Goal: Task Accomplishment & Management: Use online tool/utility

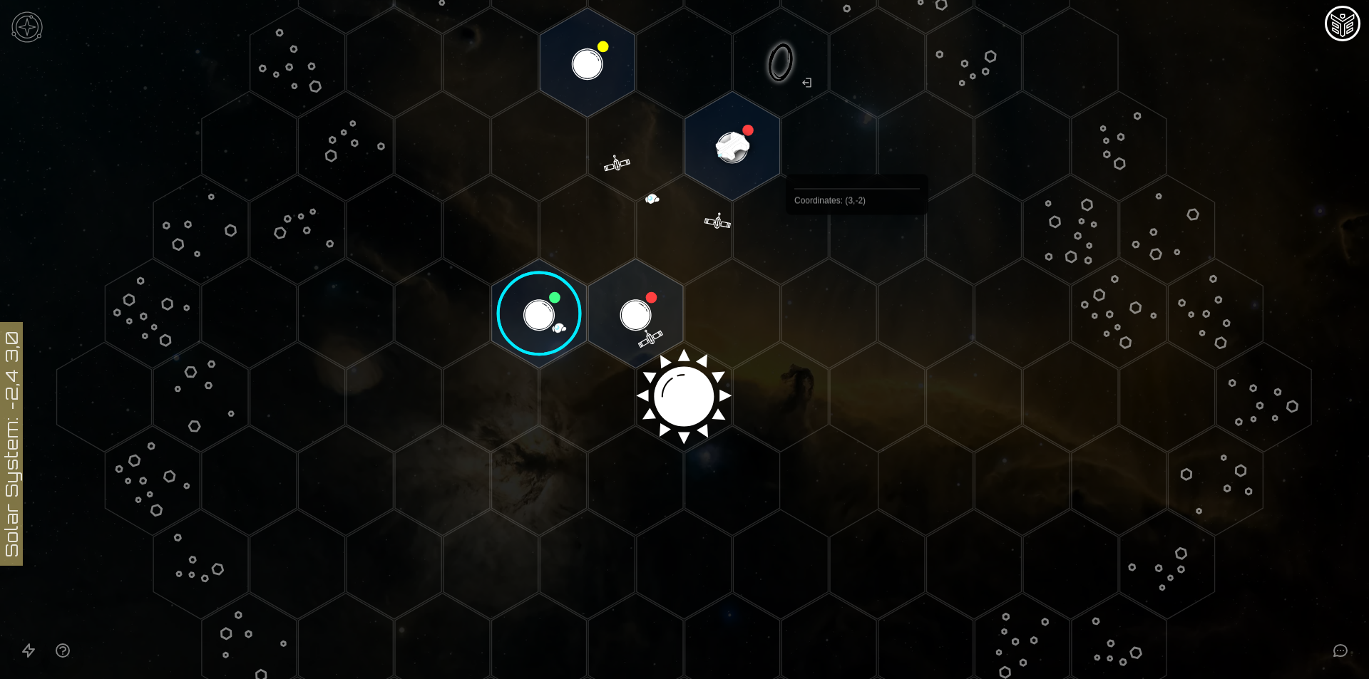
scroll to position [143, 0]
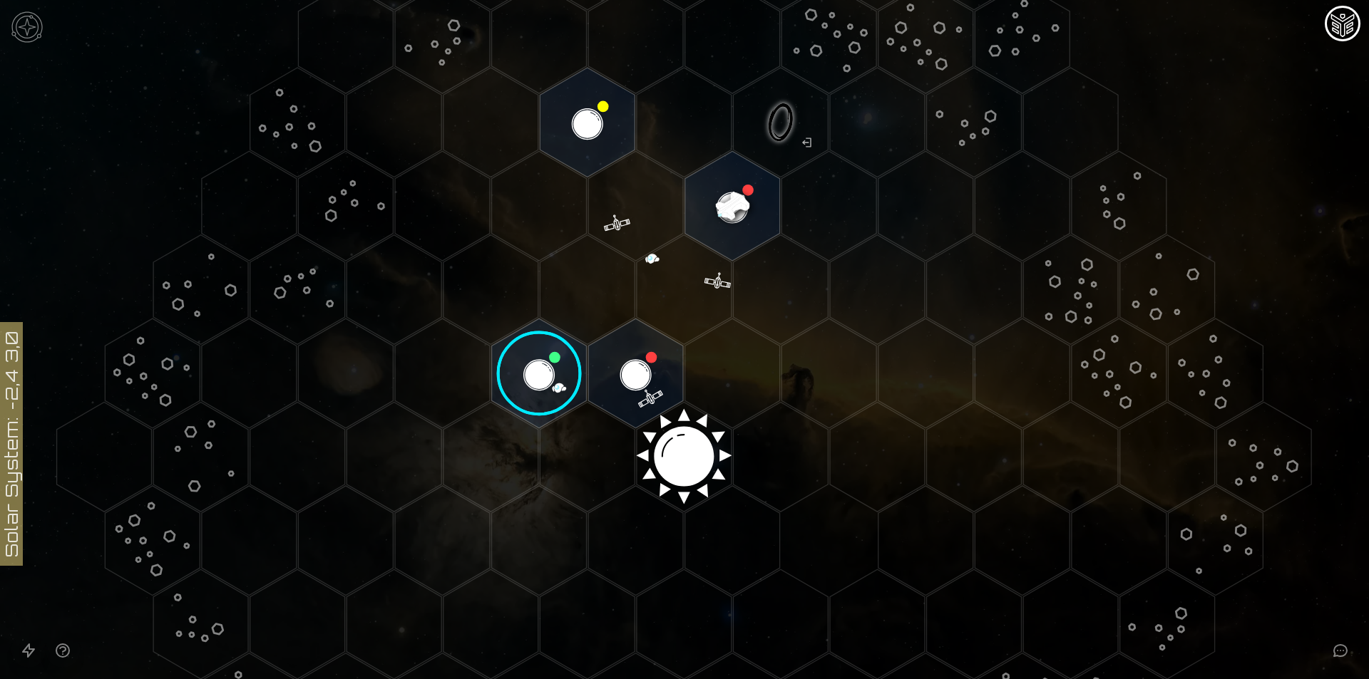
click at [503, 363] on image at bounding box center [539, 374] width 112 height 112
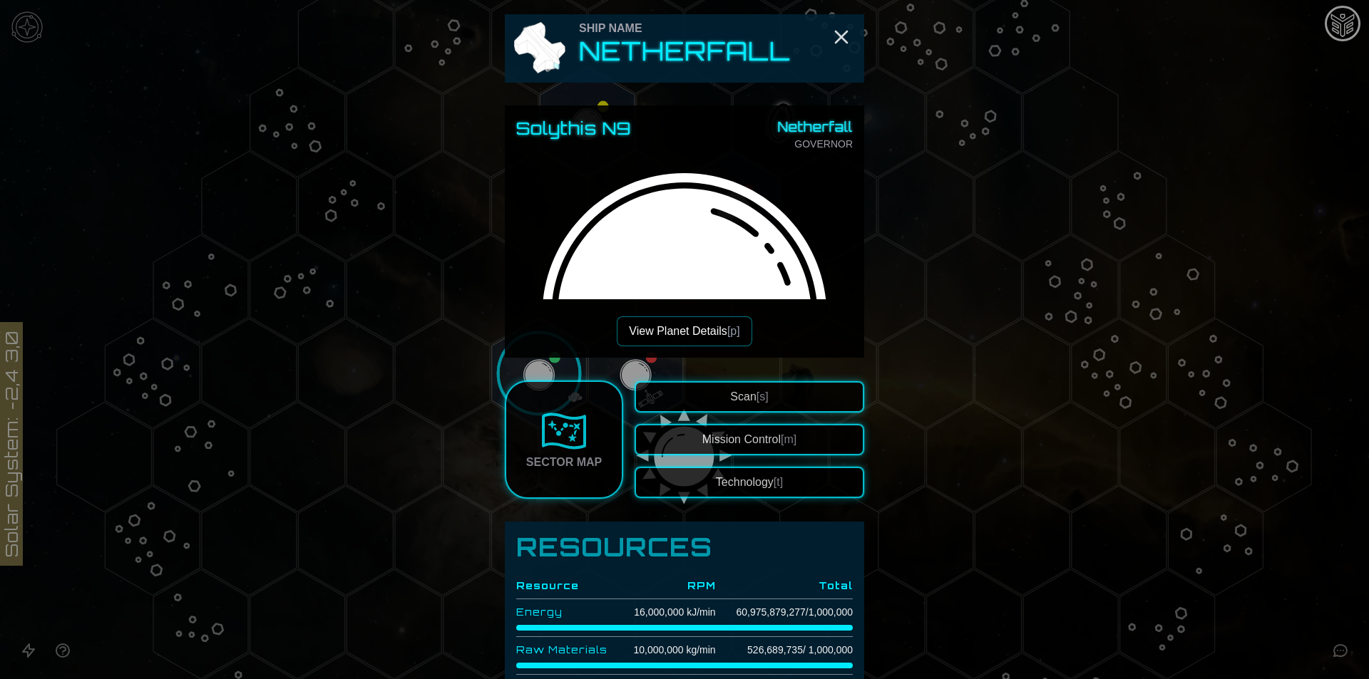
click at [732, 478] on button "Technology [t]" at bounding box center [749, 482] width 230 height 31
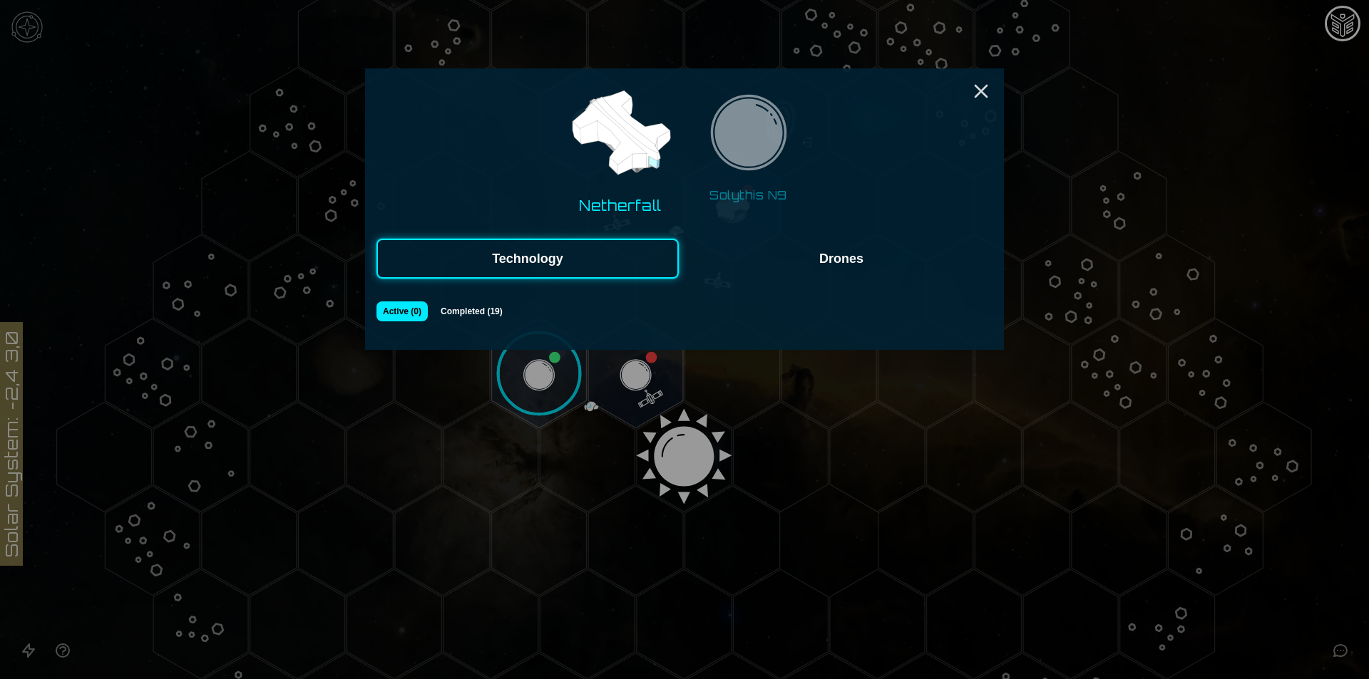
click at [767, 246] on button "Drones" at bounding box center [841, 259] width 302 height 40
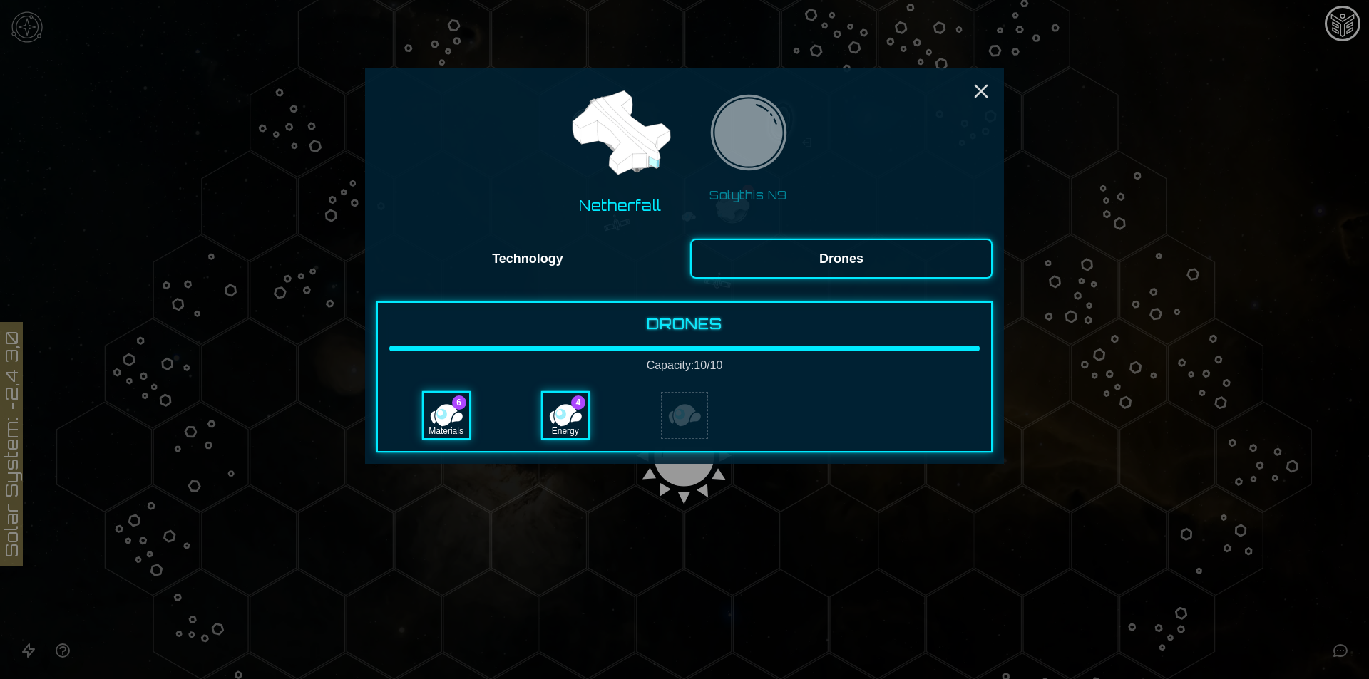
click at [591, 189] on img at bounding box center [620, 134] width 110 height 110
click at [971, 91] on icon "Close" at bounding box center [980, 91] width 23 height 23
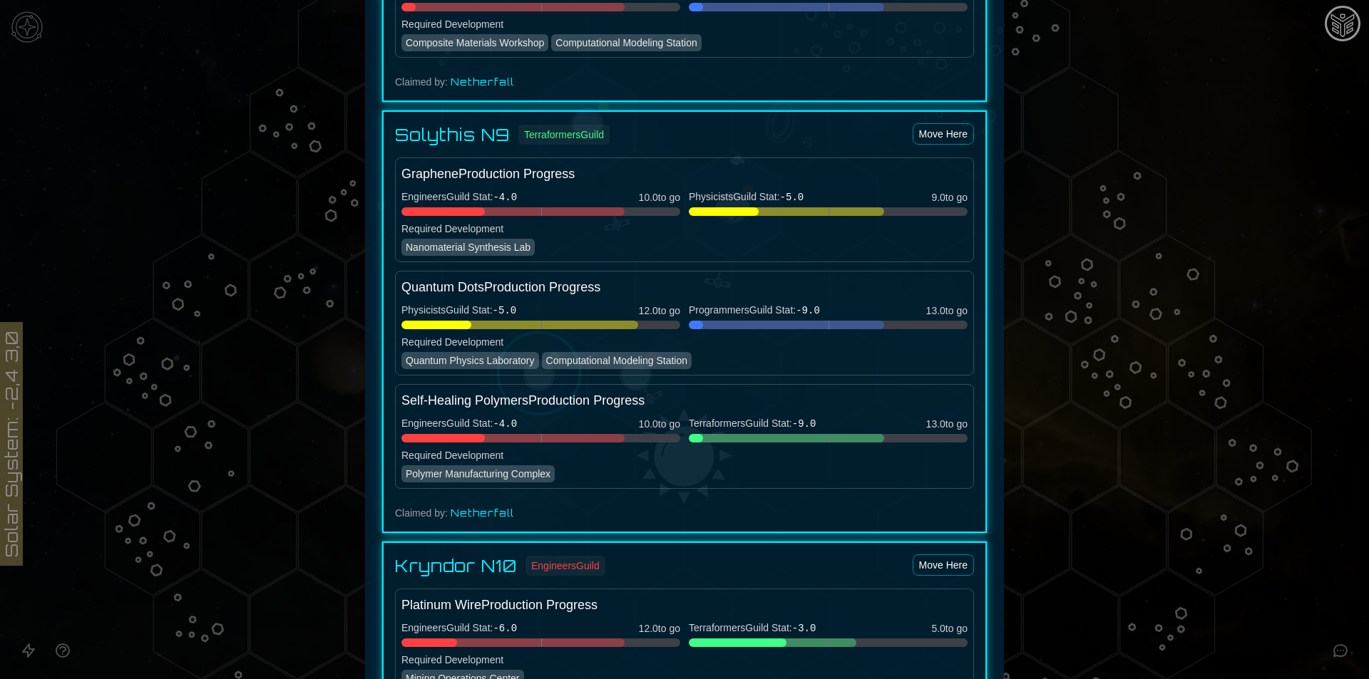
scroll to position [1801, 0]
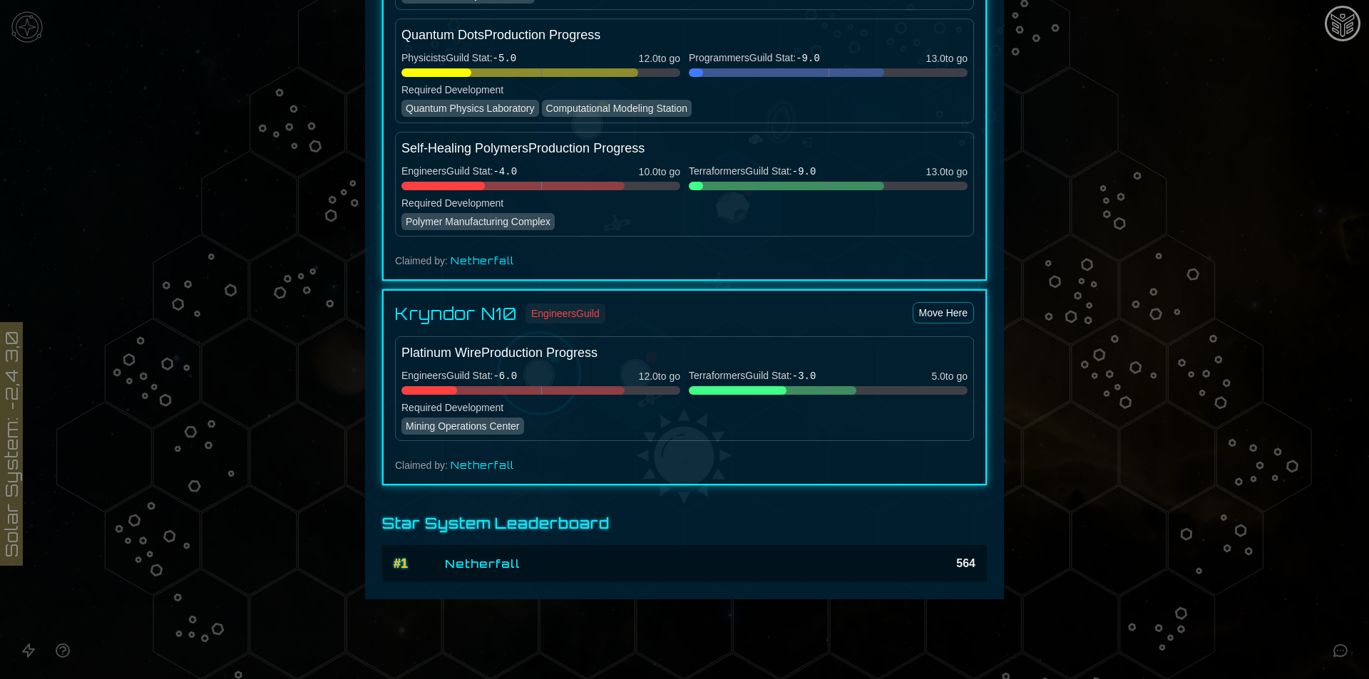
click at [498, 318] on h4 "Kryndor N10" at bounding box center [456, 313] width 122 height 23
click at [575, 444] on div "Kryndor N10 Engineers Guild Move Here Platinum Wire Production Progress Enginee…" at bounding box center [684, 387] width 604 height 196
click at [1305, 268] on div at bounding box center [684, 339] width 1369 height 679
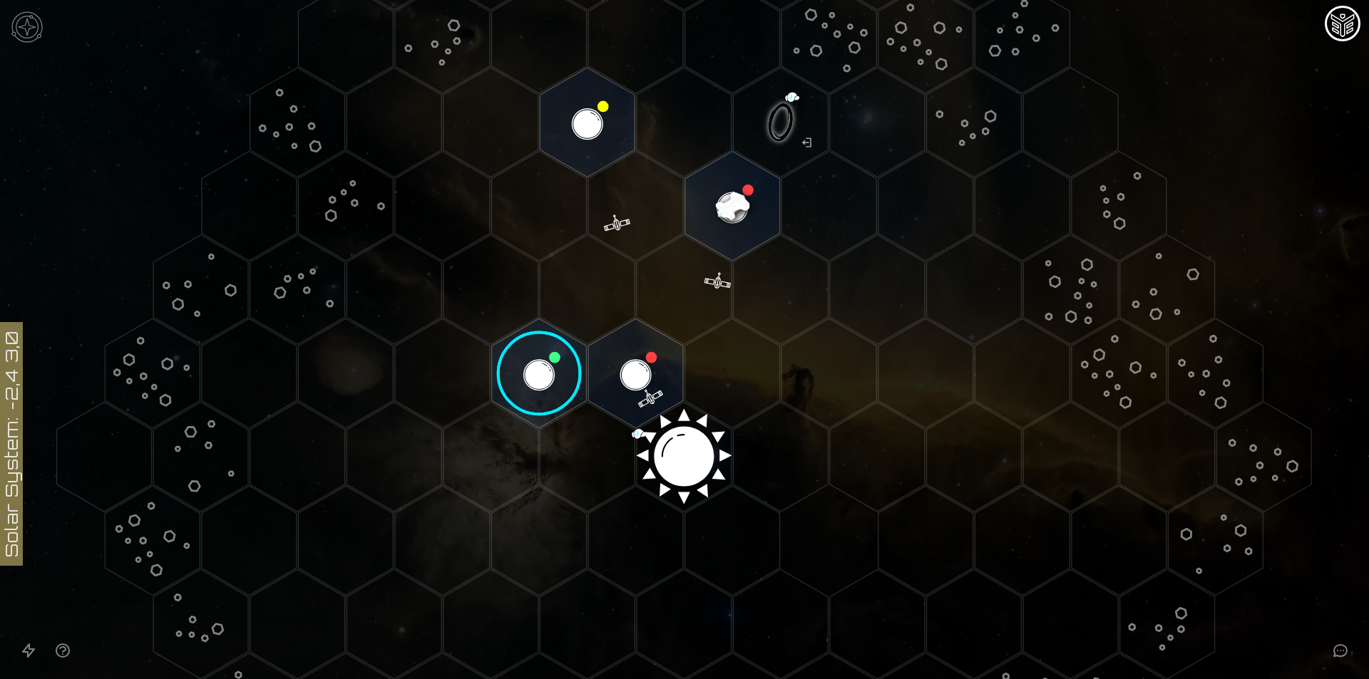
click at [563, 349] on image at bounding box center [539, 374] width 112 height 112
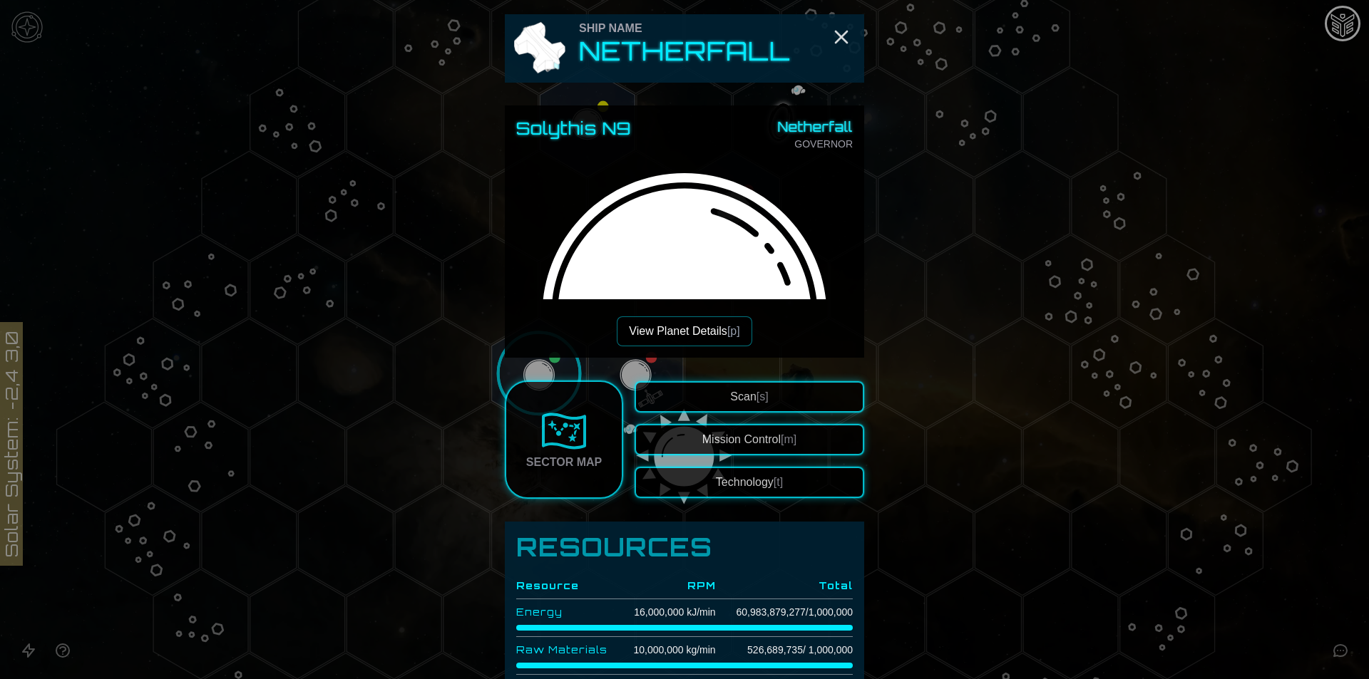
click at [660, 324] on button "View Planet Details [p]" at bounding box center [684, 331] width 135 height 30
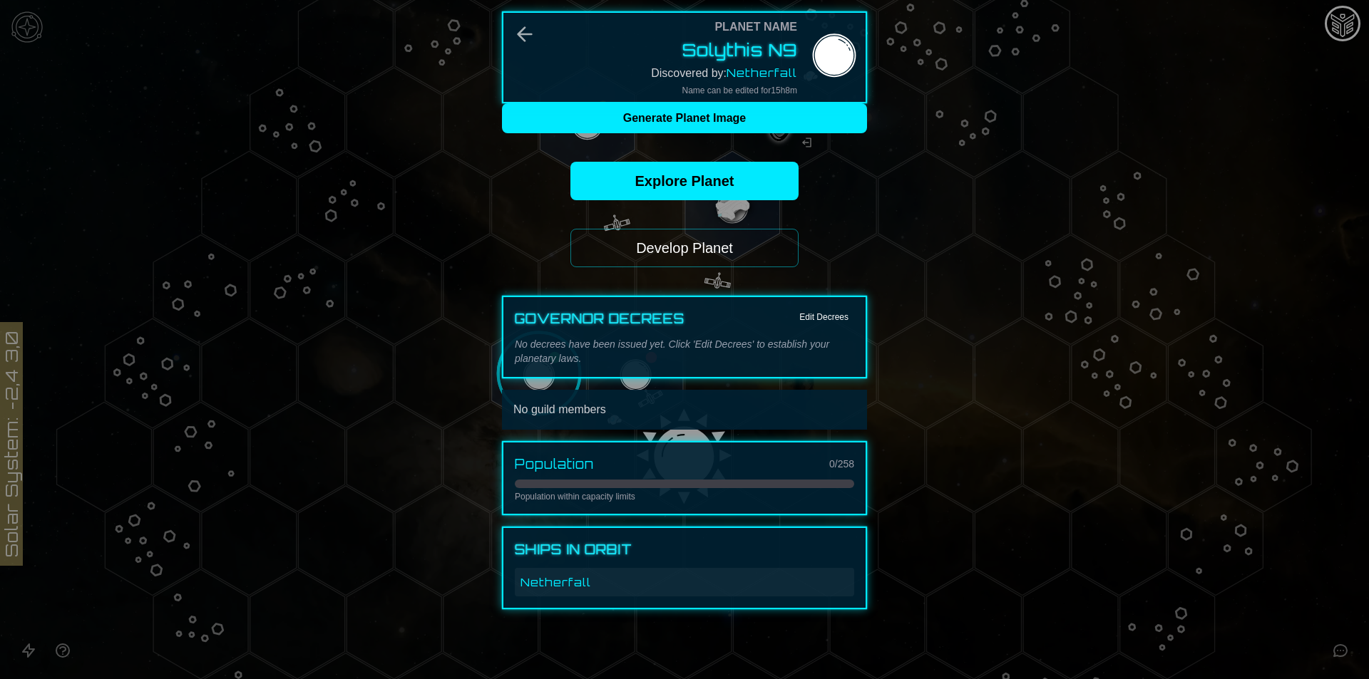
click at [672, 264] on button "Develop Planet" at bounding box center [684, 248] width 228 height 38
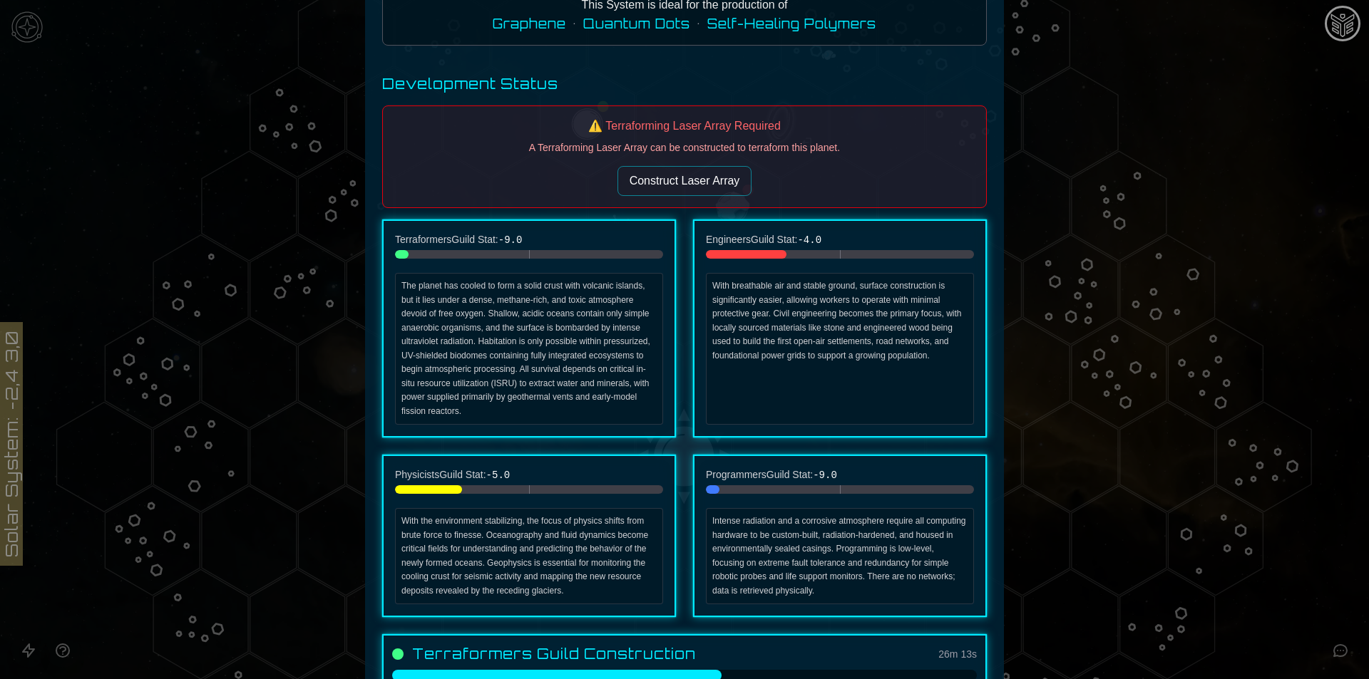
scroll to position [0, 0]
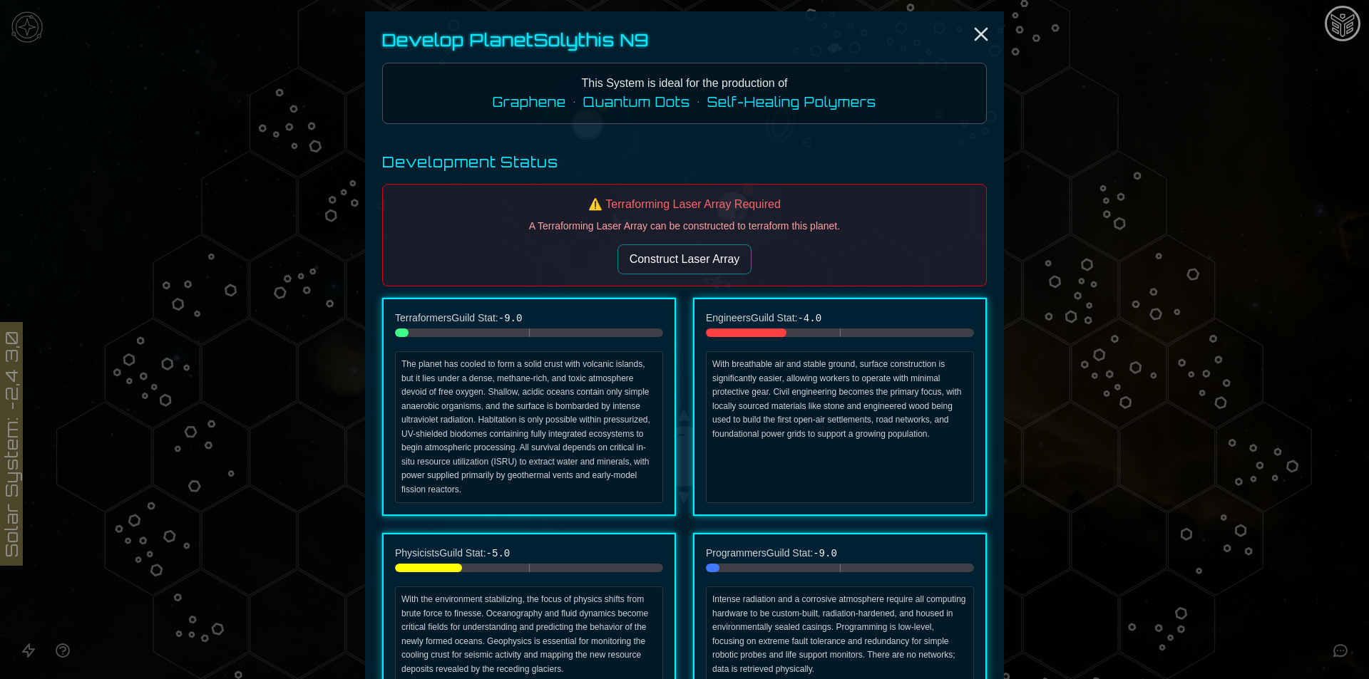
click at [684, 256] on button "Construct Laser Array" at bounding box center [684, 259] width 135 height 30
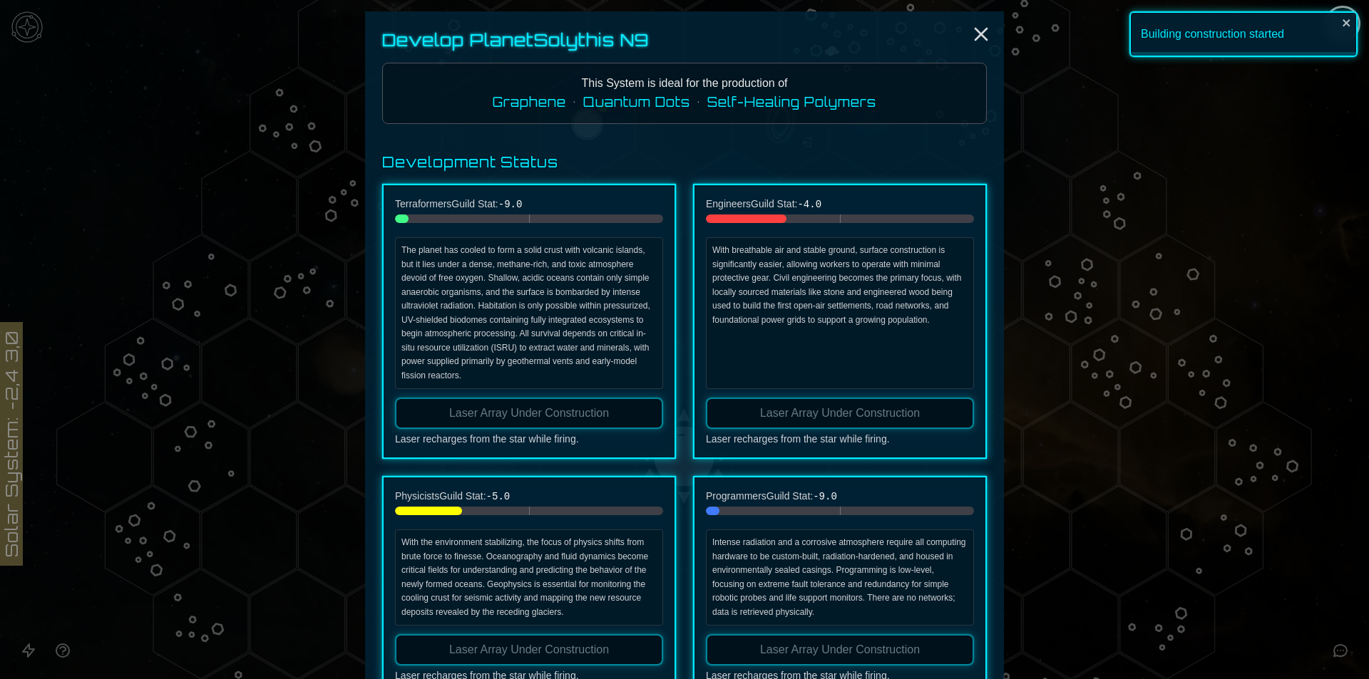
click at [1337, 219] on div at bounding box center [684, 339] width 1369 height 679
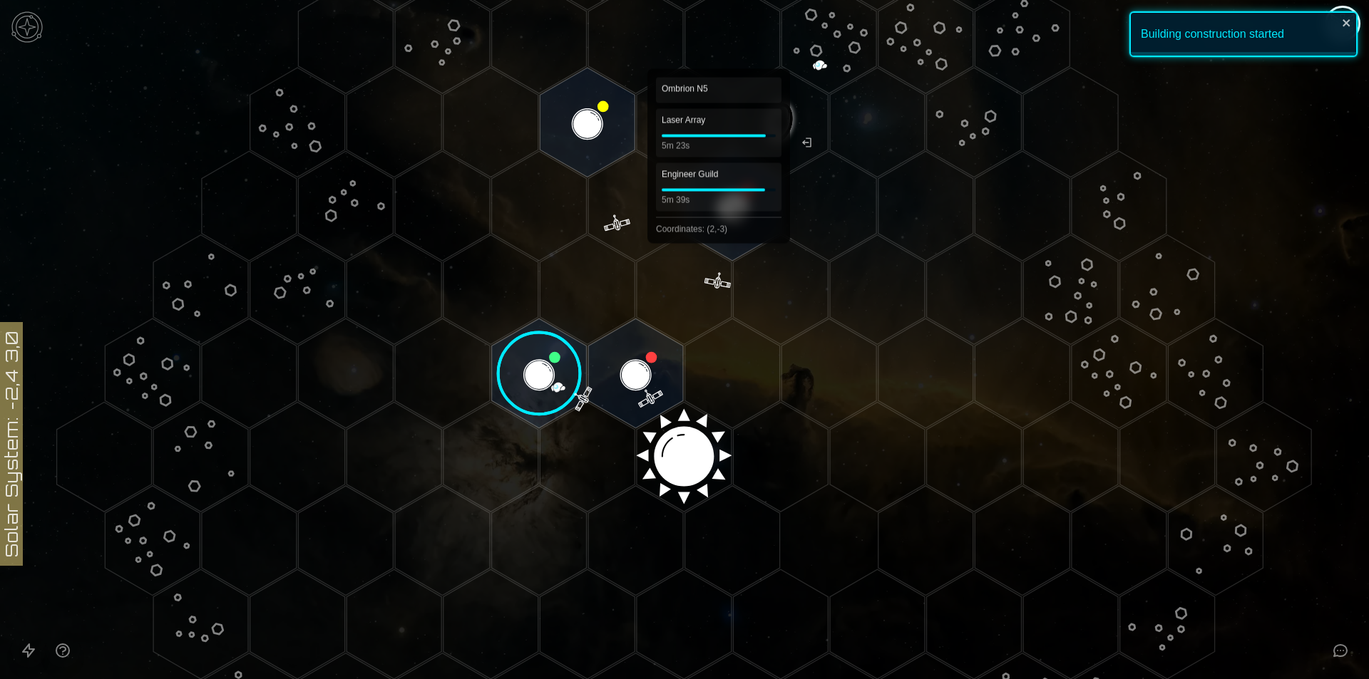
click at [711, 197] on polygon "Hex at coordinates 2,-3, clickable" at bounding box center [732, 206] width 95 height 110
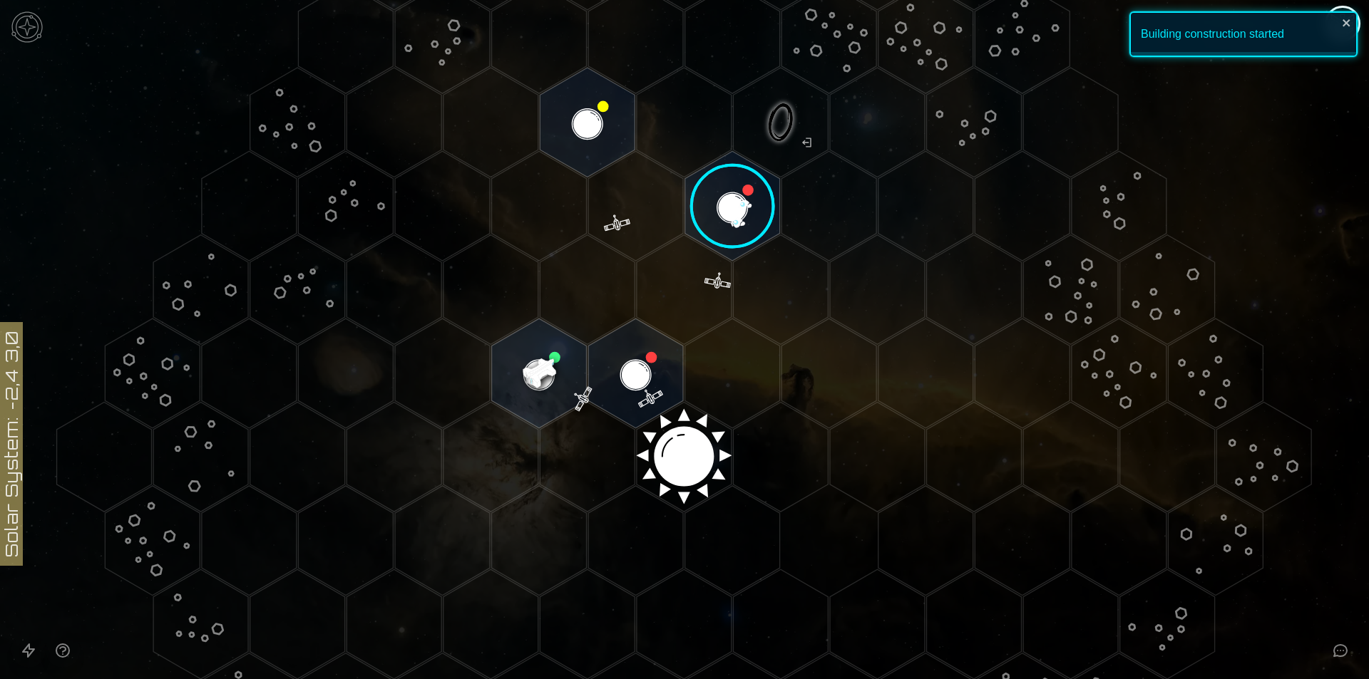
click at [711, 197] on image at bounding box center [732, 206] width 112 height 112
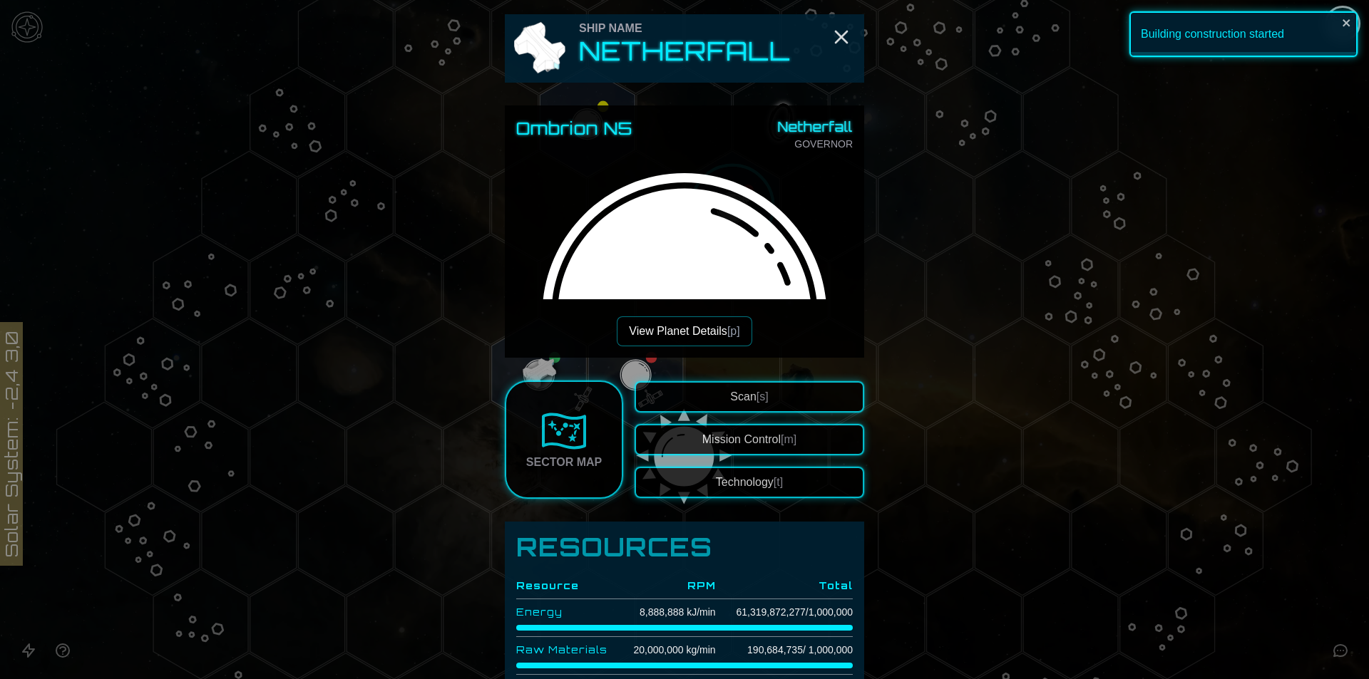
click at [747, 480] on button "Technology [t]" at bounding box center [749, 482] width 230 height 31
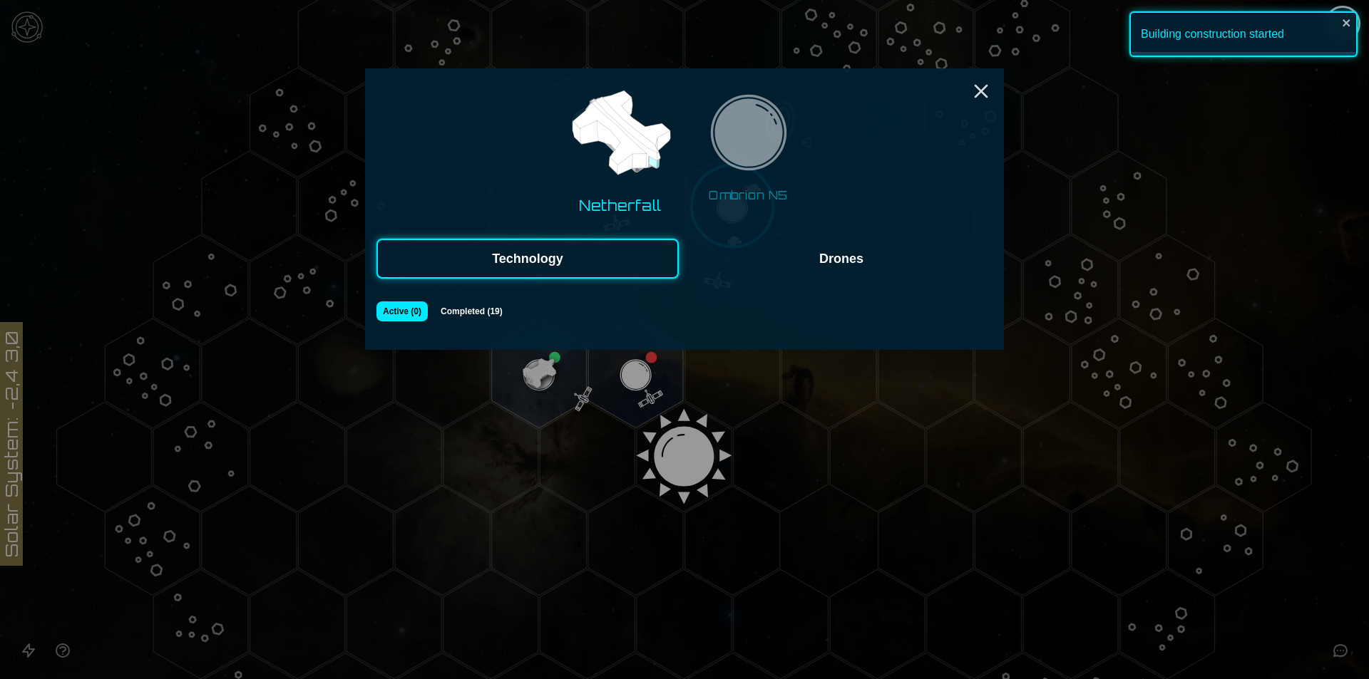
click at [1015, 83] on div at bounding box center [684, 339] width 1369 height 679
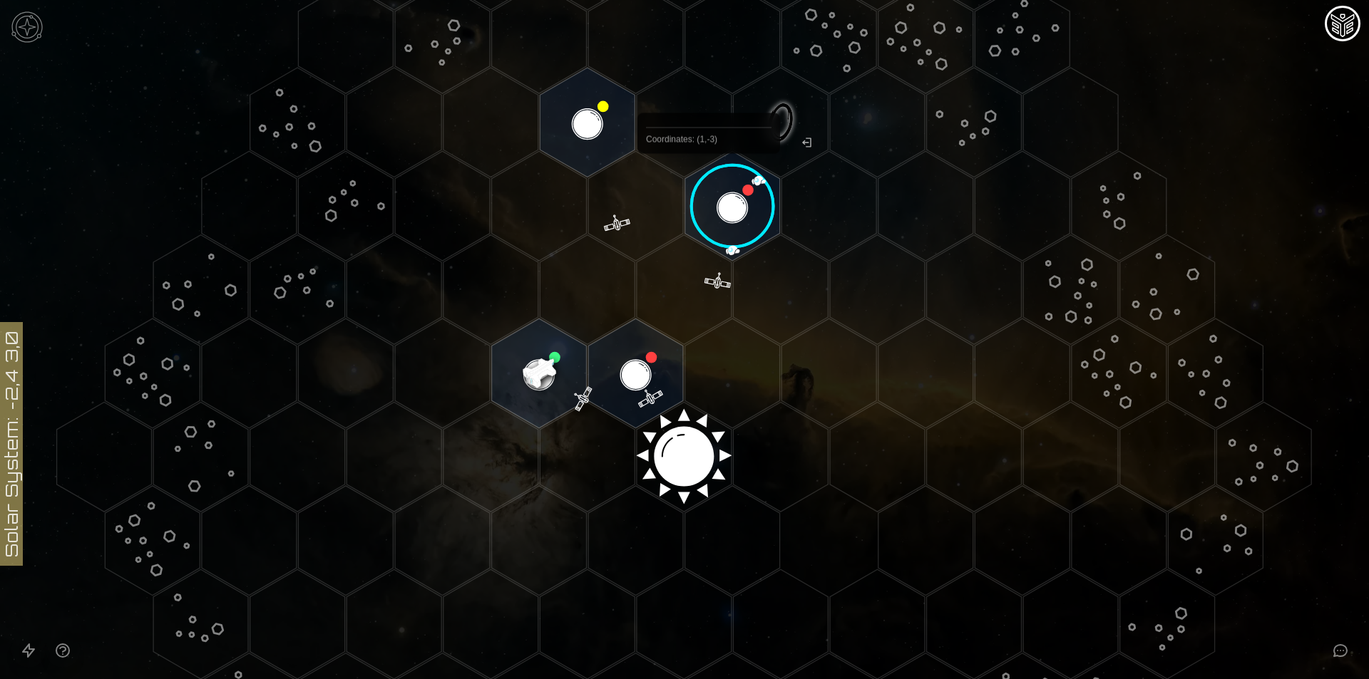
click at [709, 186] on image at bounding box center [732, 206] width 112 height 112
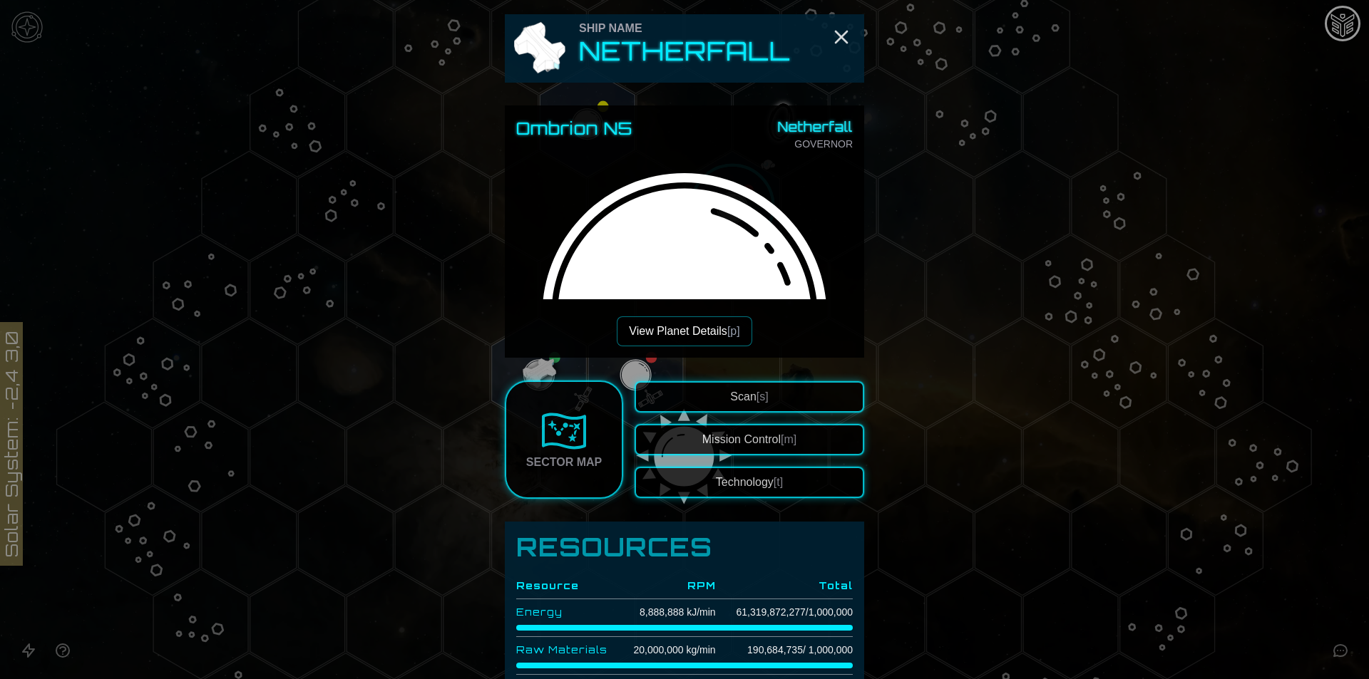
click at [692, 318] on button "View Planet Details [p]" at bounding box center [684, 331] width 135 height 30
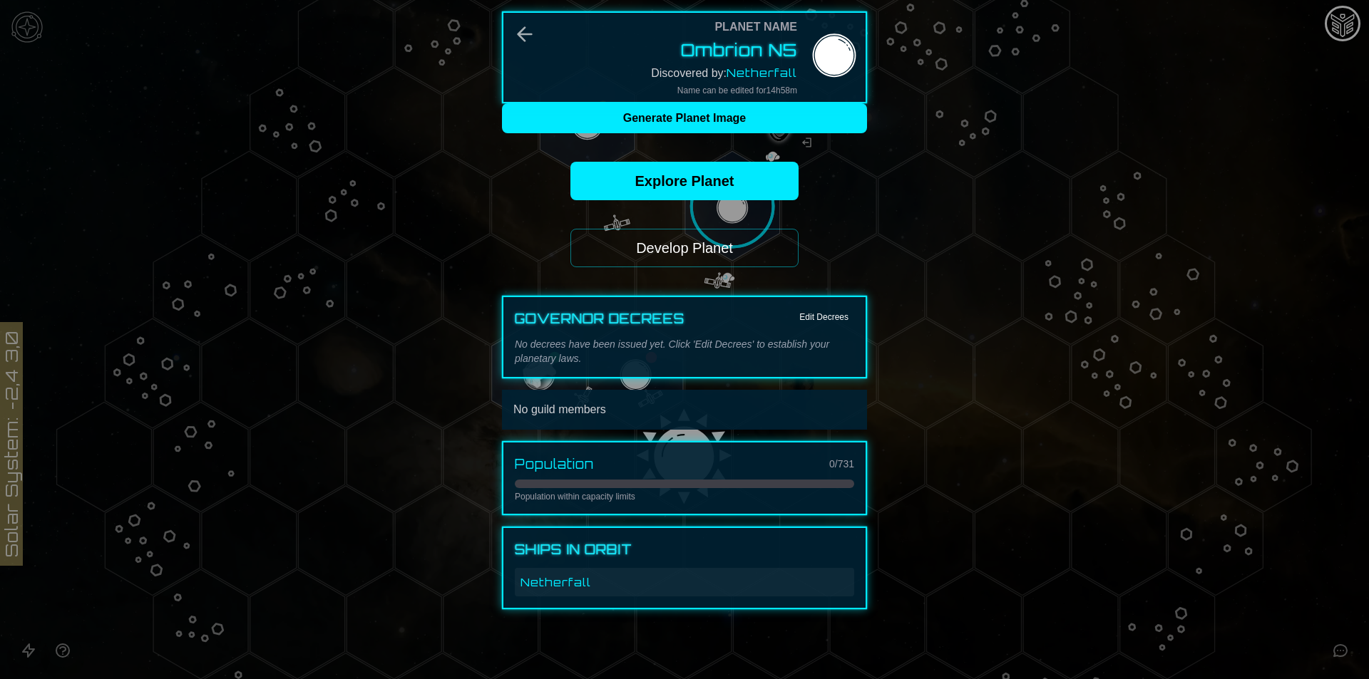
click at [714, 242] on button "Develop Planet" at bounding box center [684, 248] width 228 height 38
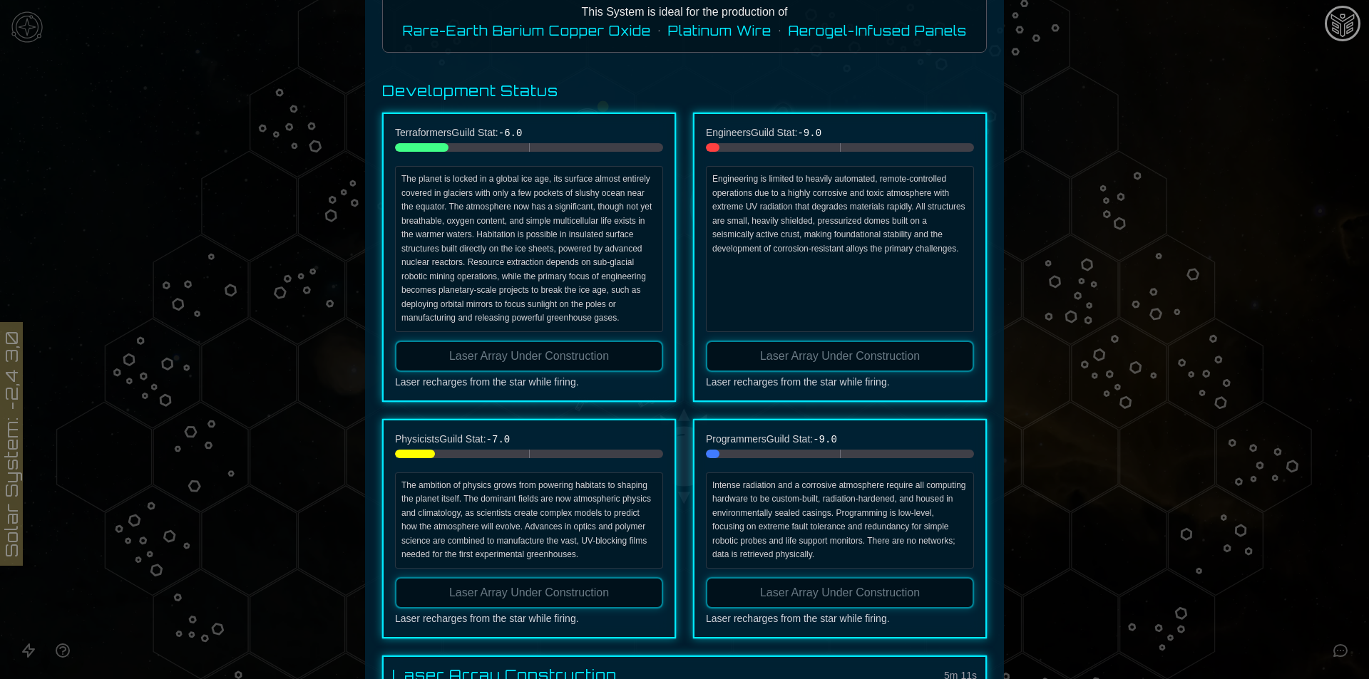
scroll to position [359, 0]
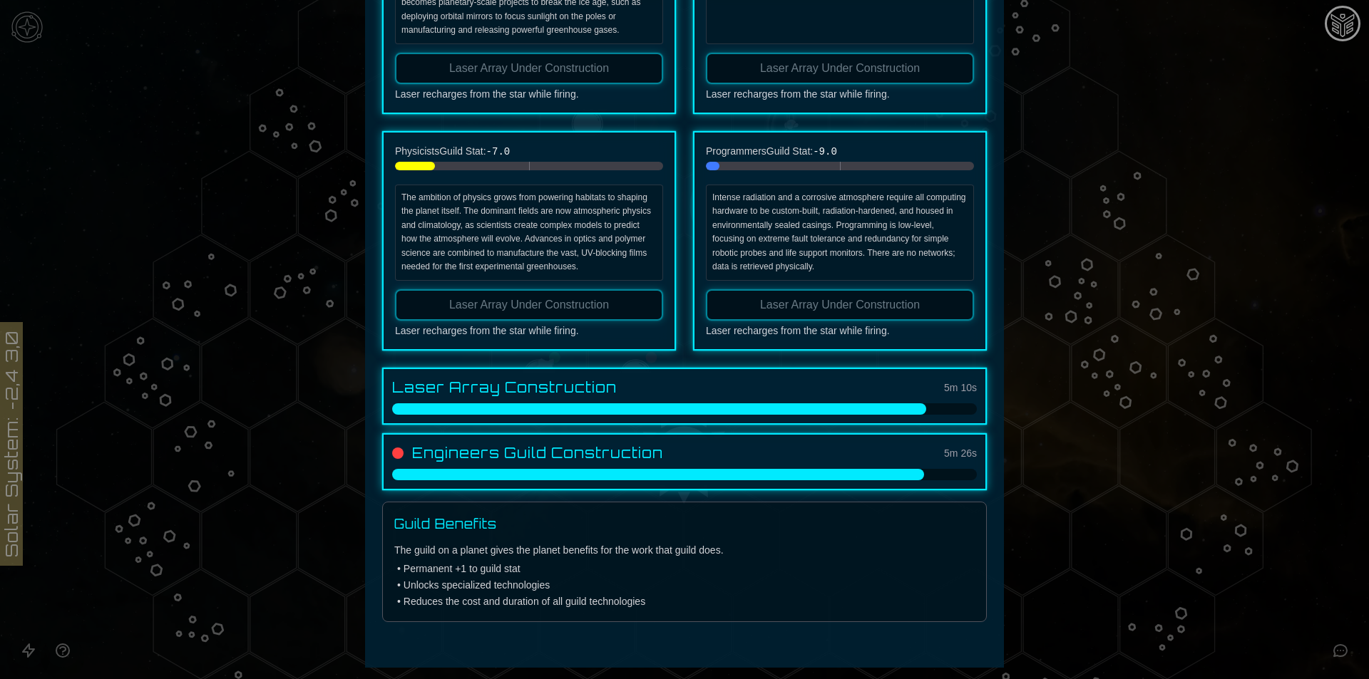
click at [1238, 334] on div at bounding box center [684, 339] width 1369 height 679
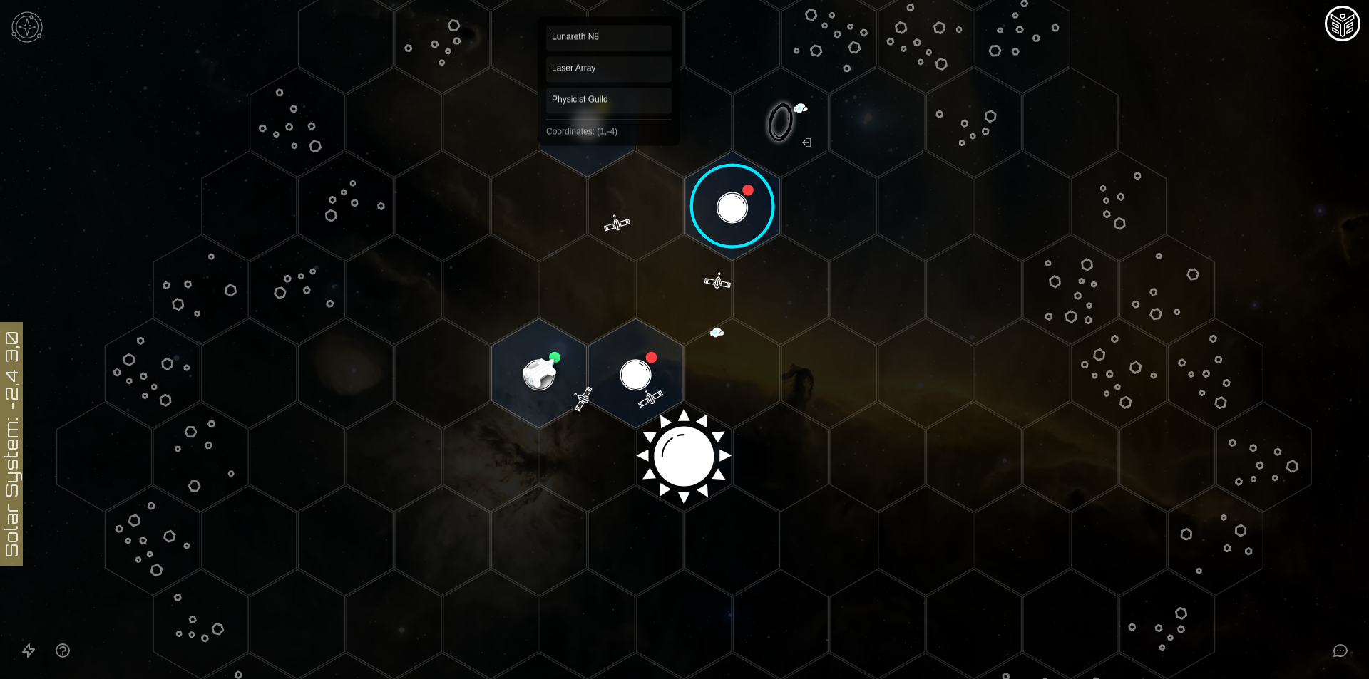
click at [609, 135] on polygon "Hex at coordinates 1,-4, clickable" at bounding box center [587, 123] width 95 height 110
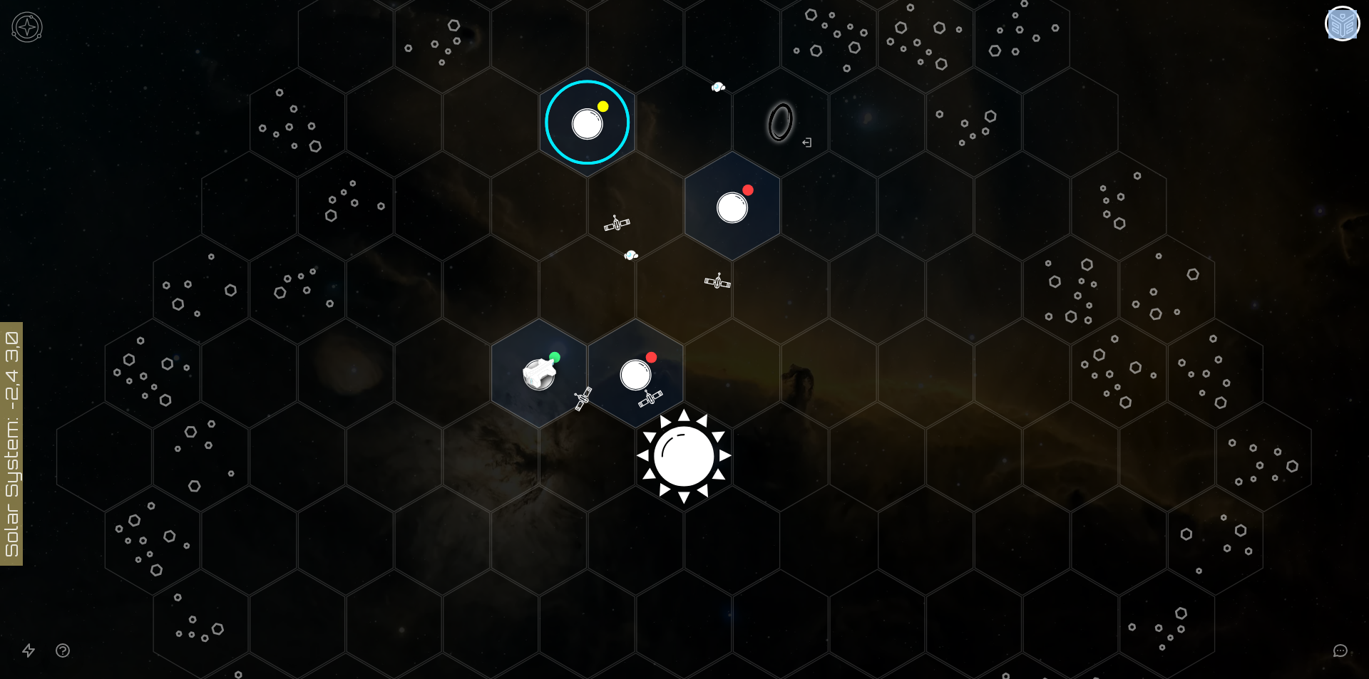
click at [609, 135] on image at bounding box center [588, 122] width 112 height 112
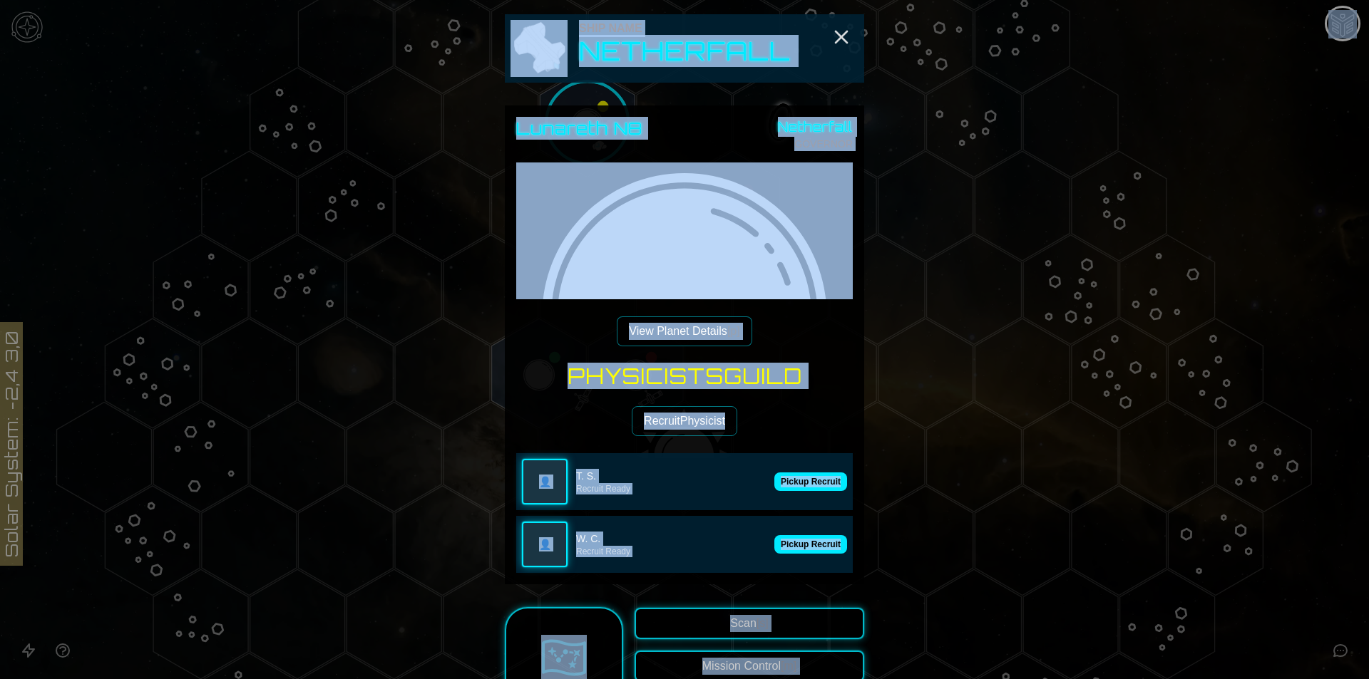
click at [768, 406] on div "Physicists Guild Recruit Physicist 👤 T. S. Recruit Ready Pickup Recruit 👤 W. C.…" at bounding box center [684, 469] width 336 height 210
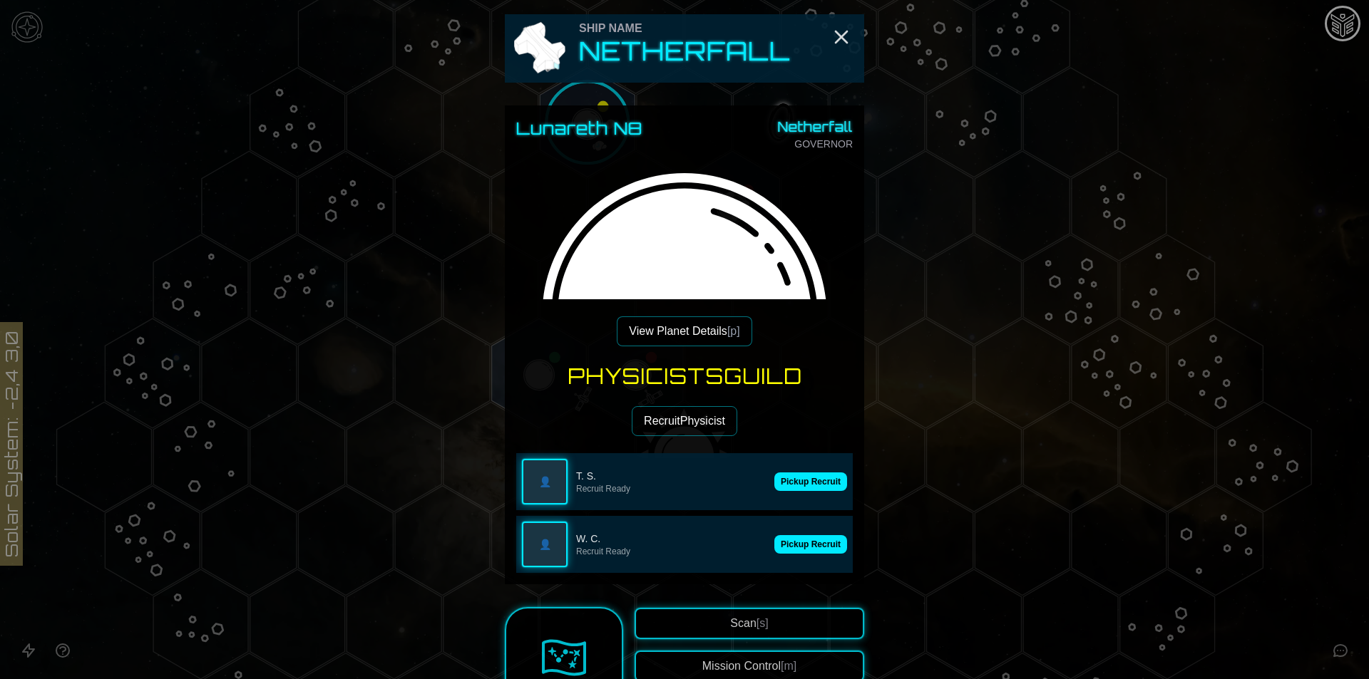
click at [792, 492] on div "👤 T. S. Recruit Ready Pickup Recruit" at bounding box center [684, 481] width 336 height 57
click at [793, 481] on button "Pickup Recruit" at bounding box center [810, 482] width 73 height 19
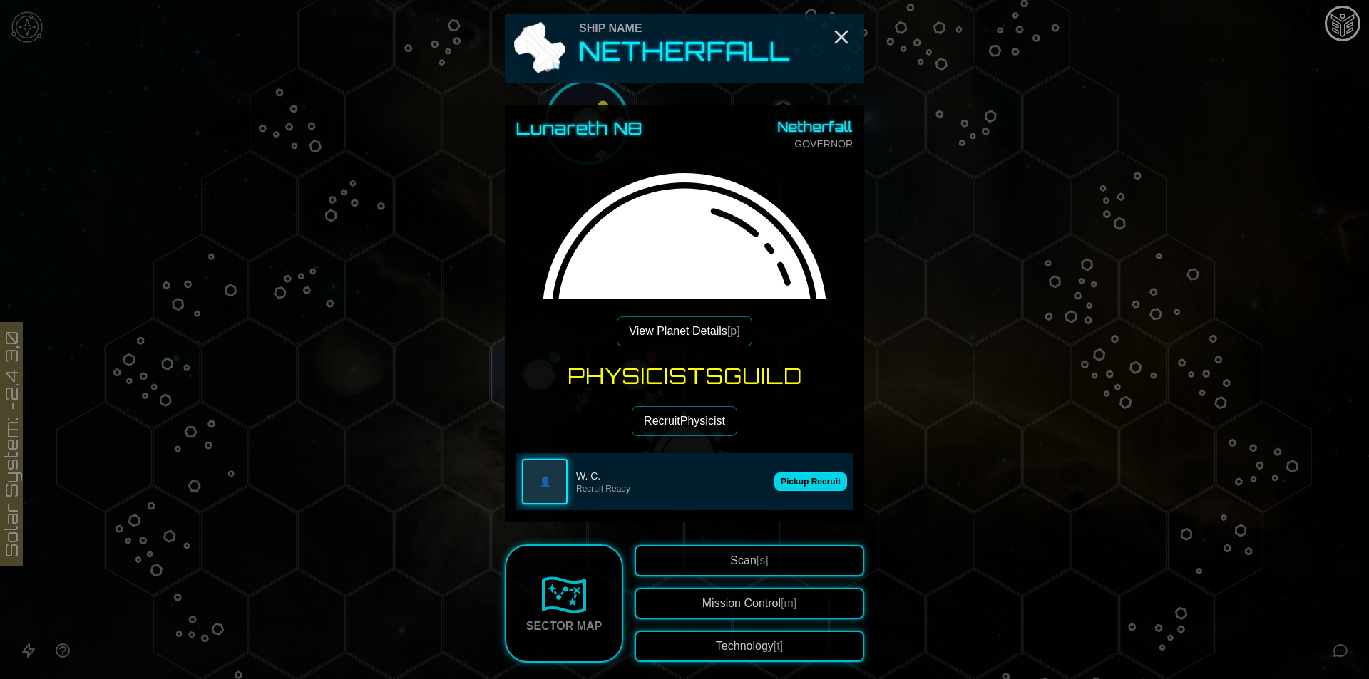
click at [796, 483] on button "Pickup Recruit" at bounding box center [810, 482] width 73 height 19
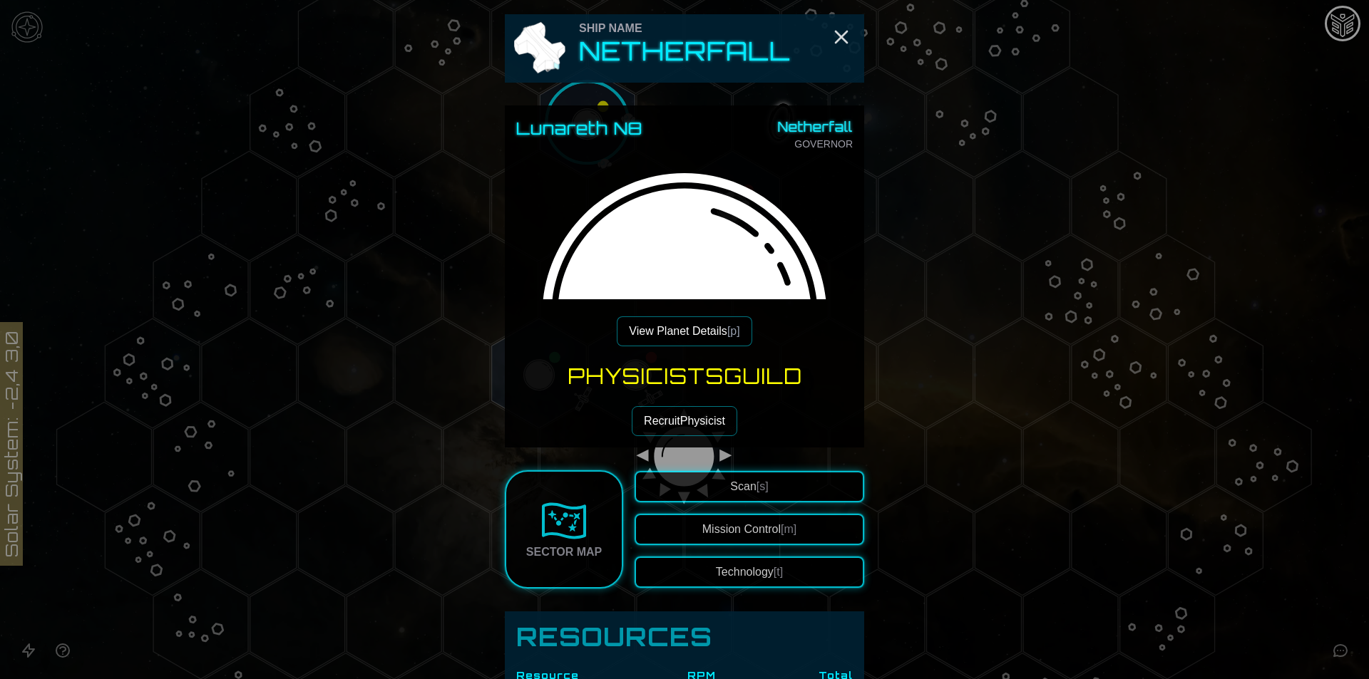
click at [694, 339] on button "View Planet Details [p]" at bounding box center [684, 331] width 135 height 30
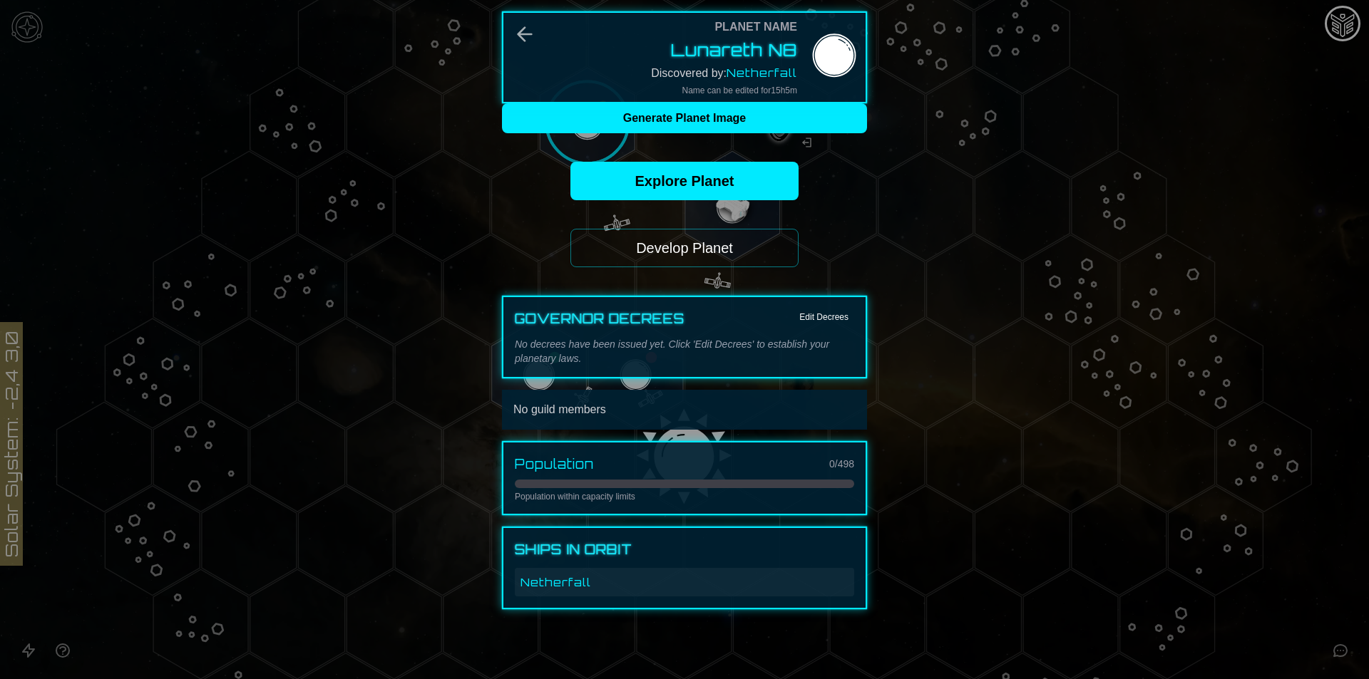
click at [698, 244] on button "Develop Planet" at bounding box center [684, 248] width 228 height 38
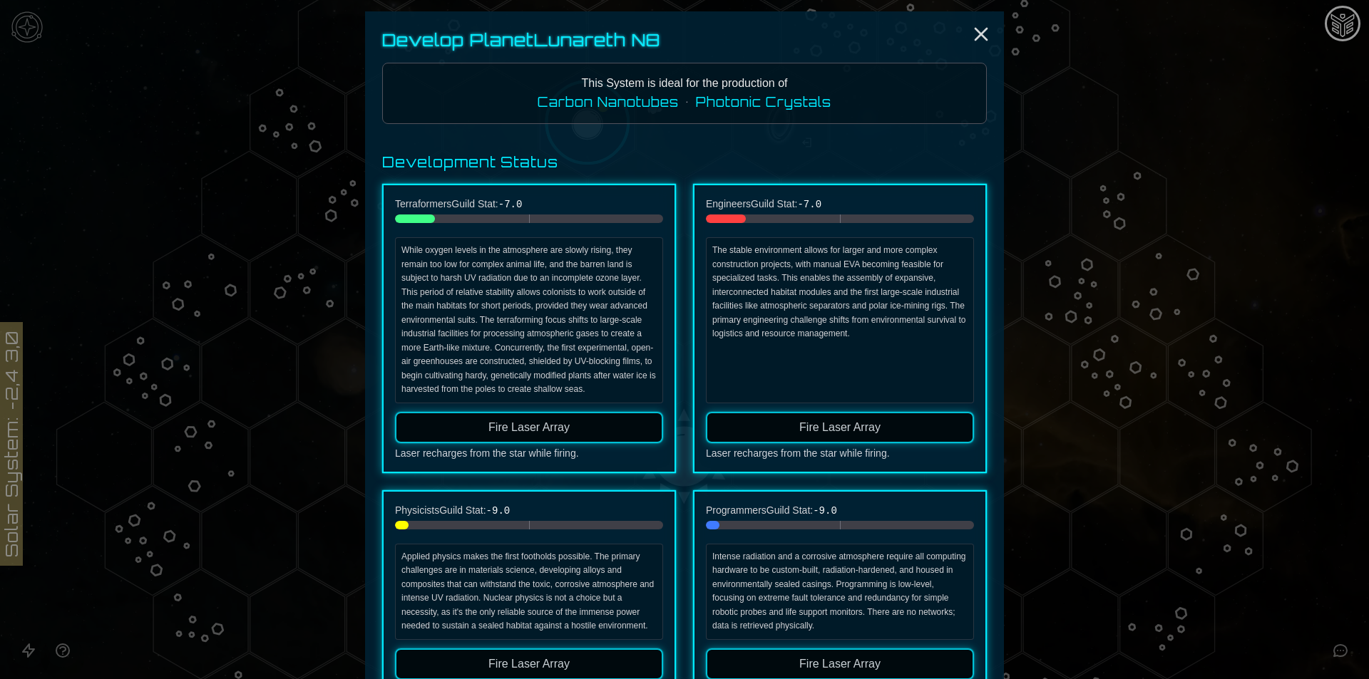
scroll to position [71, 0]
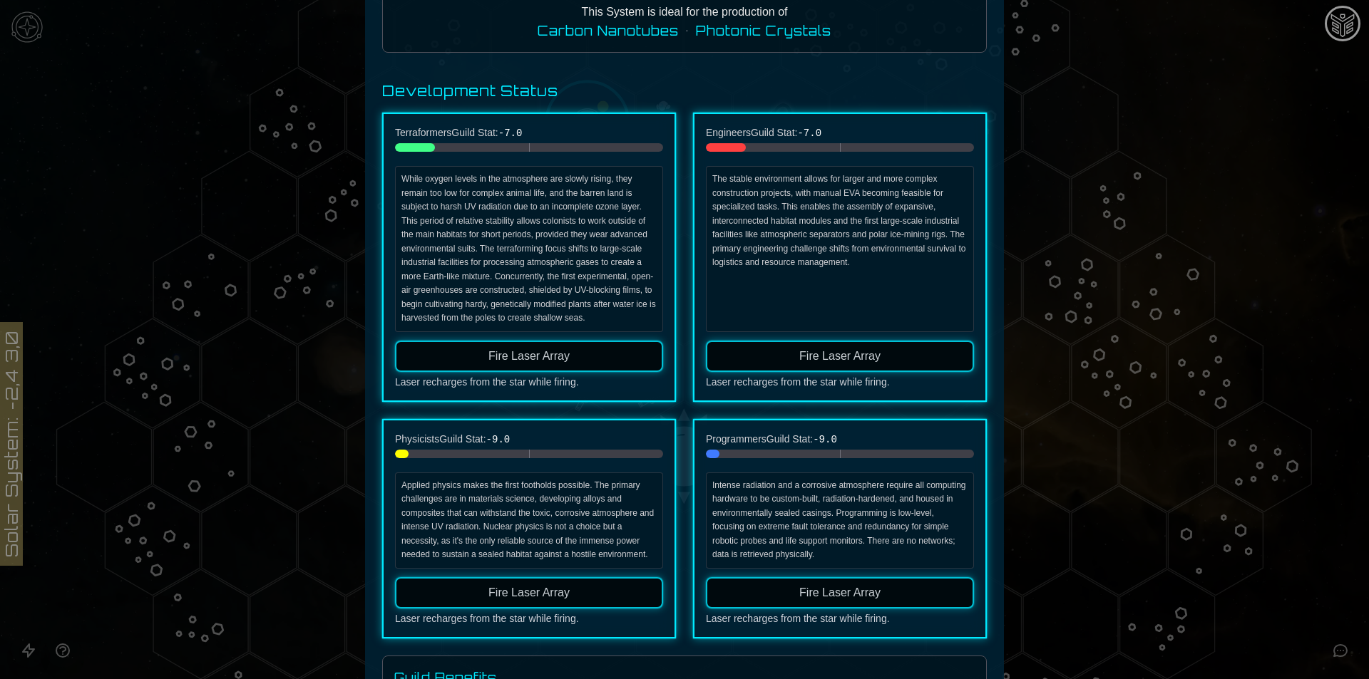
click at [600, 593] on button "Fire Laser Array" at bounding box center [529, 592] width 268 height 31
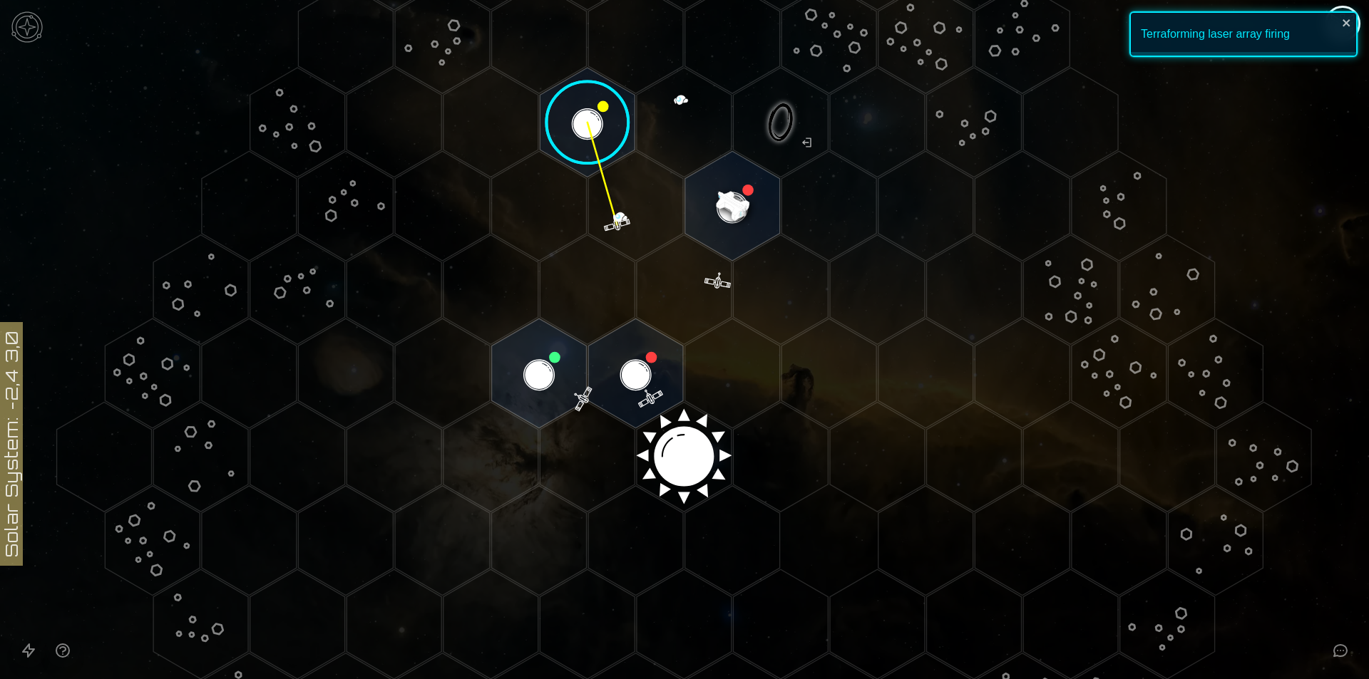
click at [589, 137] on image at bounding box center [588, 122] width 112 height 112
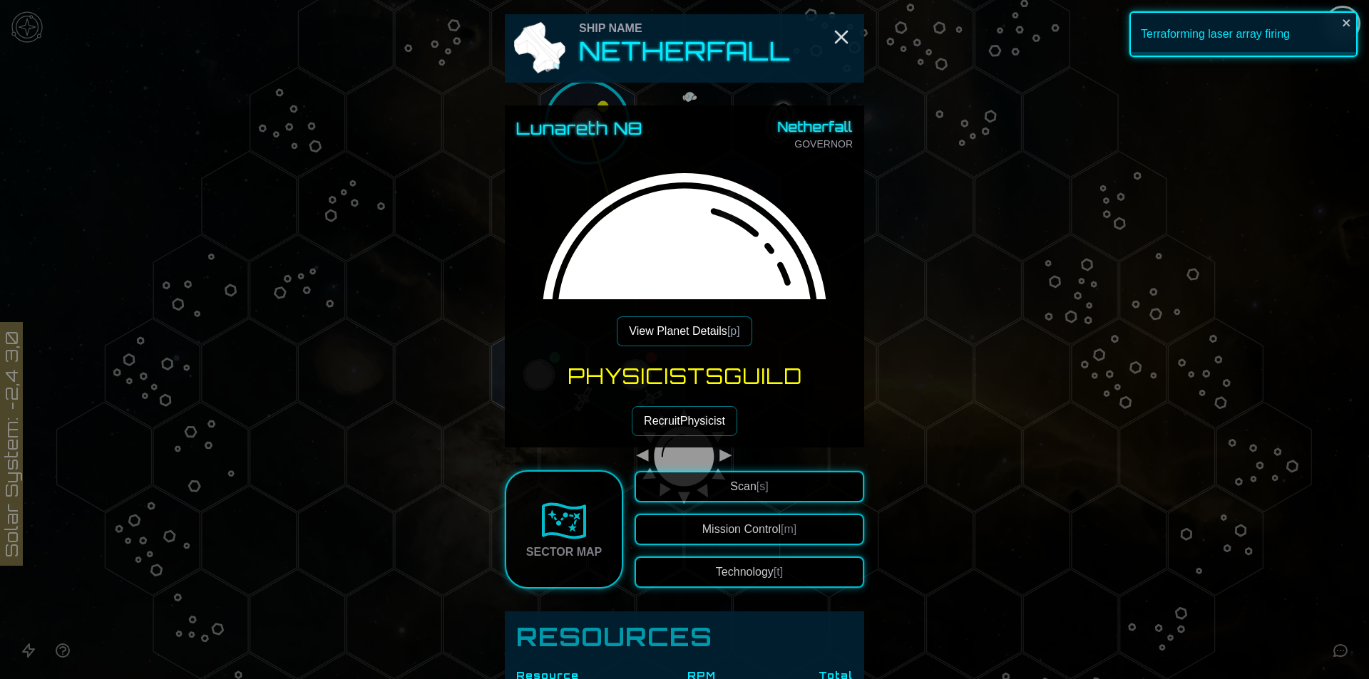
click at [665, 331] on button "View Planet Details [p]" at bounding box center [684, 331] width 135 height 30
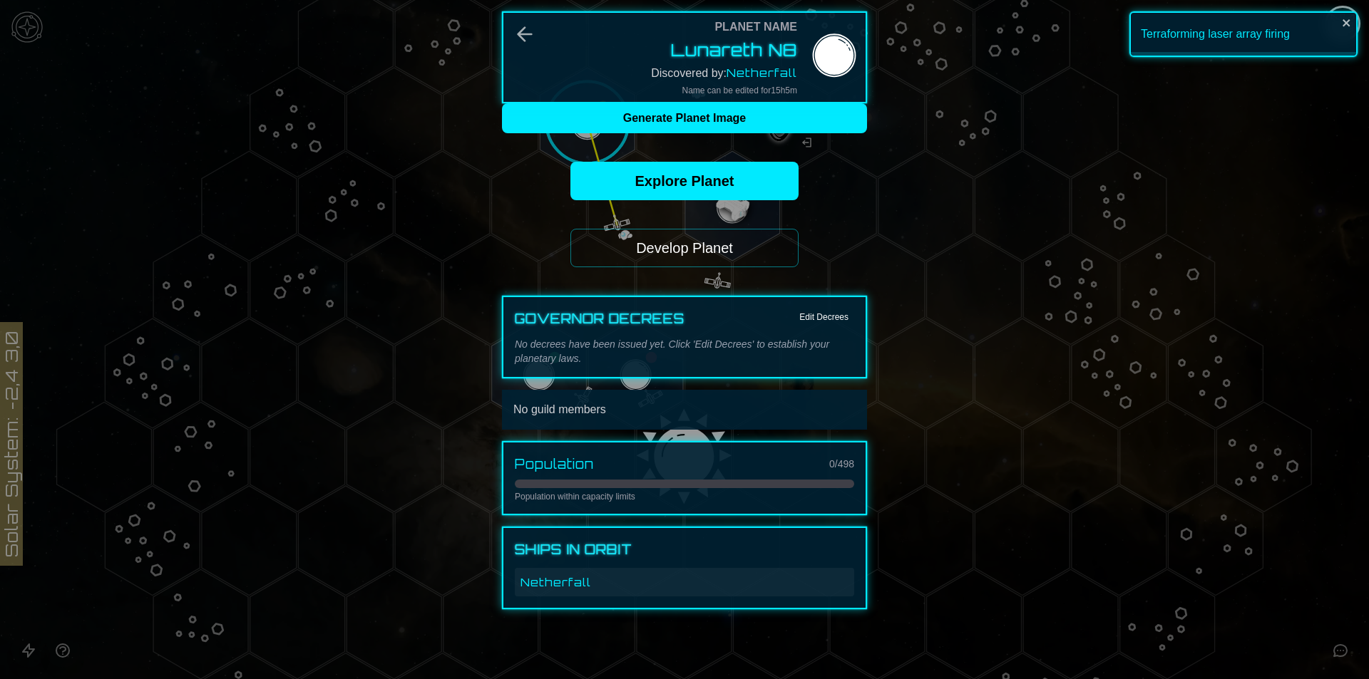
click at [643, 250] on button "Develop Planet" at bounding box center [684, 248] width 228 height 38
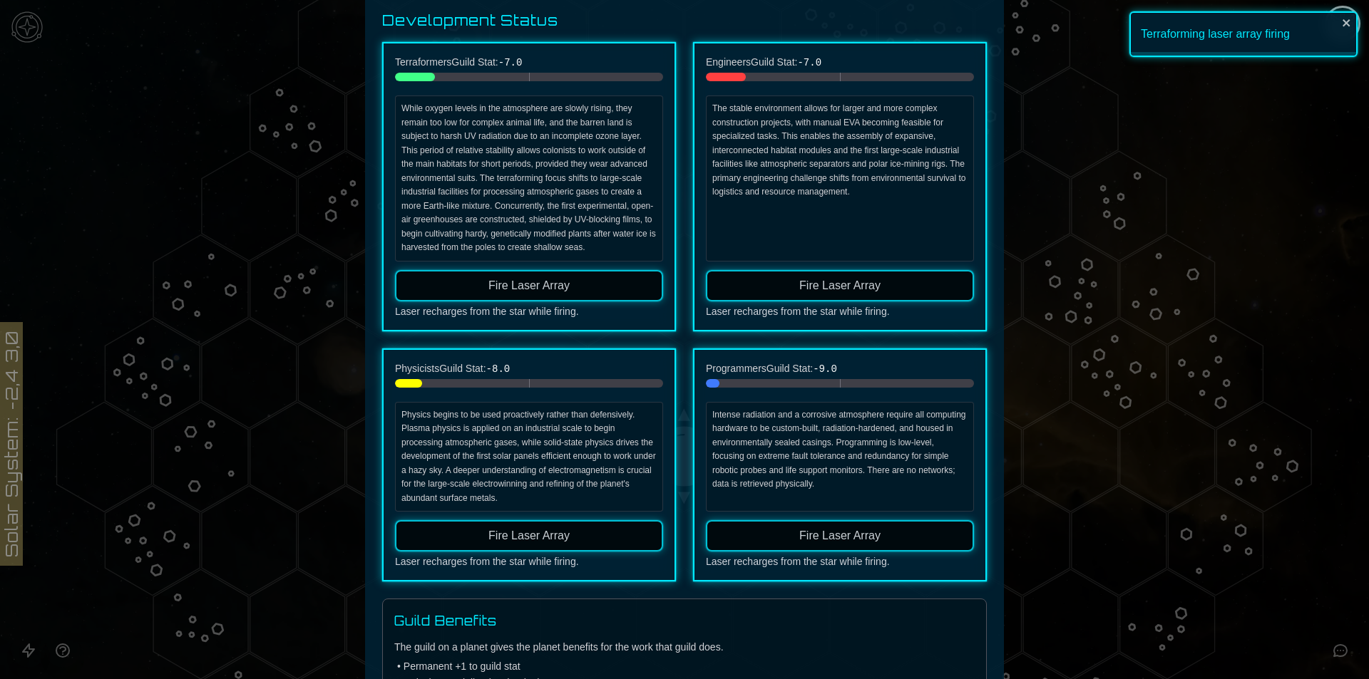
scroll to position [143, 0]
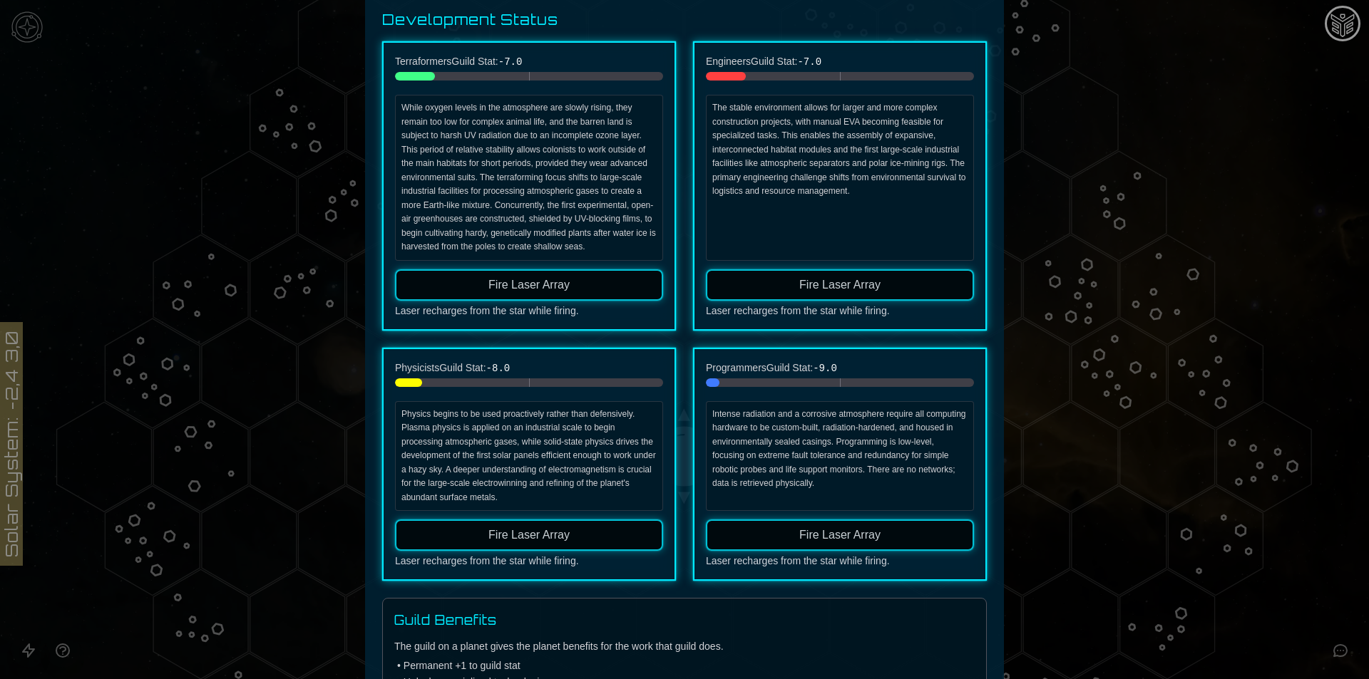
click at [550, 544] on button "Fire Laser Array" at bounding box center [529, 535] width 268 height 31
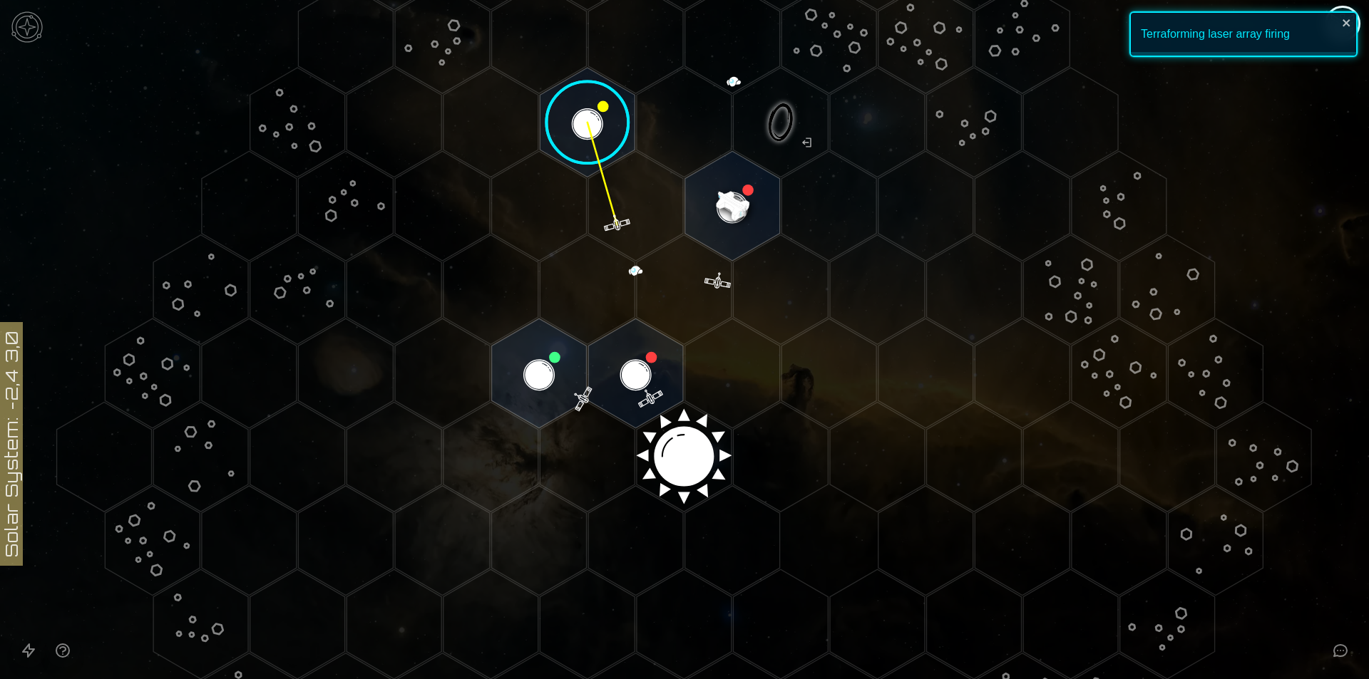
click at [588, 128] on image at bounding box center [588, 122] width 112 height 112
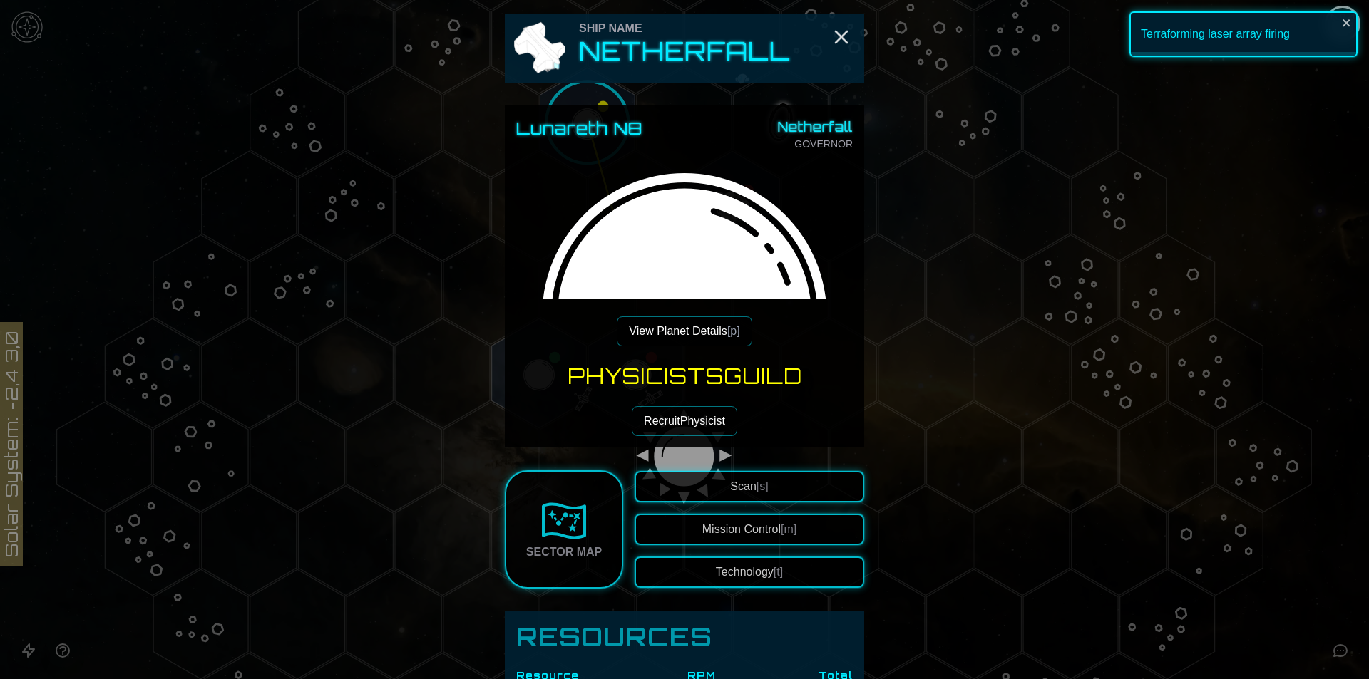
click at [667, 334] on button "View Planet Details [p]" at bounding box center [684, 331] width 135 height 30
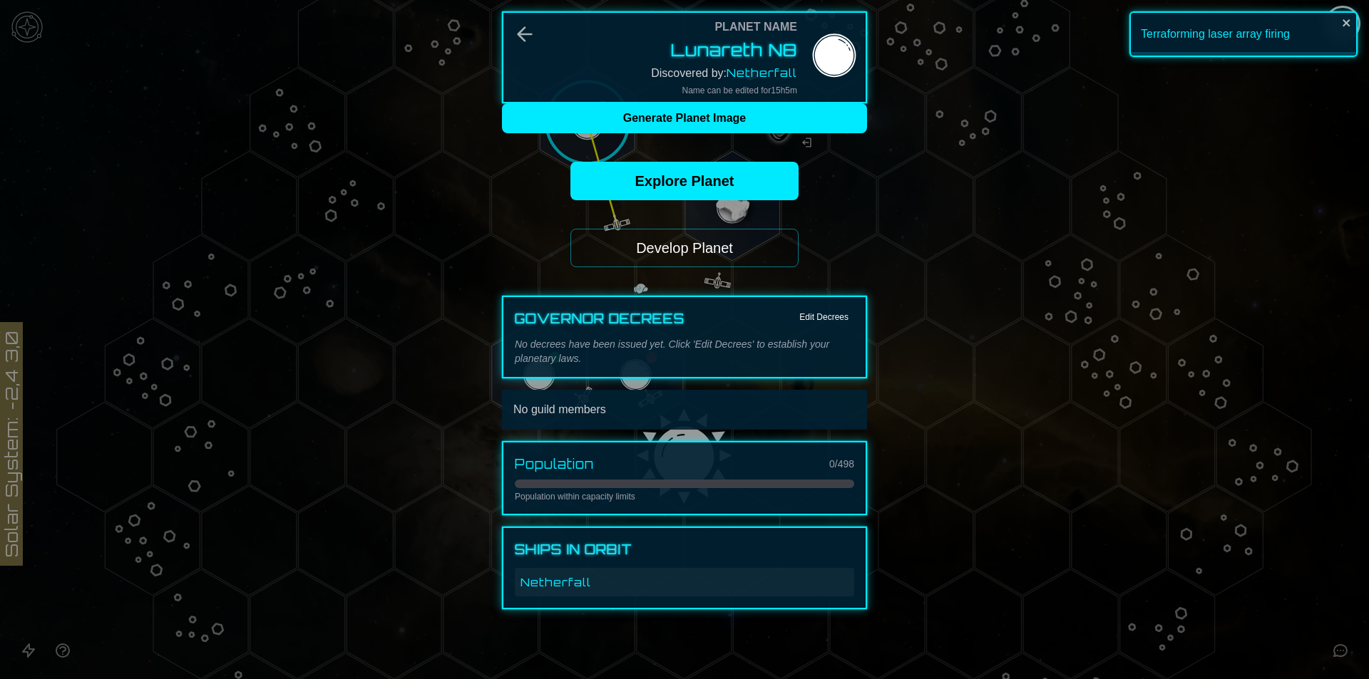
click at [651, 249] on button "Develop Planet" at bounding box center [684, 248] width 228 height 38
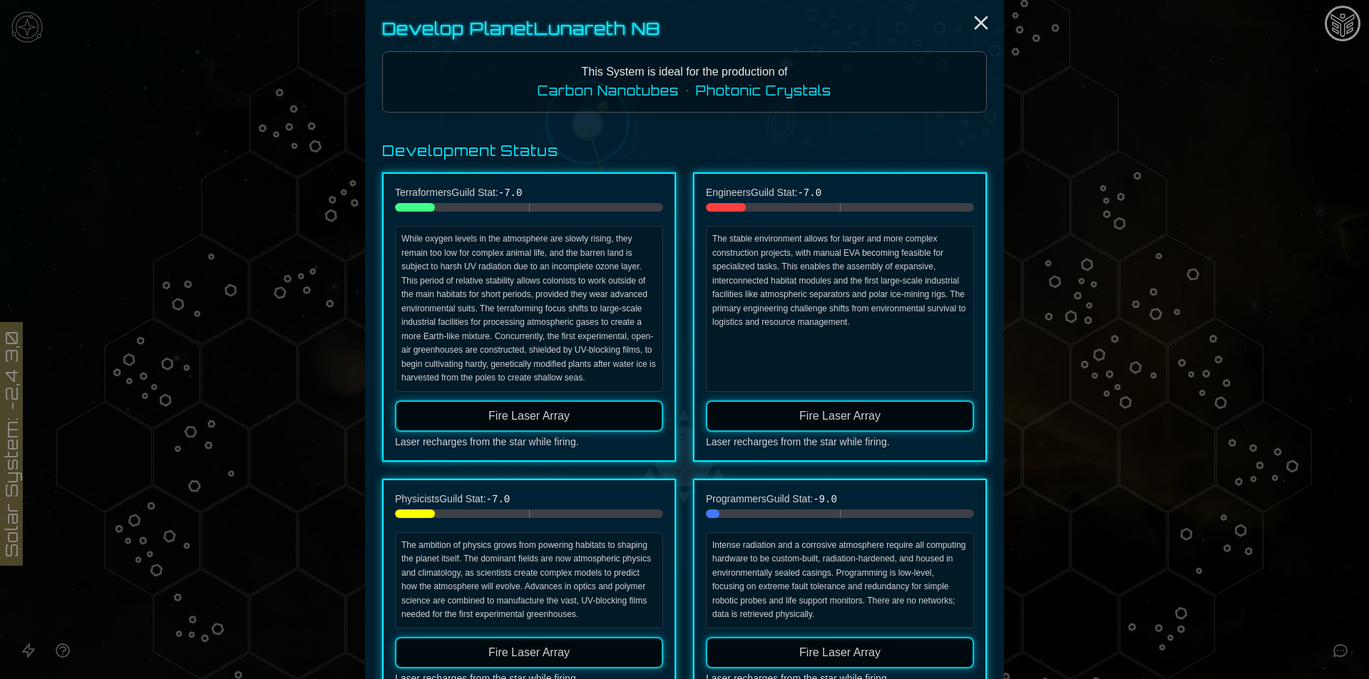
scroll to position [0, 0]
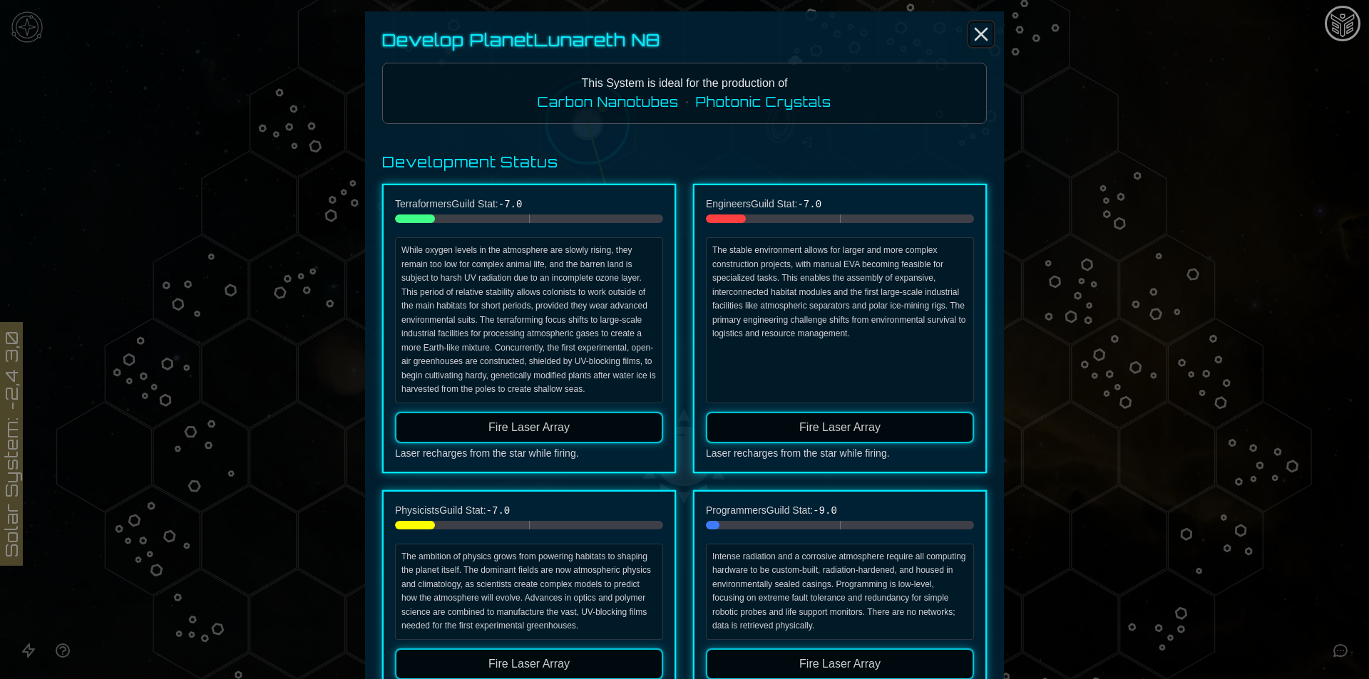
click at [970, 30] on icon "Close" at bounding box center [980, 34] width 23 height 23
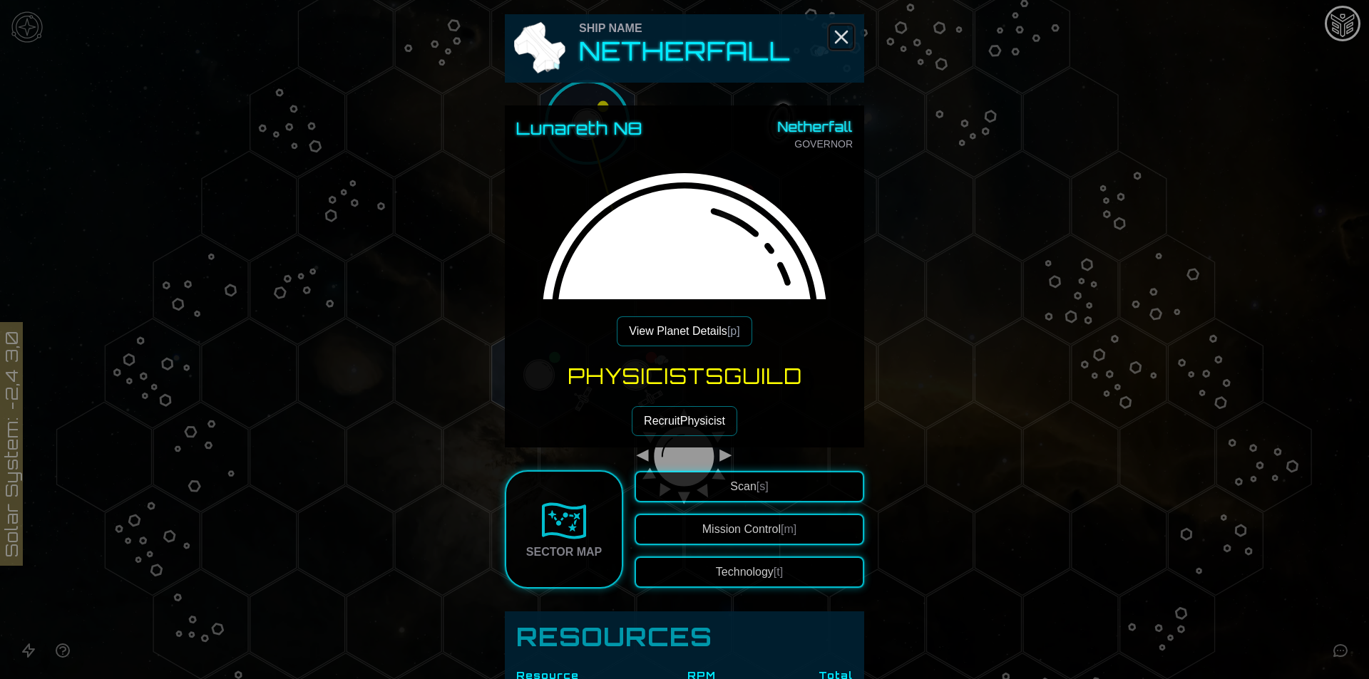
click at [842, 31] on line "Close" at bounding box center [840, 36] width 11 height 11
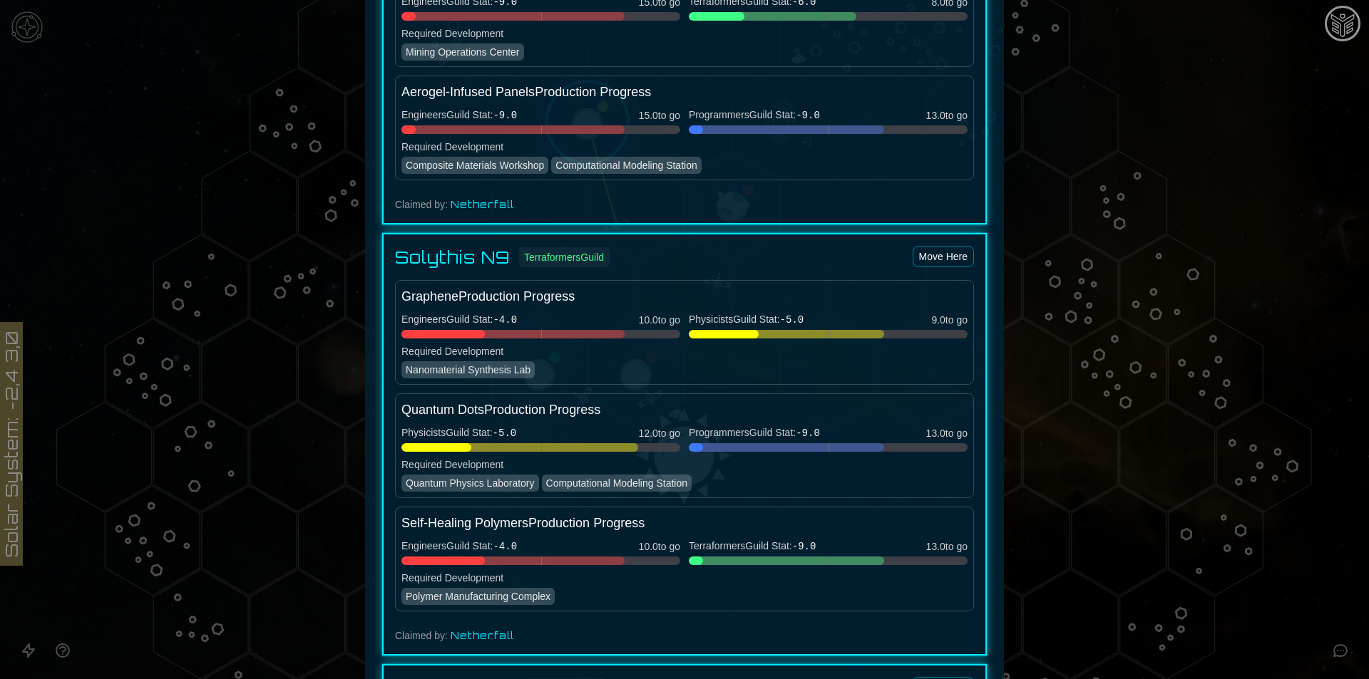
scroll to position [1639, 0]
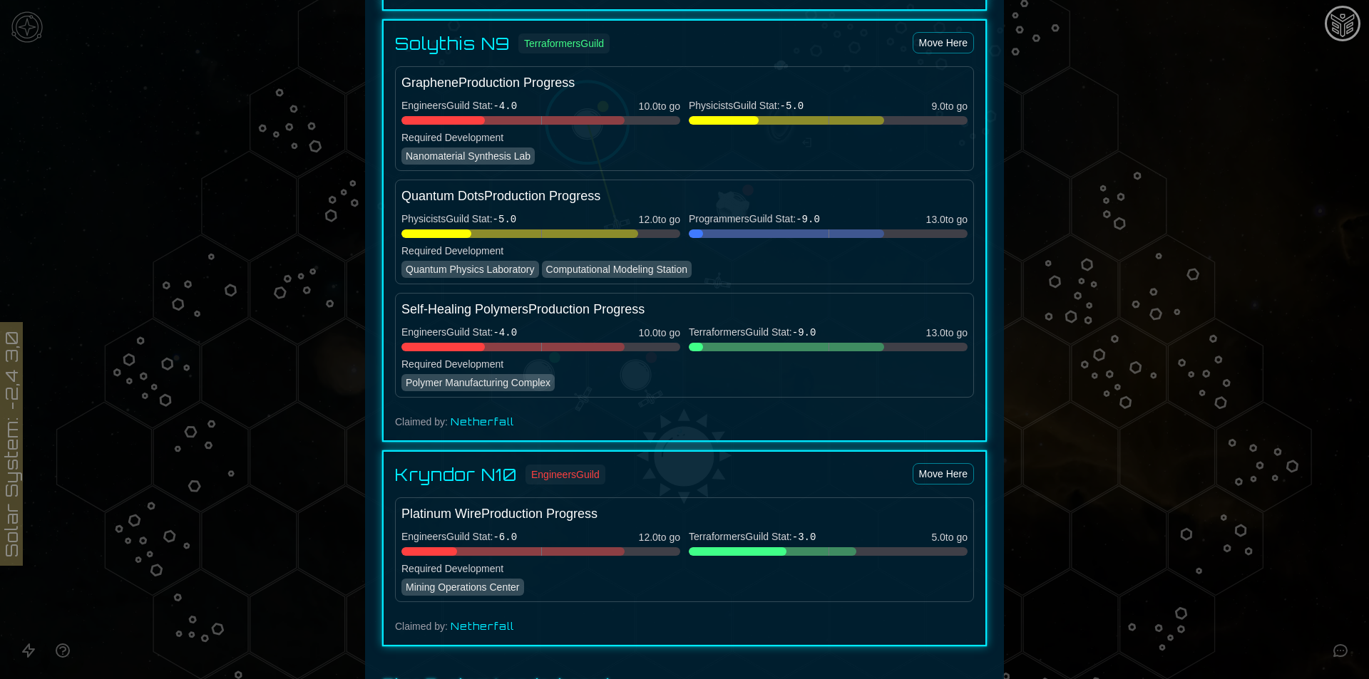
click at [1215, 154] on div at bounding box center [684, 339] width 1369 height 679
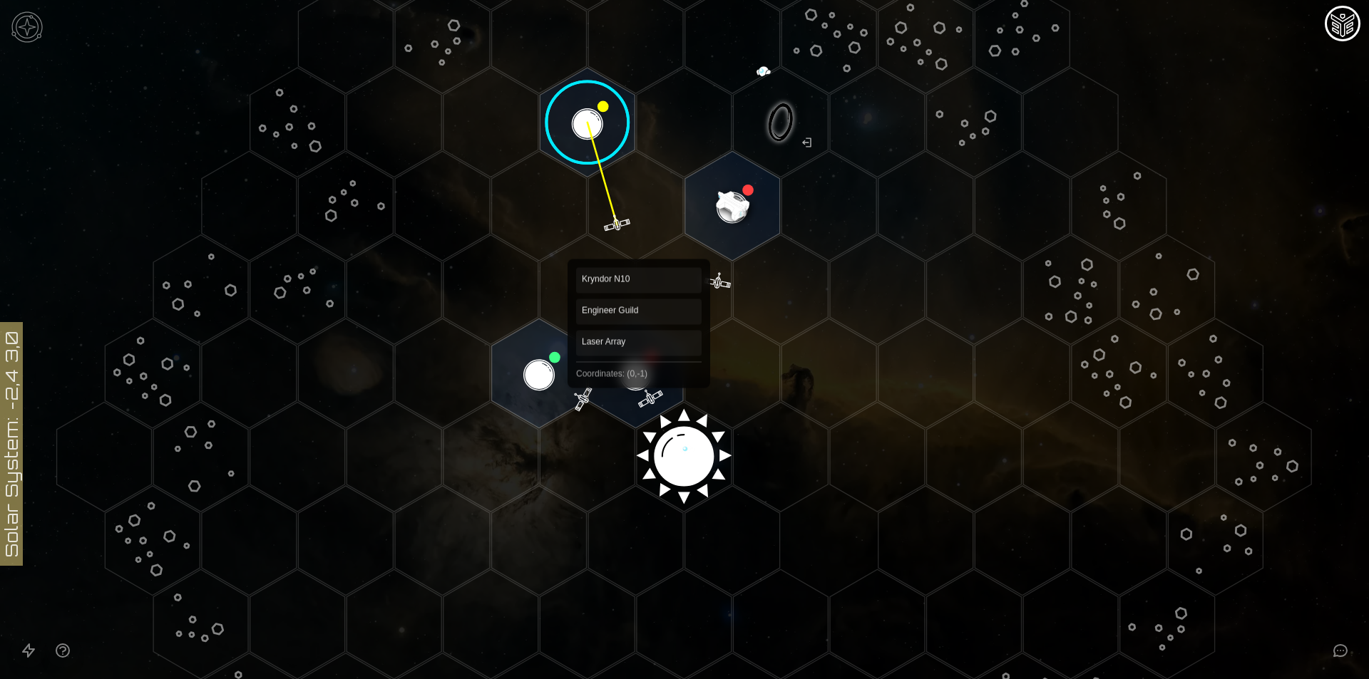
click at [639, 377] on polygon "Hex at coordinates 0,-1, clickable" at bounding box center [635, 374] width 95 height 110
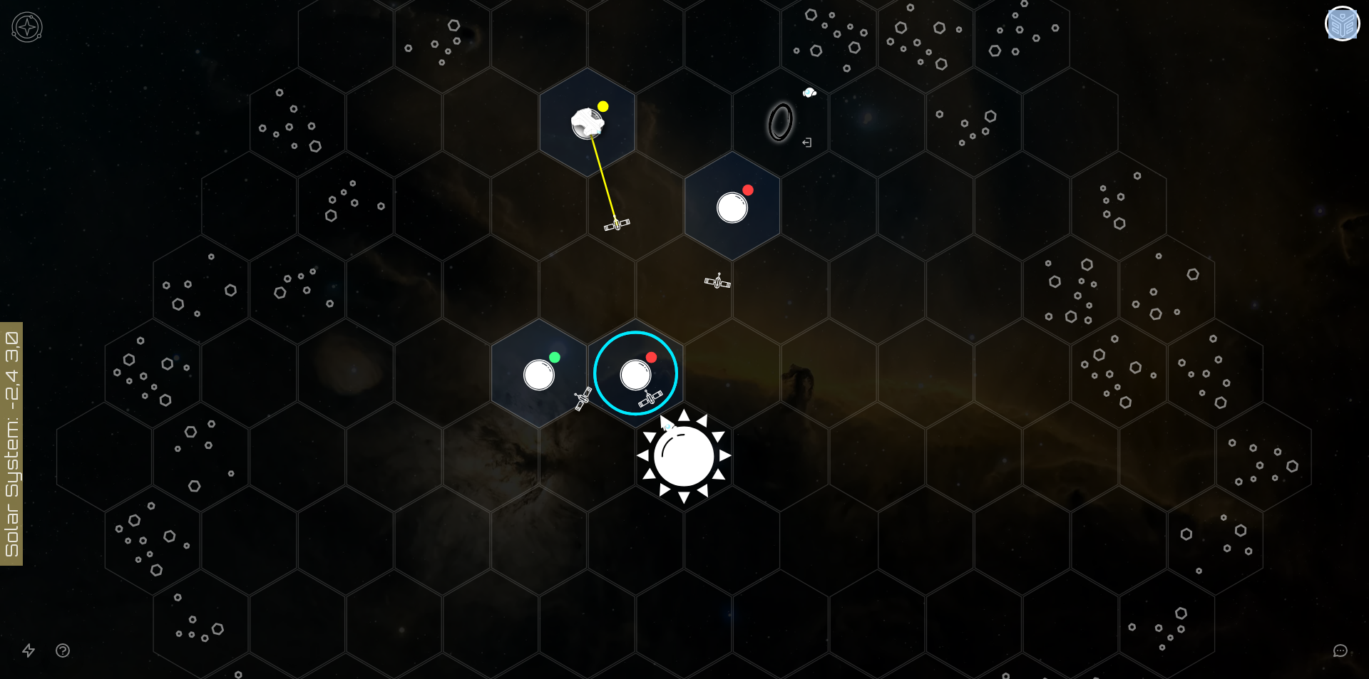
click at [639, 377] on image at bounding box center [636, 374] width 112 height 112
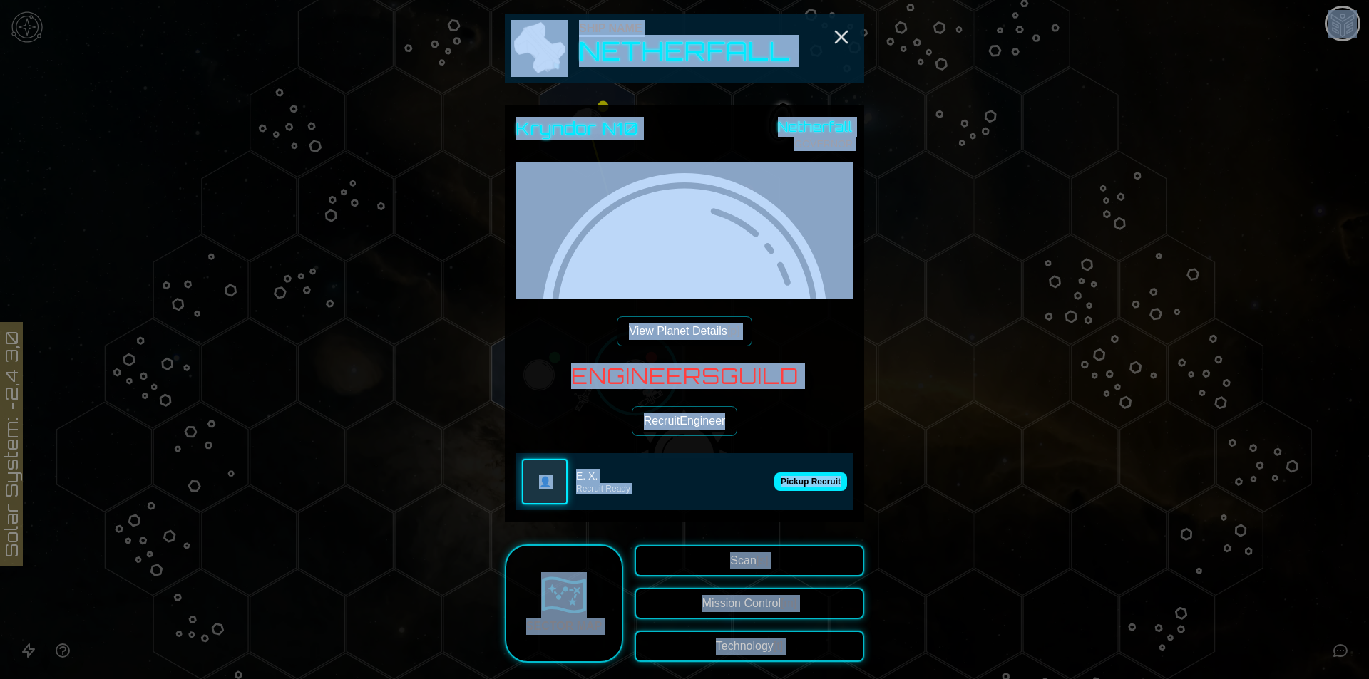
click at [791, 408] on div "Engineers Guild Recruit Engineer 👤 E. X. Recruit Ready Pickup Recruit" at bounding box center [684, 437] width 336 height 147
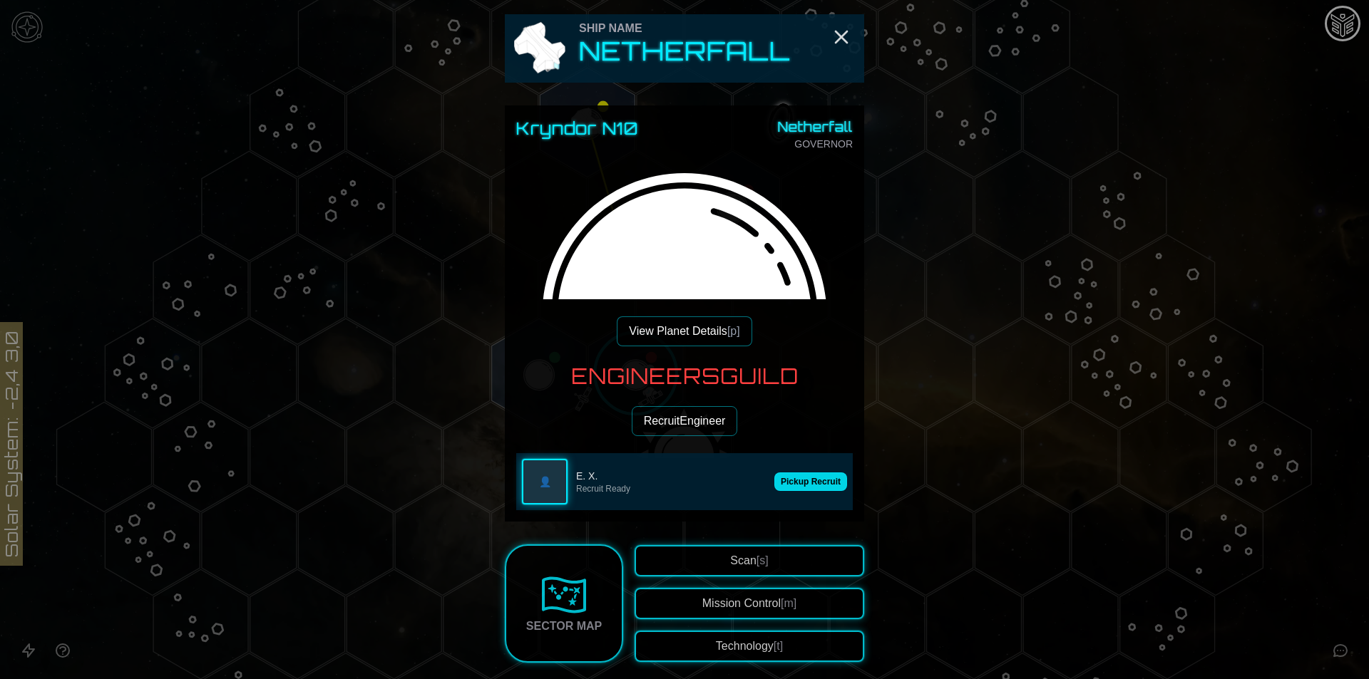
click at [789, 480] on button "Pickup Recruit" at bounding box center [810, 482] width 73 height 19
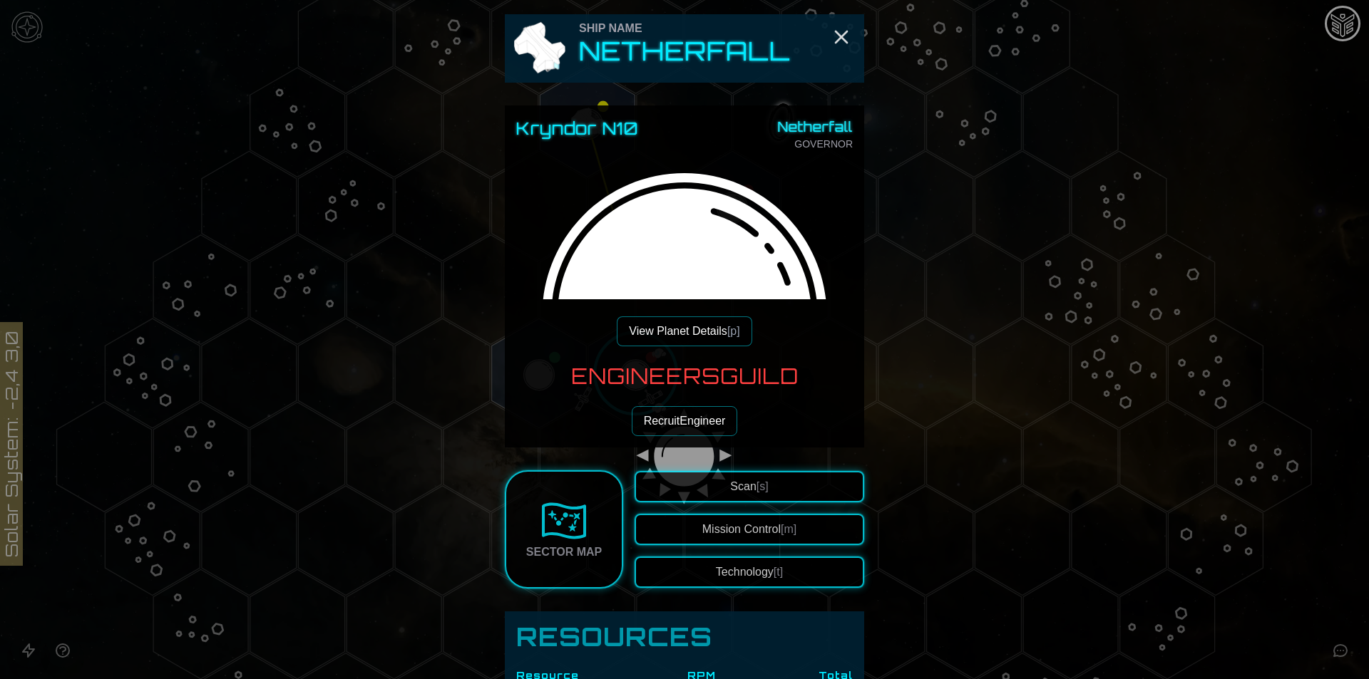
click at [683, 348] on div "Kryndor N10 Netherfall GOVERNOR View Planet Details [p] Engineers Guild Recruit…" at bounding box center [684, 276] width 359 height 342
click at [682, 341] on button "View Planet Details [p]" at bounding box center [684, 331] width 135 height 30
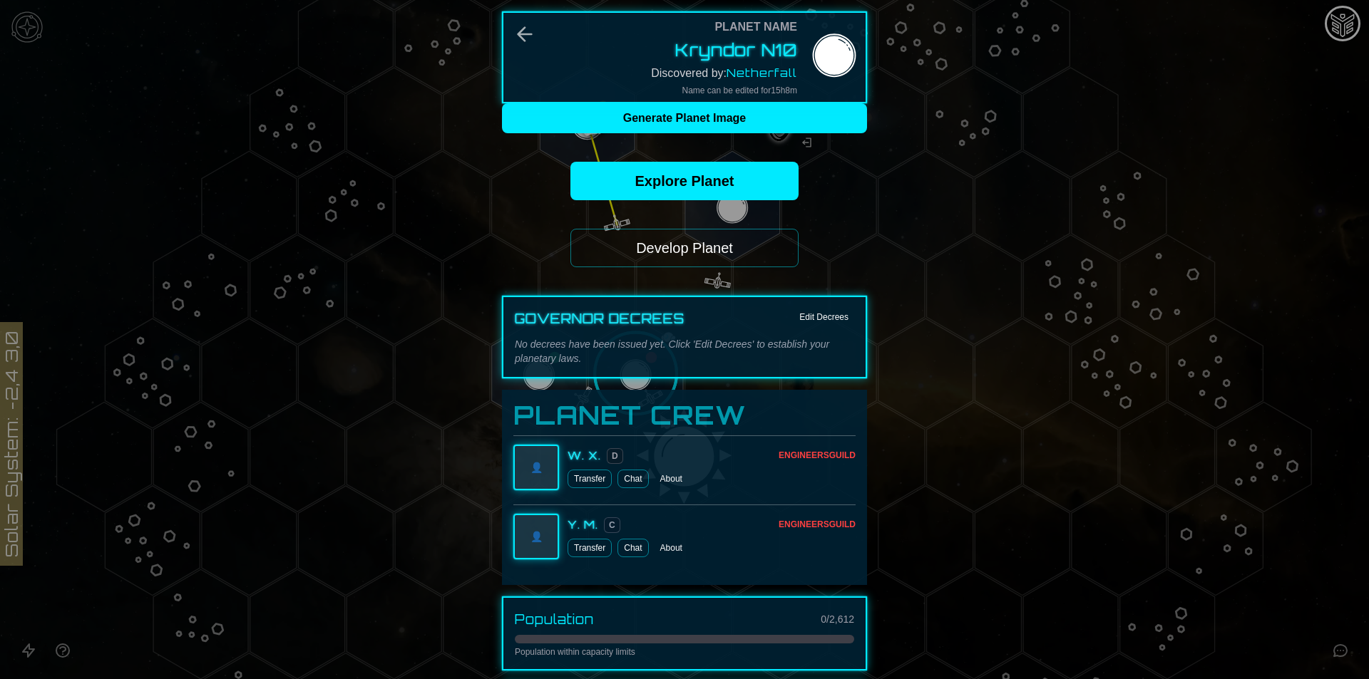
click at [690, 242] on button "Develop Planet" at bounding box center [684, 248] width 228 height 38
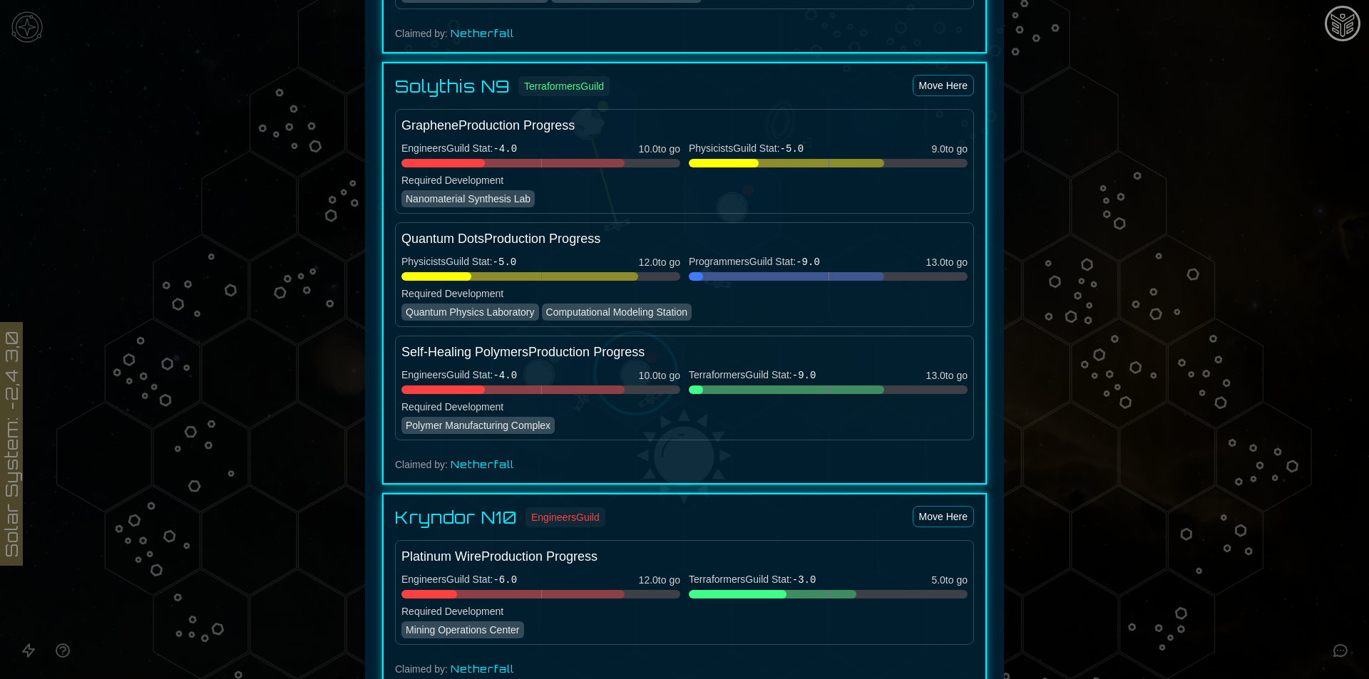
scroll to position [1801, 0]
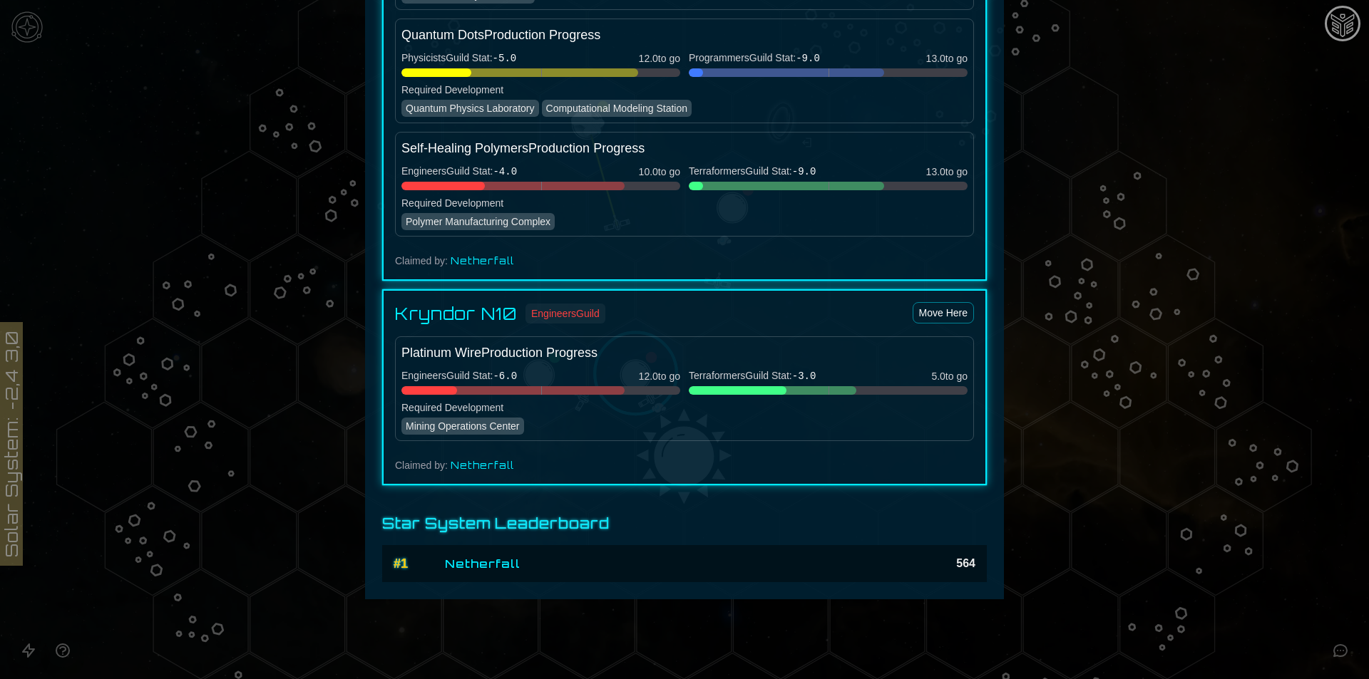
click at [1206, 155] on div at bounding box center [684, 339] width 1369 height 679
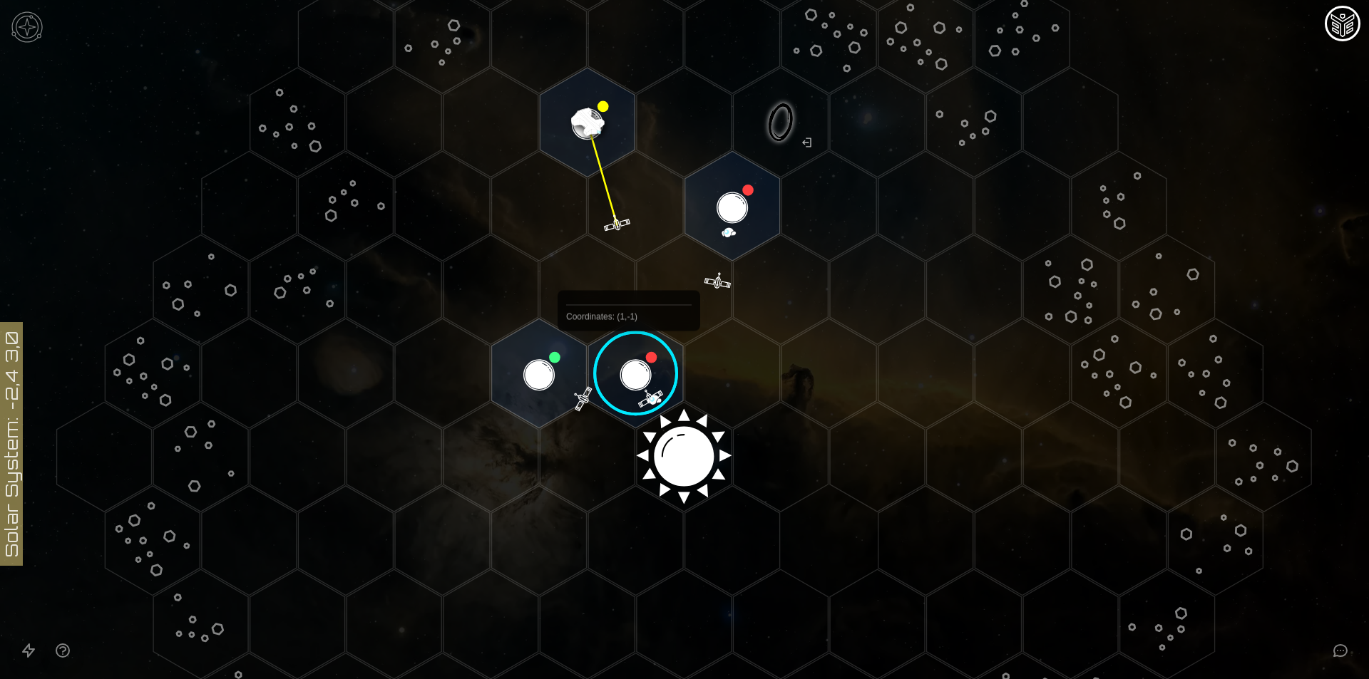
click at [629, 364] on image at bounding box center [636, 374] width 112 height 112
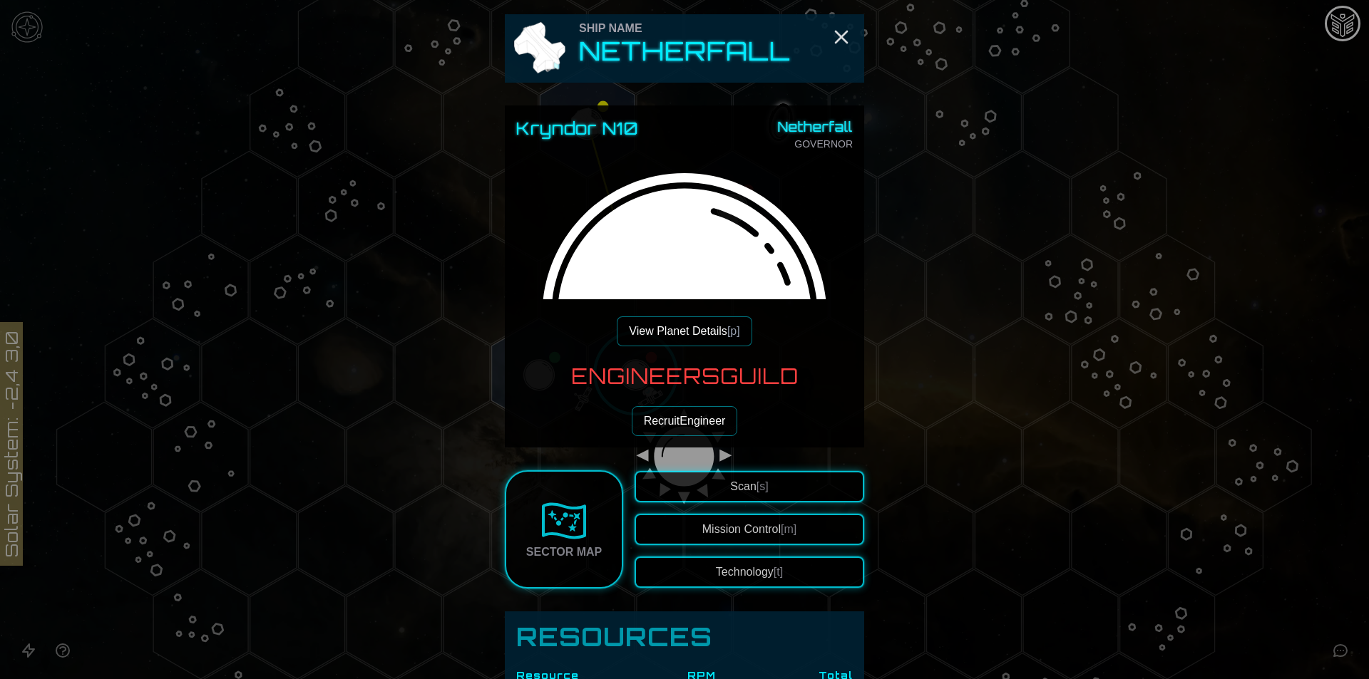
click at [666, 330] on button "View Planet Details [p]" at bounding box center [684, 331] width 135 height 30
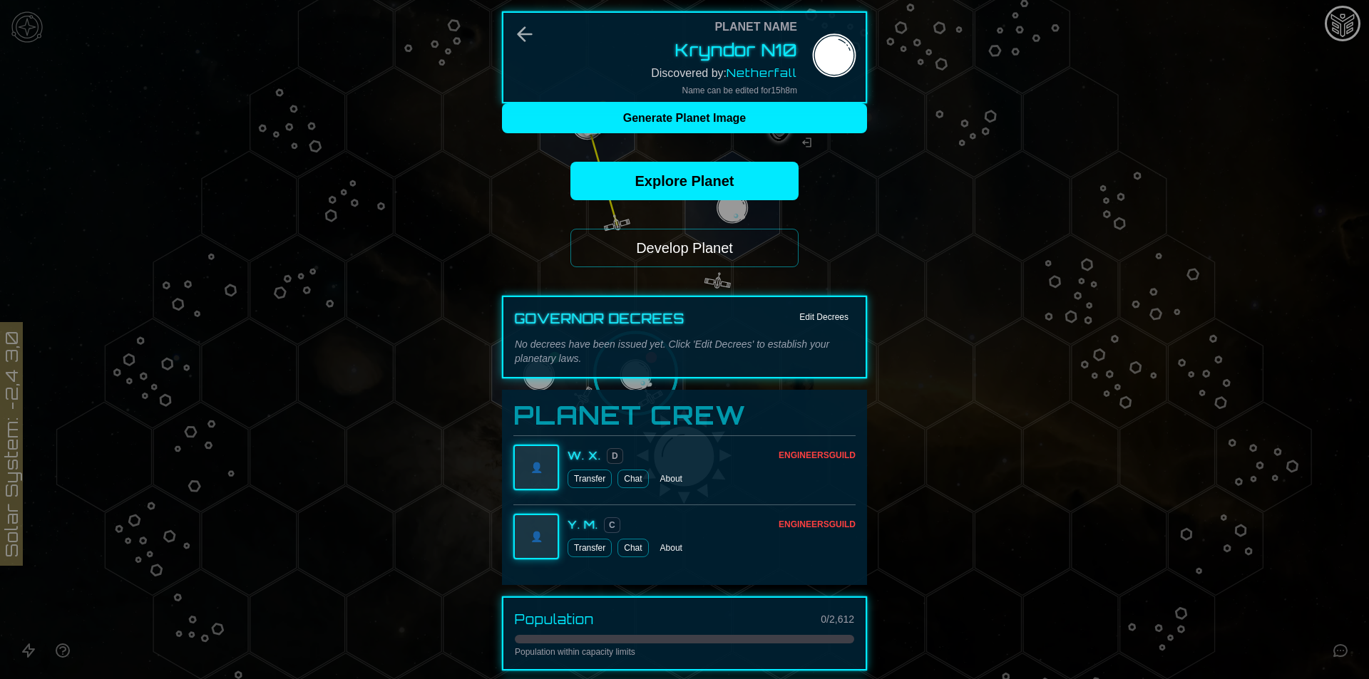
click at [695, 266] on button "Develop Planet" at bounding box center [684, 248] width 228 height 38
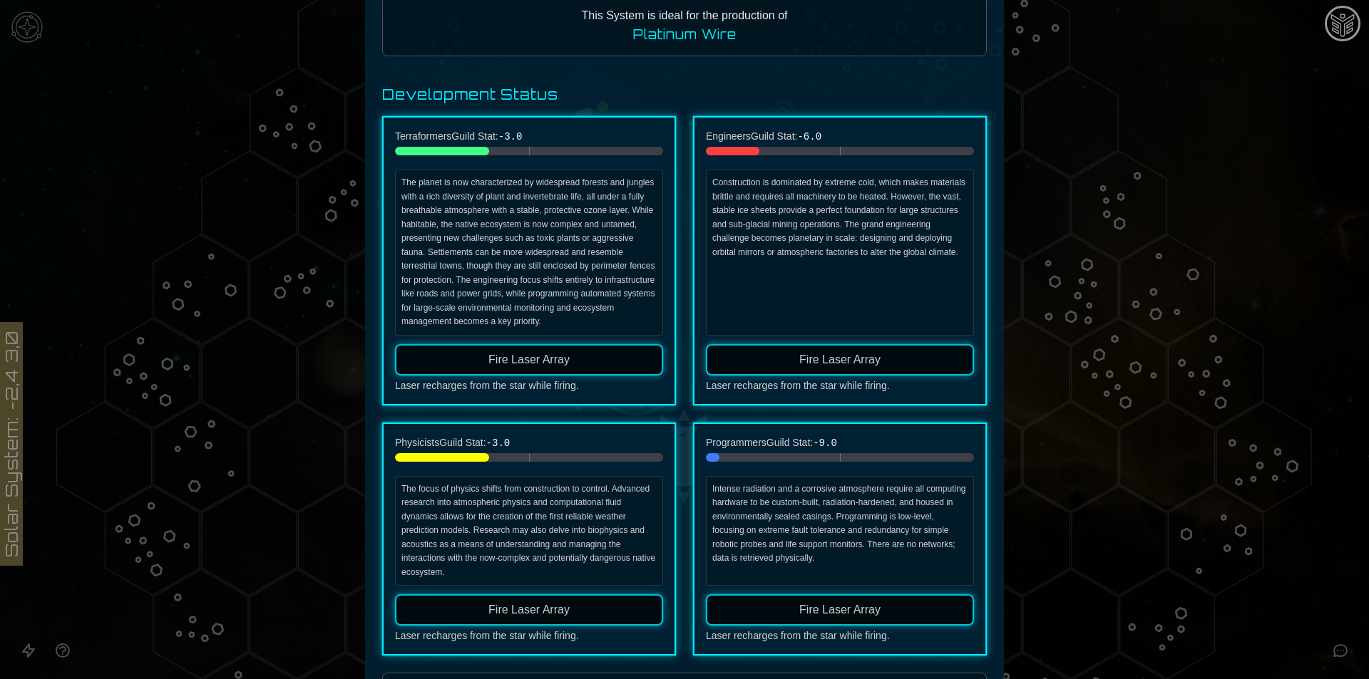
scroll to position [71, 0]
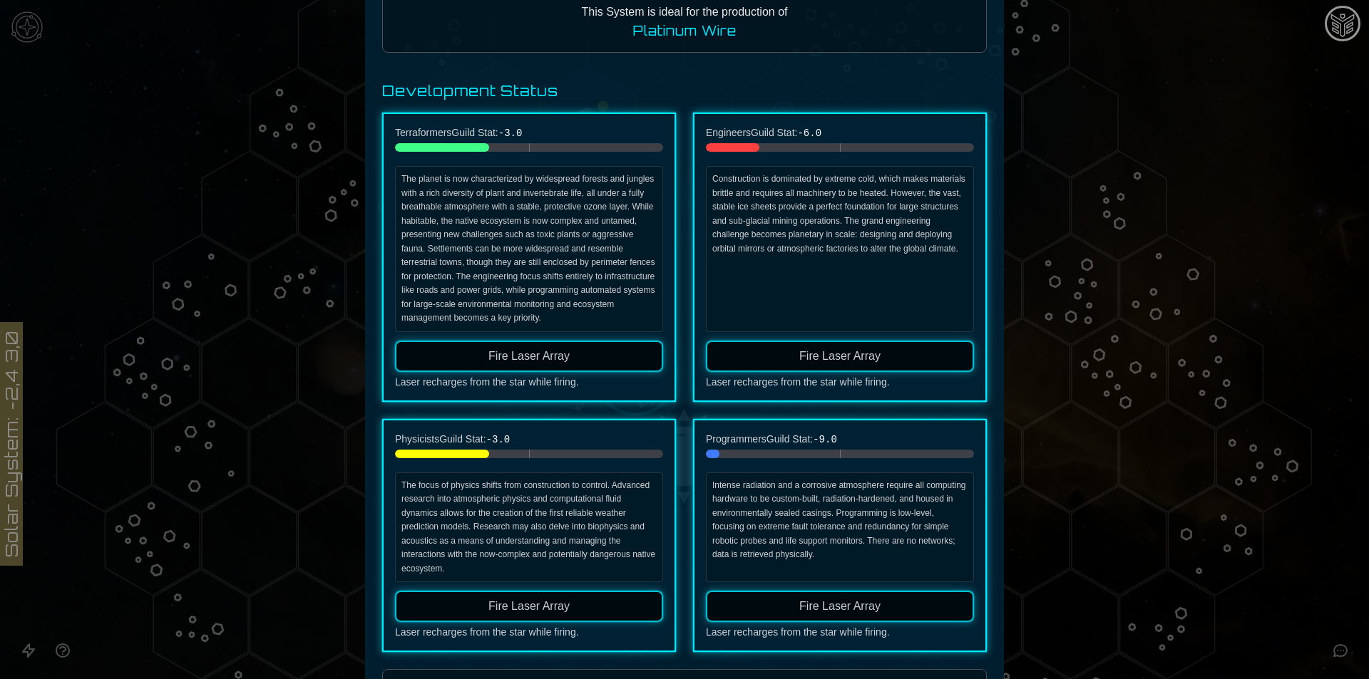
click at [779, 355] on button "Fire Laser Array" at bounding box center [840, 356] width 268 height 31
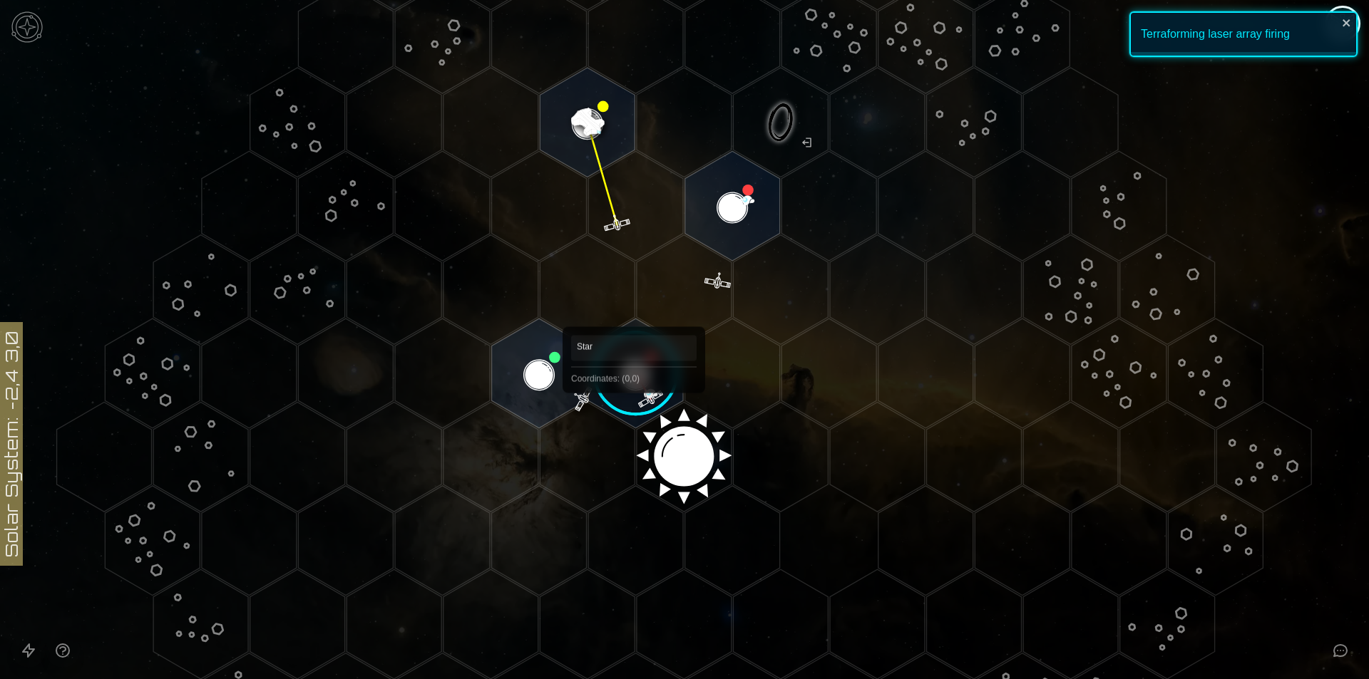
click at [626, 359] on image at bounding box center [636, 374] width 112 height 112
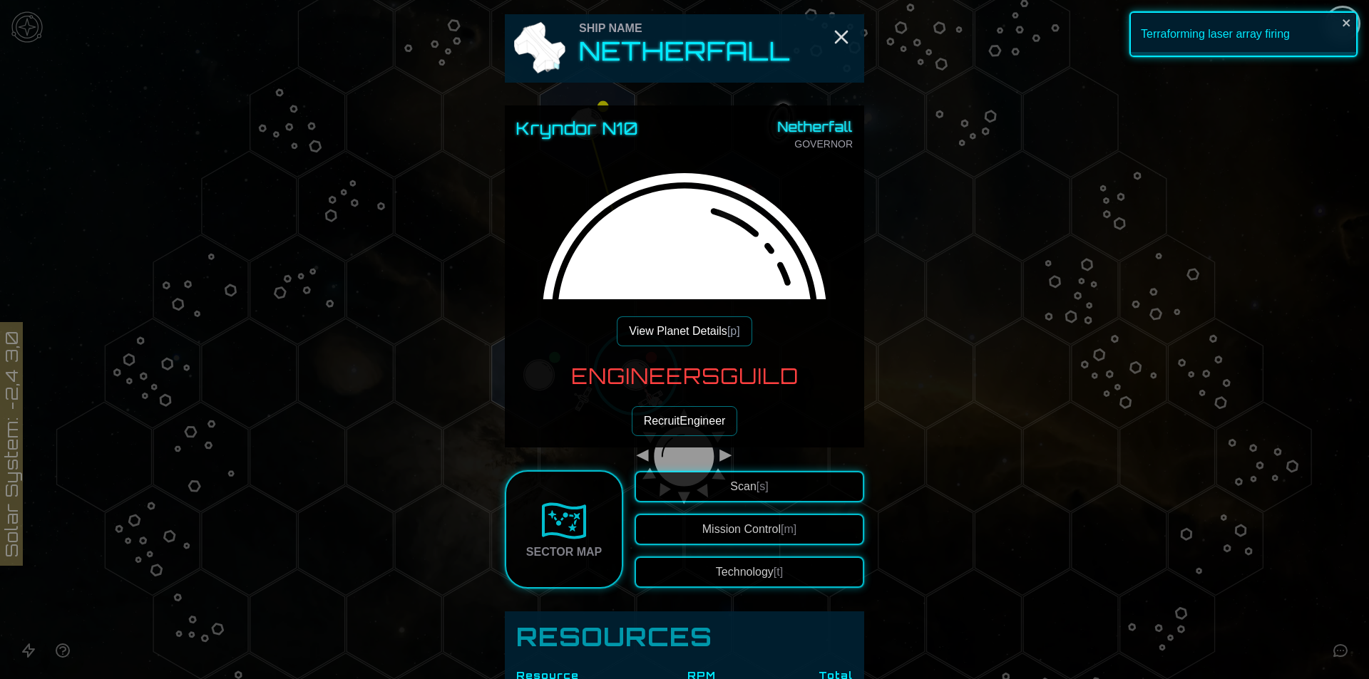
click at [676, 327] on button "View Planet Details [p]" at bounding box center [684, 331] width 135 height 30
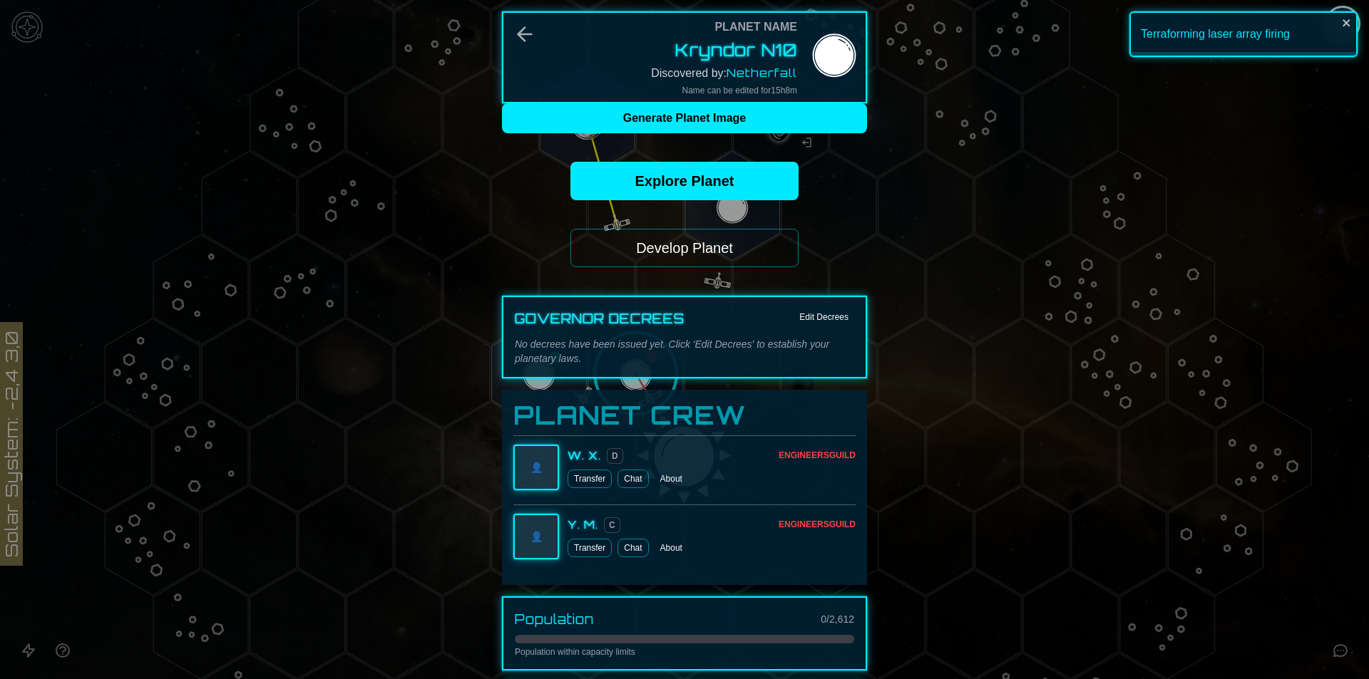
click at [741, 232] on button "Develop Planet" at bounding box center [684, 248] width 228 height 38
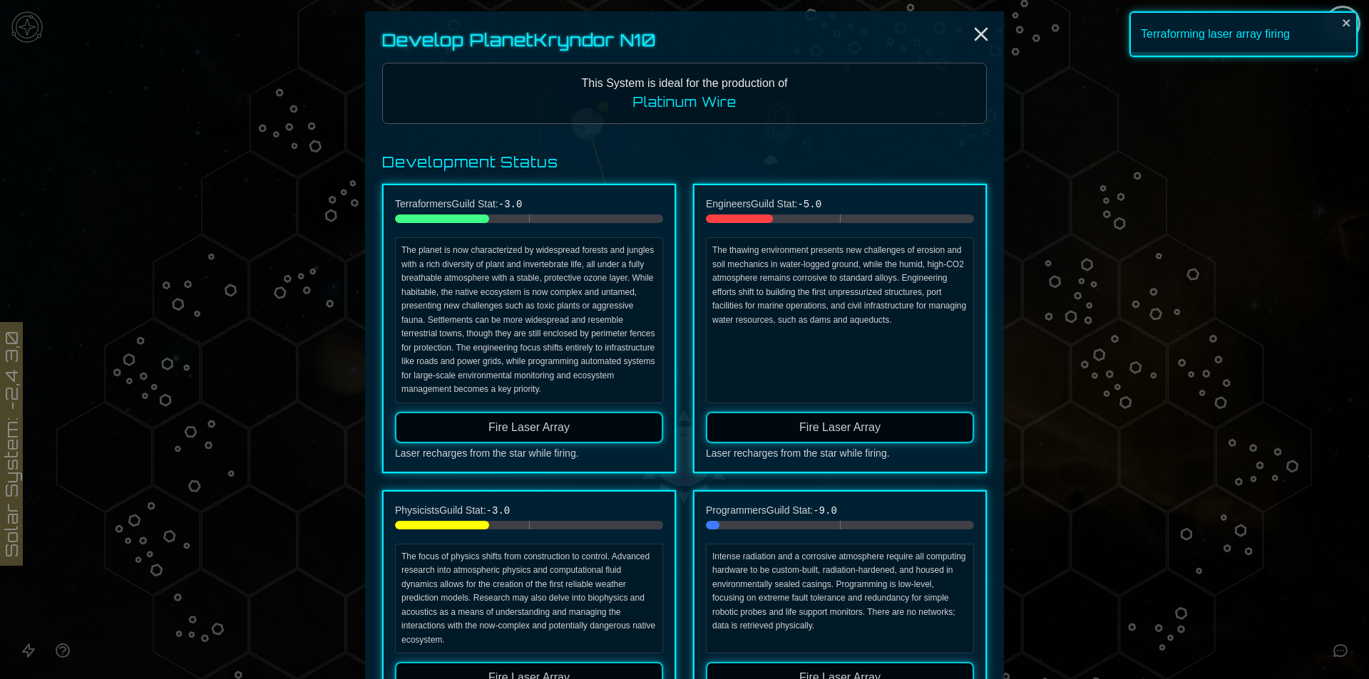
click at [577, 427] on button "Fire Laser Array" at bounding box center [529, 427] width 268 height 31
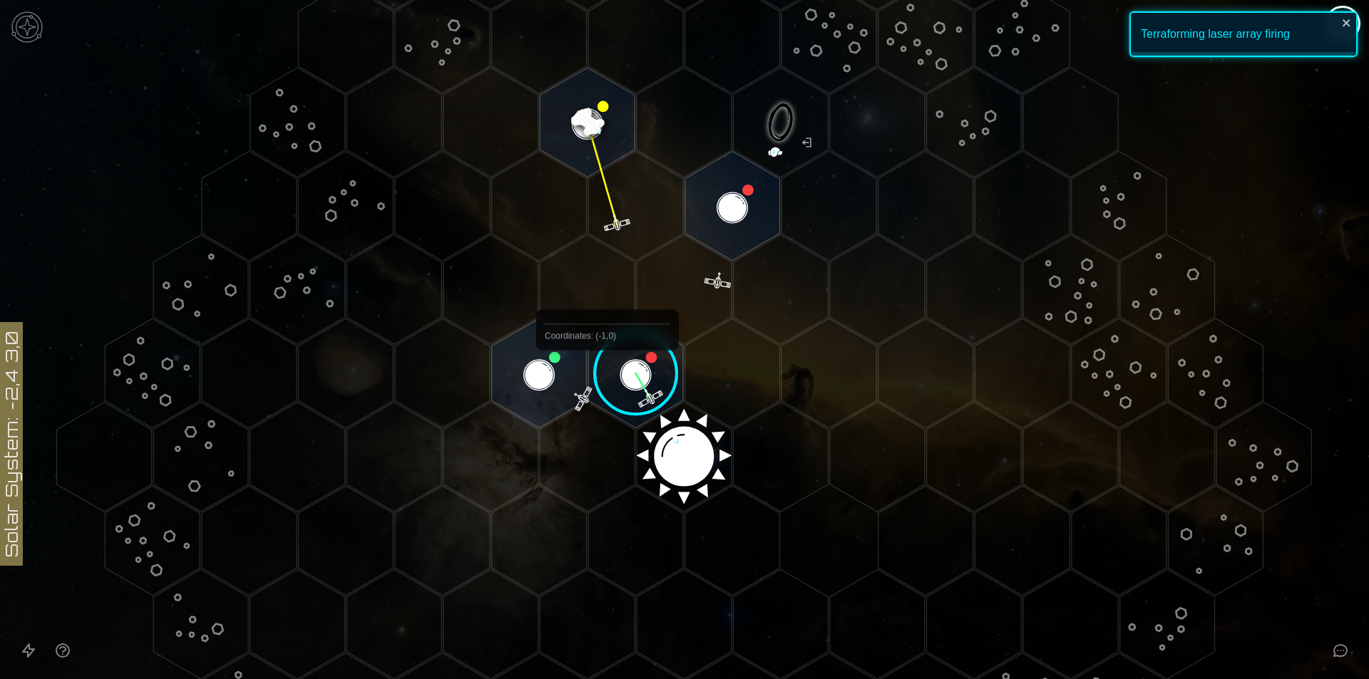
click at [607, 383] on image at bounding box center [636, 374] width 112 height 112
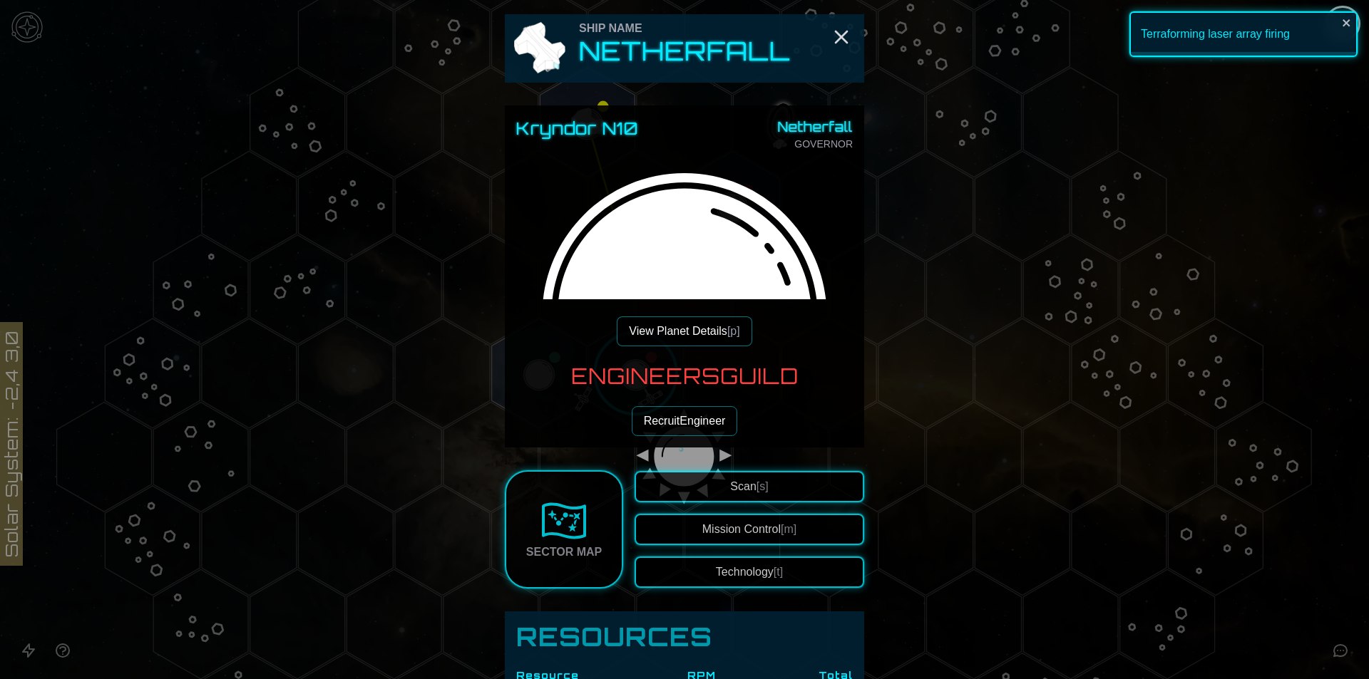
click at [669, 324] on button "View Planet Details [p]" at bounding box center [684, 331] width 135 height 30
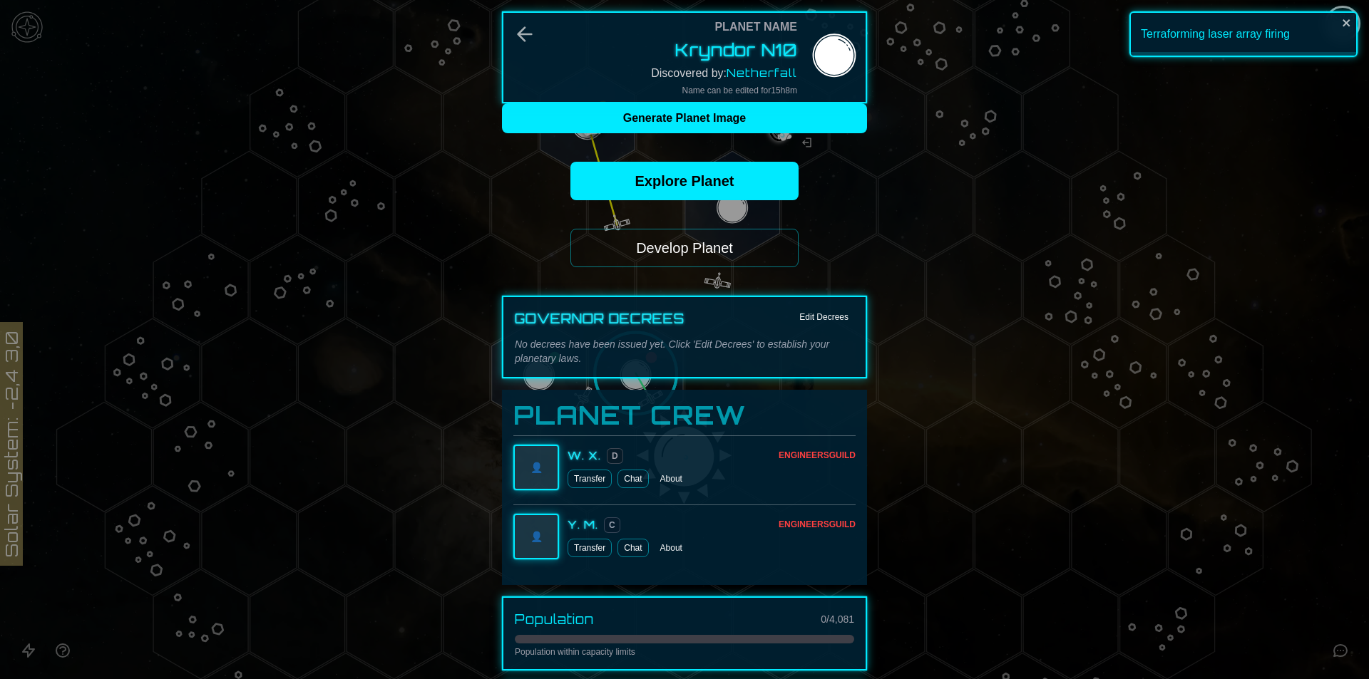
click at [704, 253] on button "Develop Planet" at bounding box center [684, 248] width 228 height 38
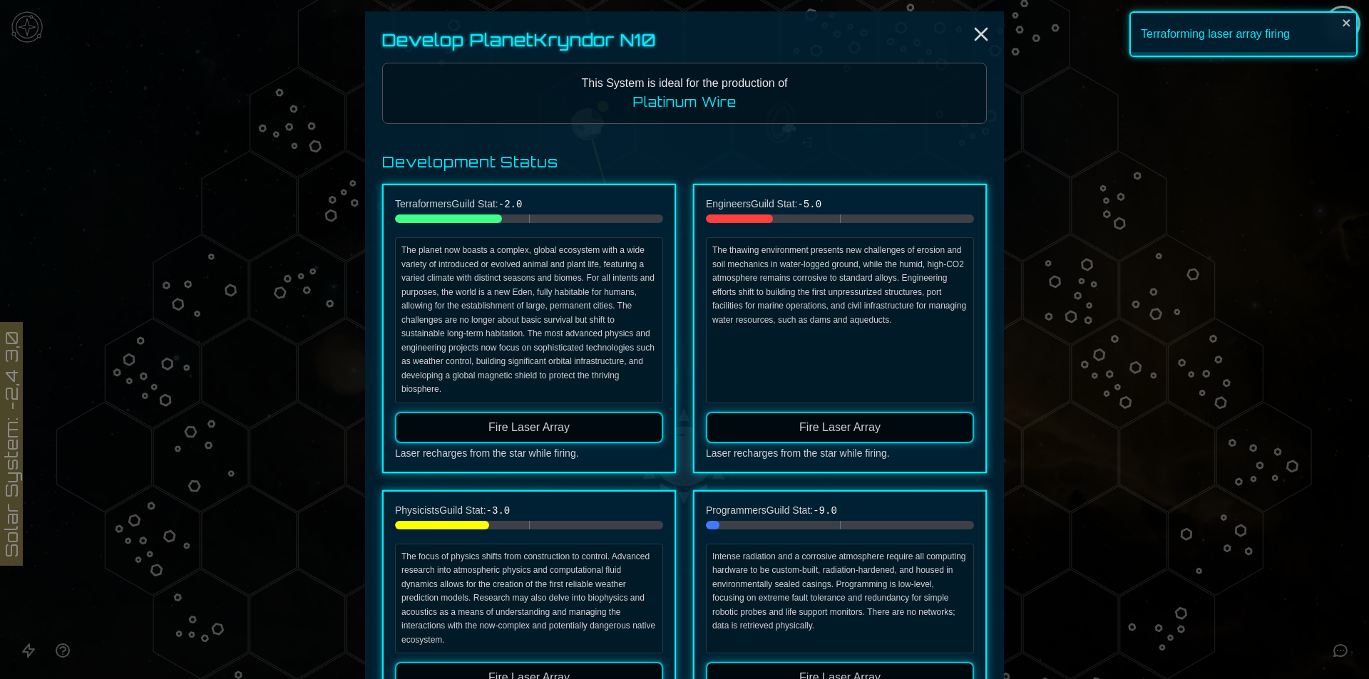
click at [580, 427] on button "Fire Laser Array" at bounding box center [529, 427] width 268 height 31
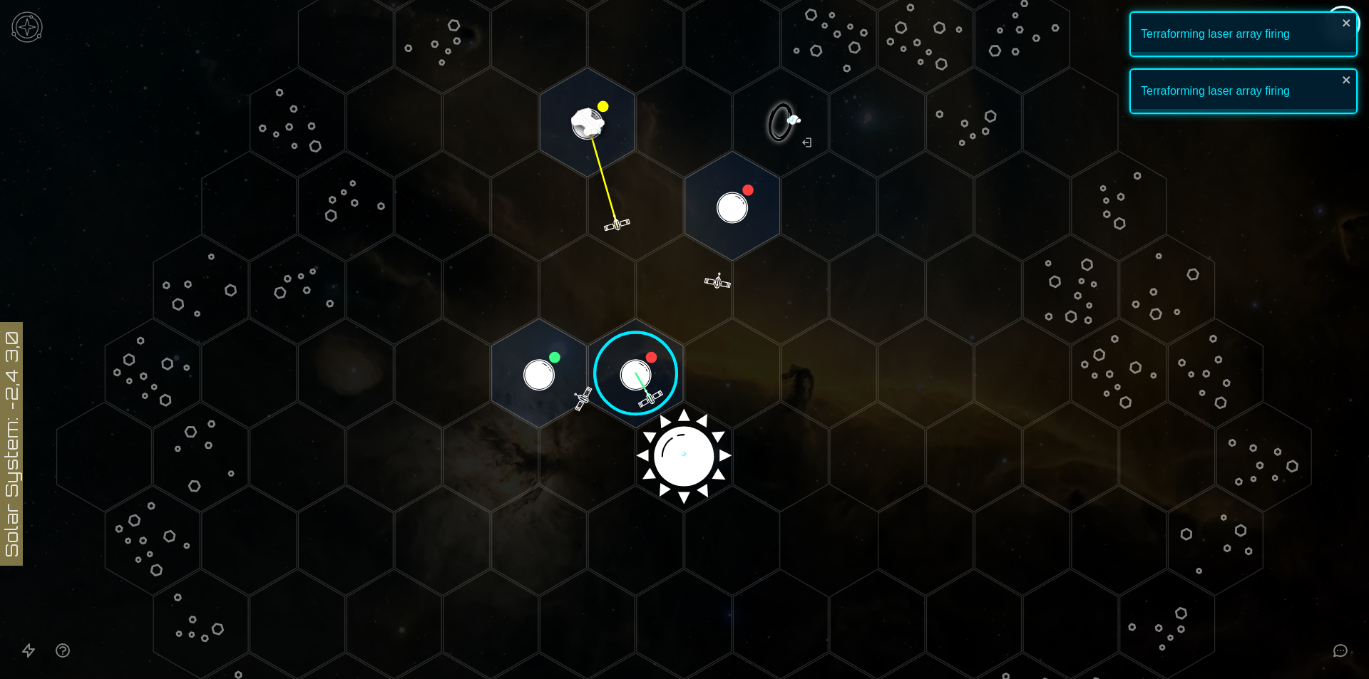
click at [631, 356] on image at bounding box center [636, 374] width 112 height 112
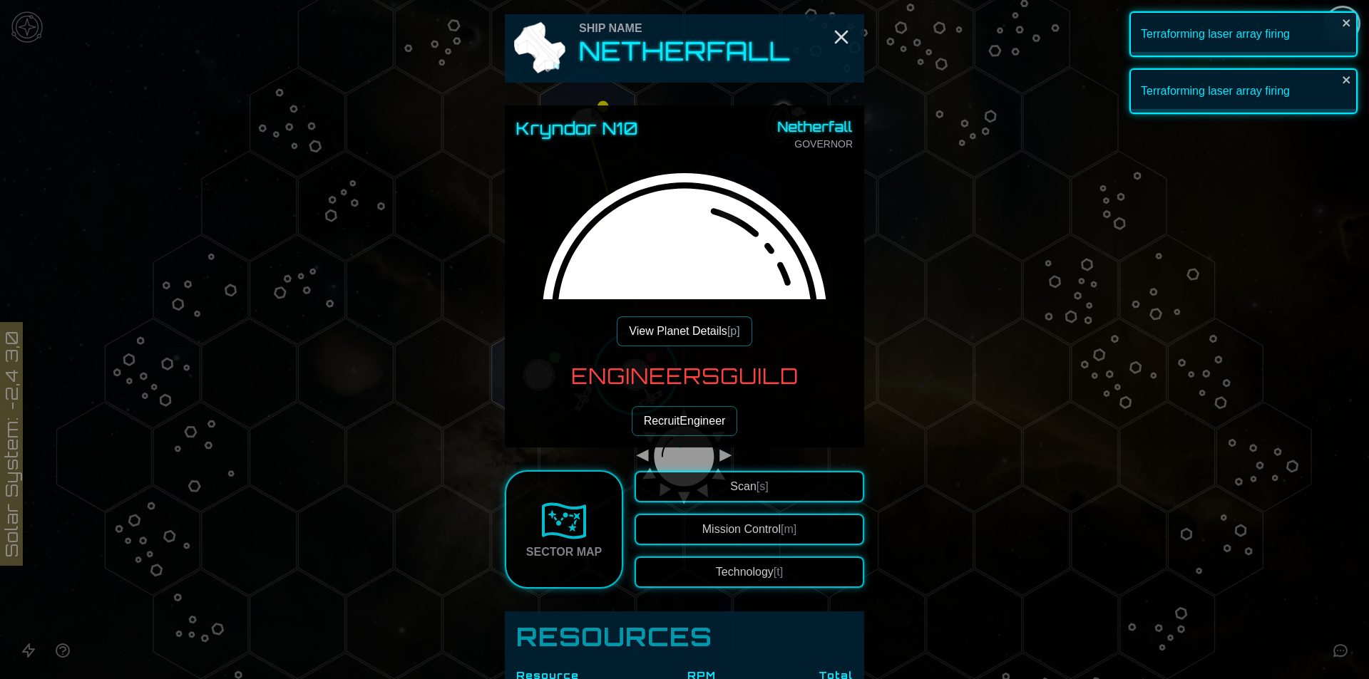
click at [676, 329] on button "View Planet Details [p]" at bounding box center [684, 331] width 135 height 30
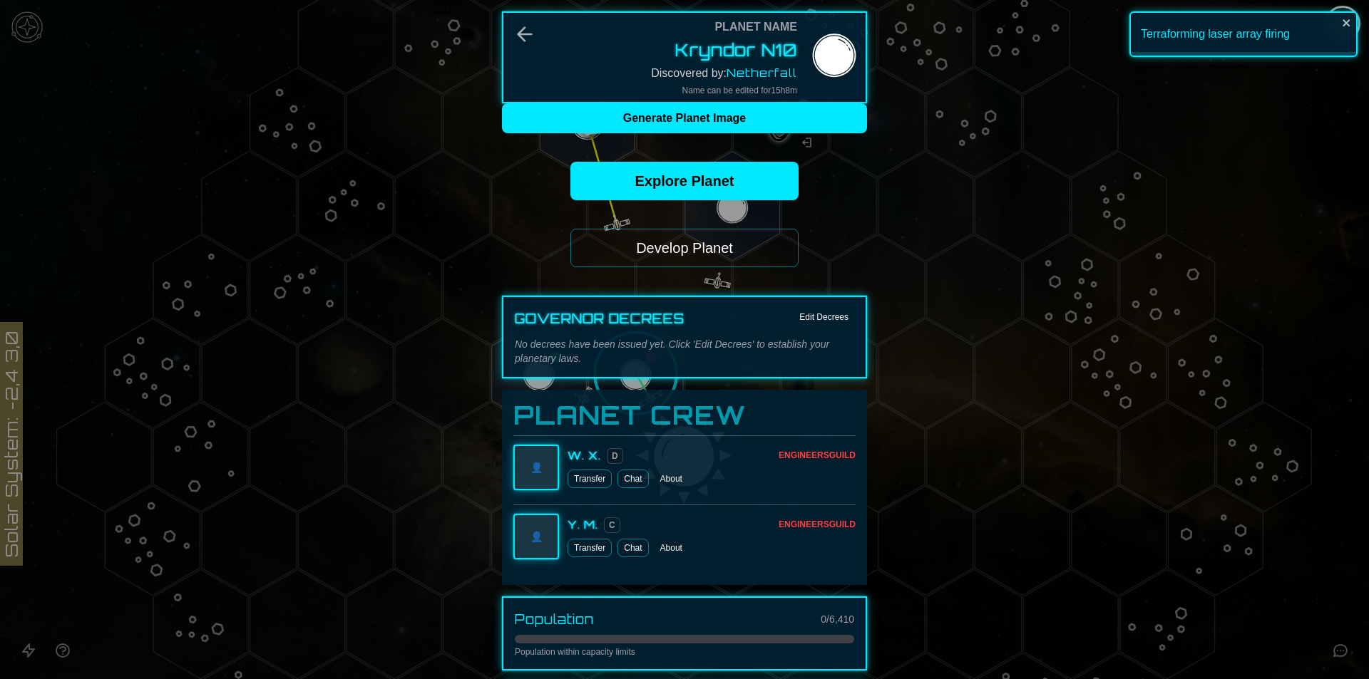
click at [655, 252] on button "Develop Planet" at bounding box center [684, 248] width 228 height 38
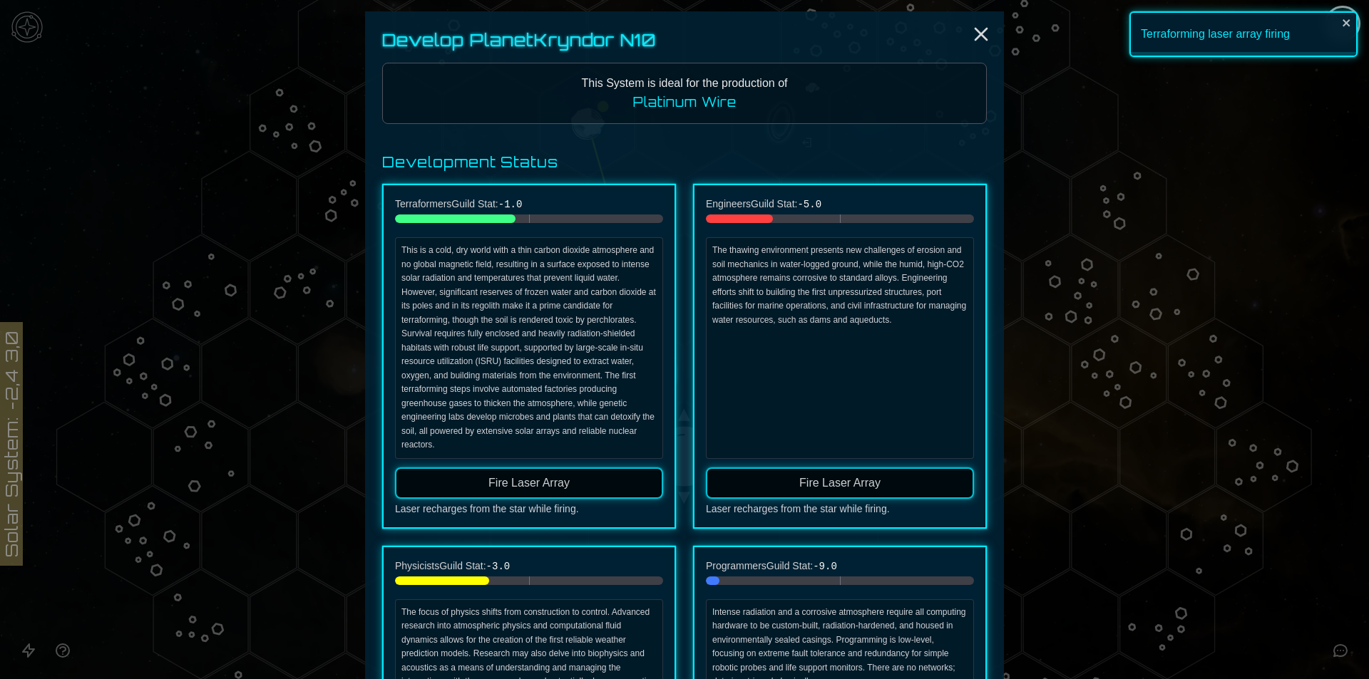
click at [621, 478] on button "Fire Laser Array" at bounding box center [529, 483] width 268 height 31
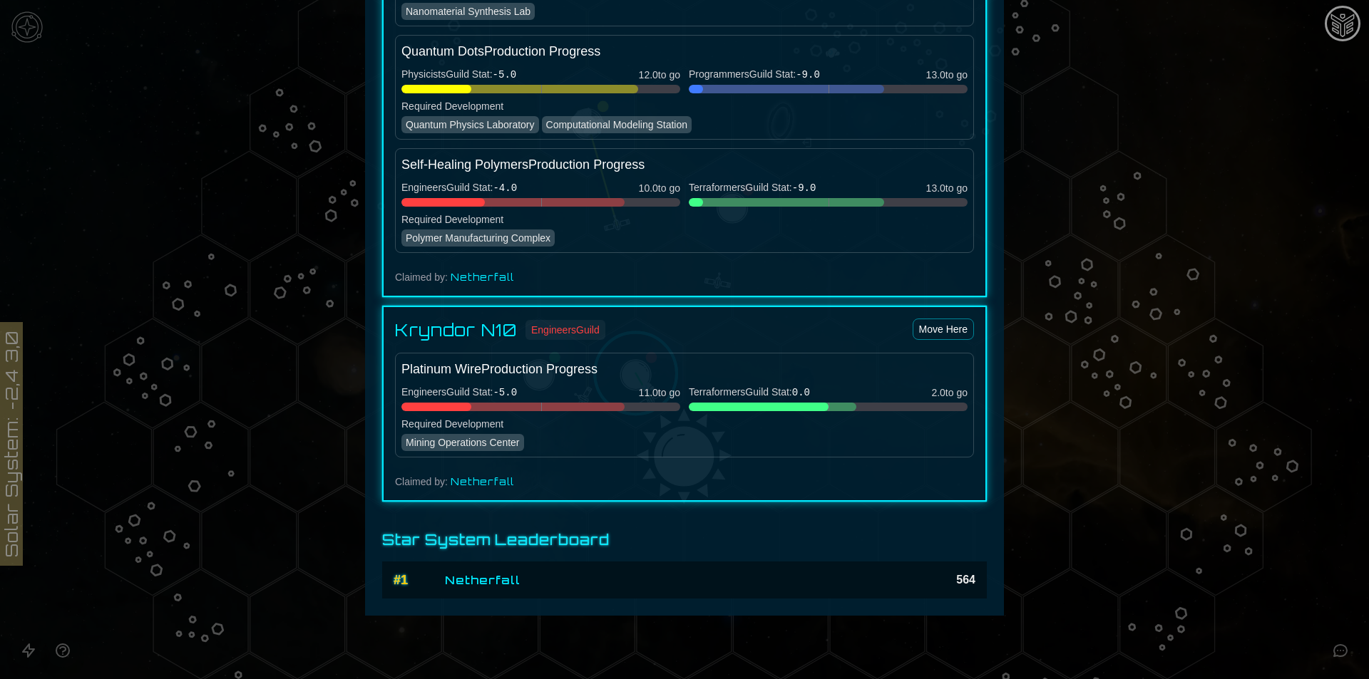
scroll to position [1801, 0]
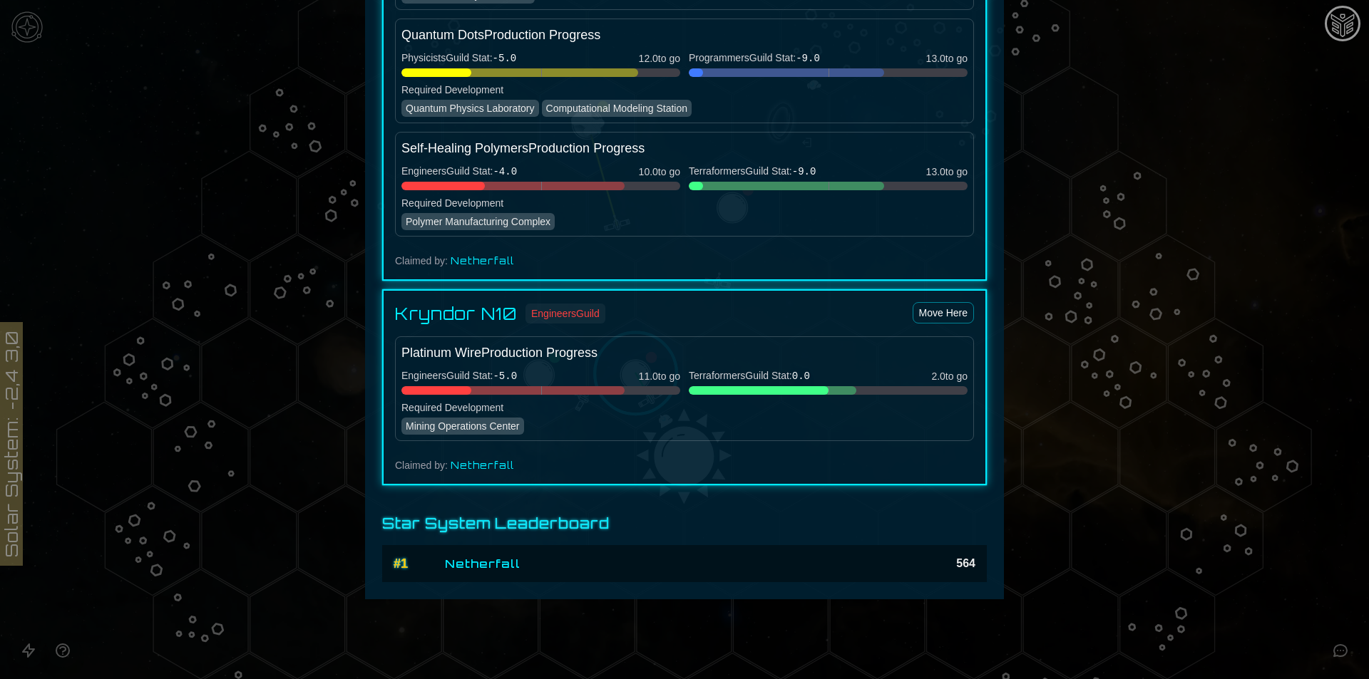
click at [1289, 145] on div at bounding box center [684, 339] width 1369 height 679
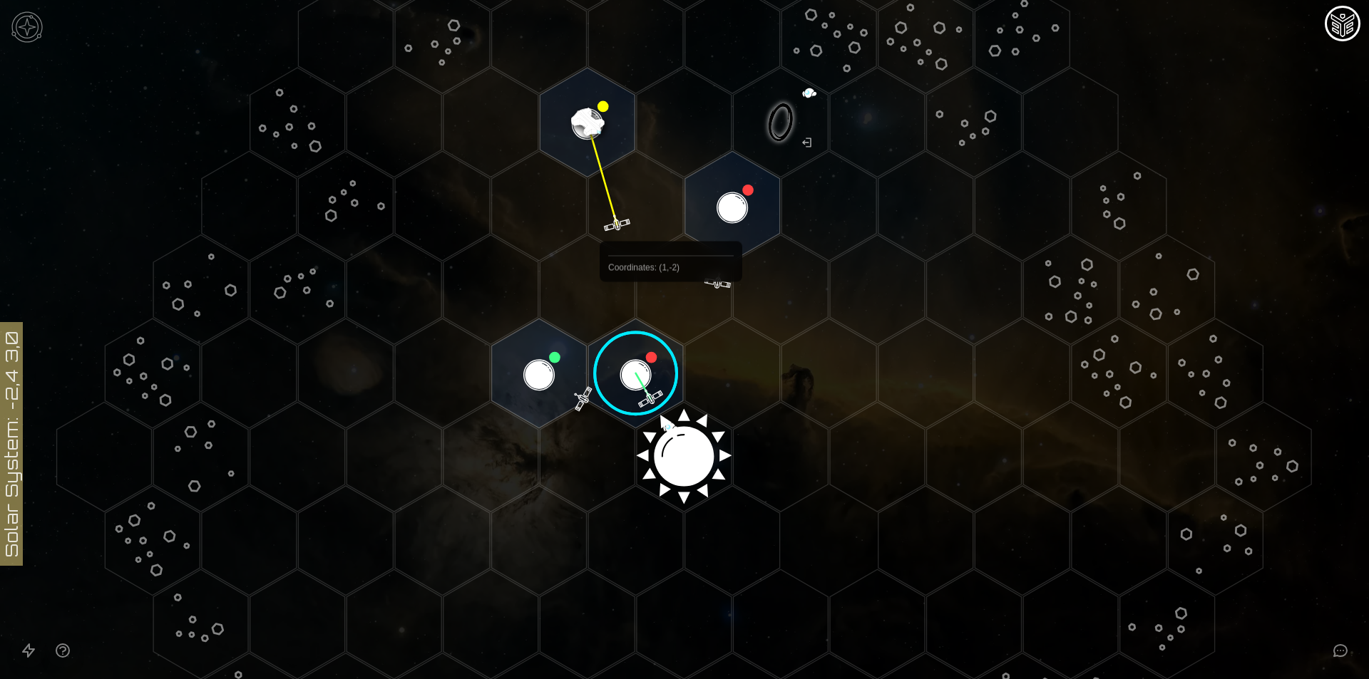
click at [642, 369] on image at bounding box center [636, 374] width 112 height 112
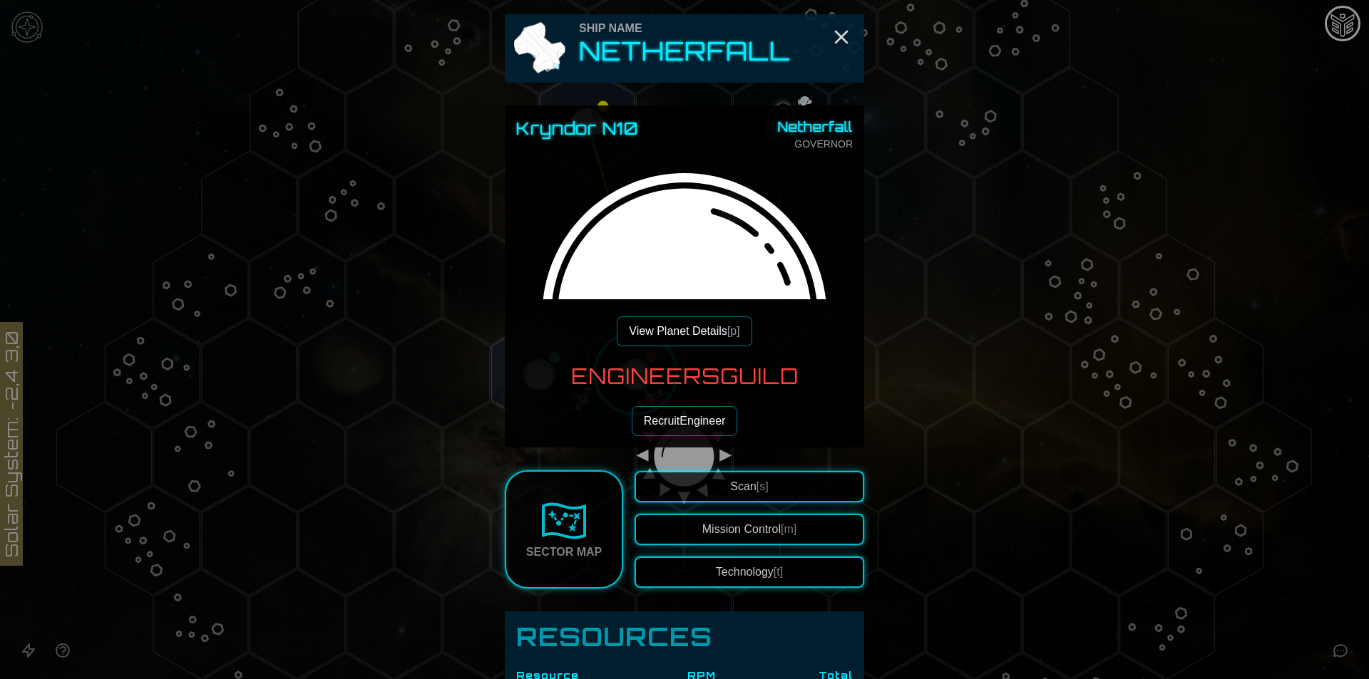
click at [670, 326] on button "View Planet Details [p]" at bounding box center [684, 331] width 135 height 30
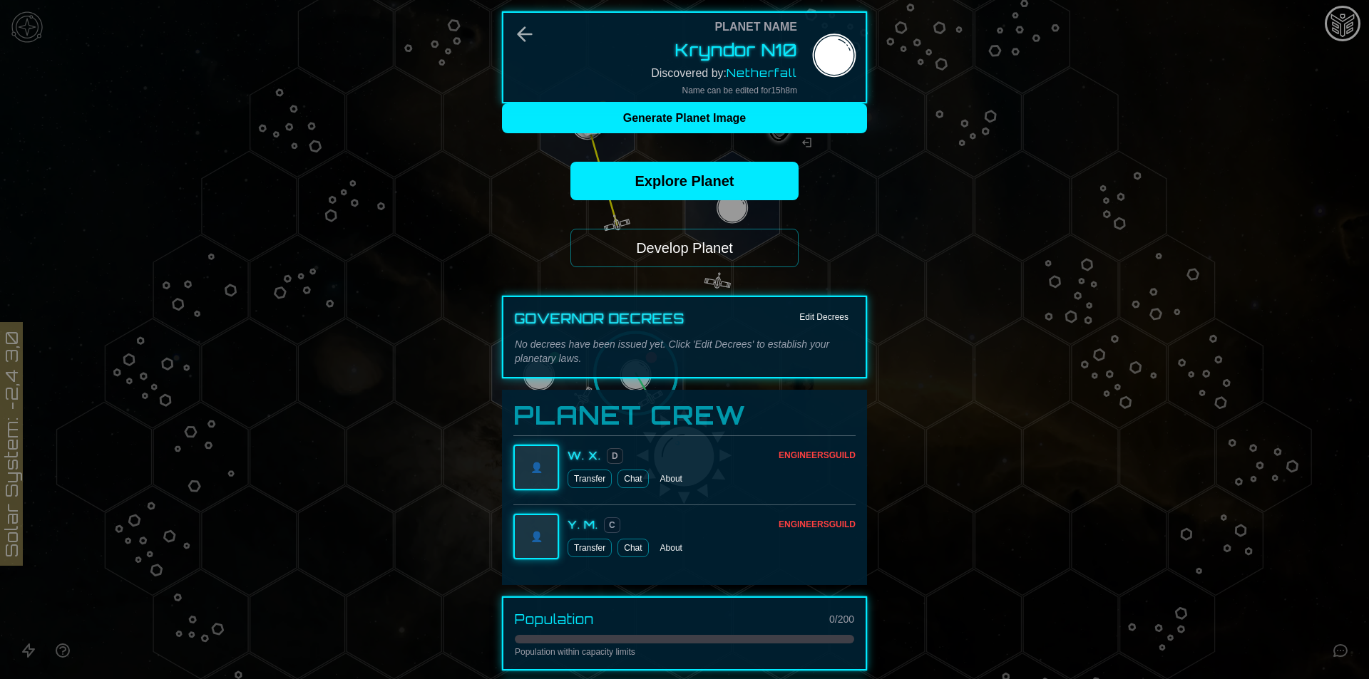
click at [704, 241] on button "Develop Planet" at bounding box center [684, 248] width 228 height 38
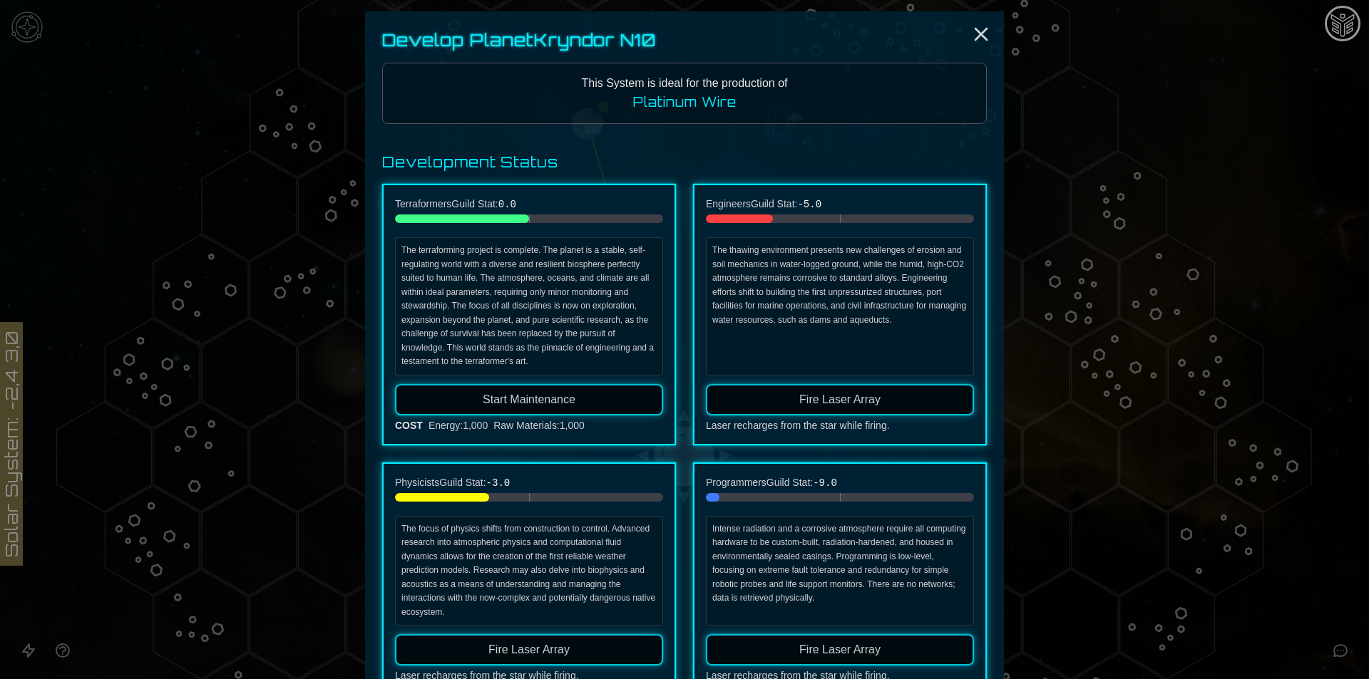
click at [557, 401] on span "Start Maintenance" at bounding box center [529, 399] width 93 height 12
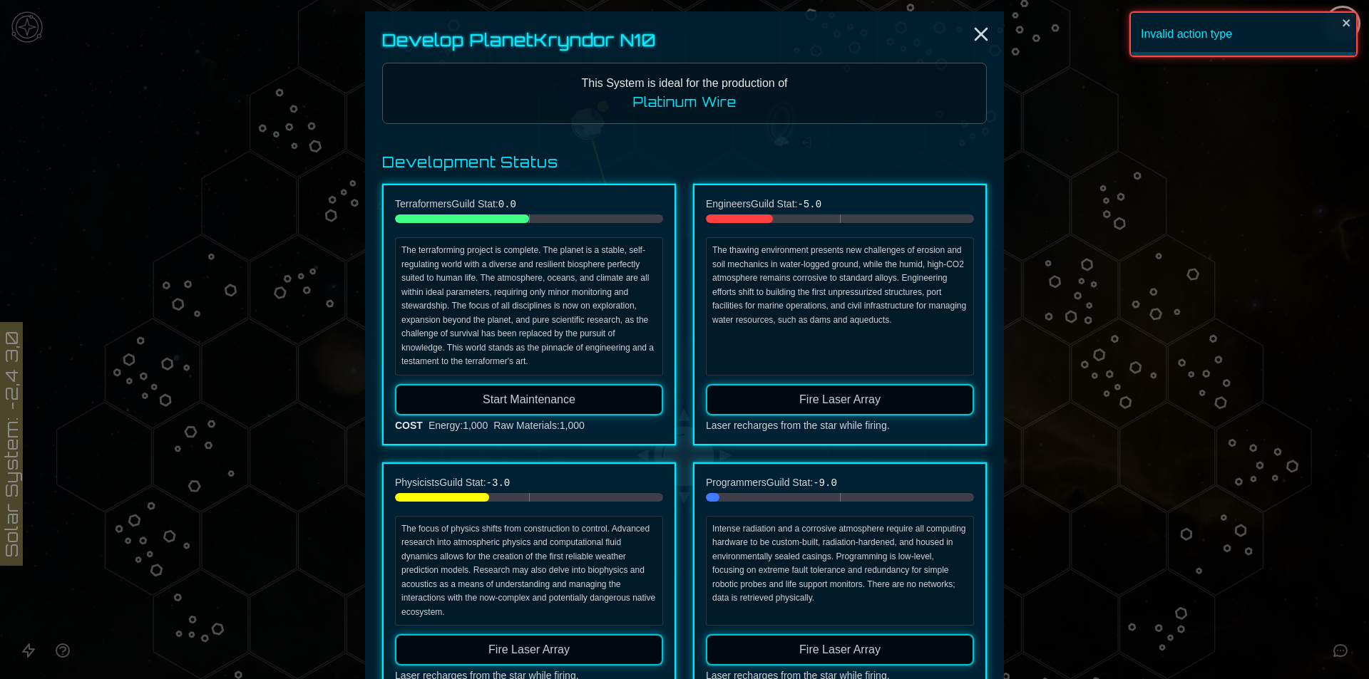
click at [771, 403] on button "Fire Laser Array" at bounding box center [840, 399] width 268 height 31
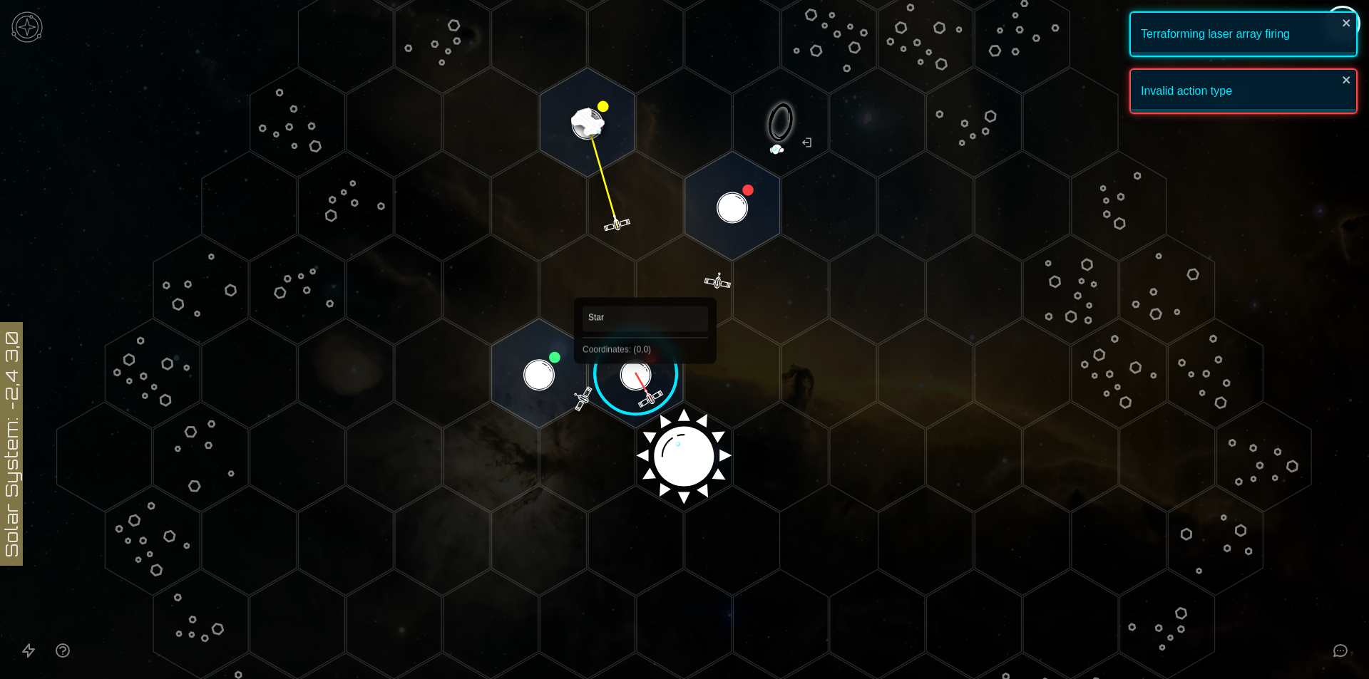
click at [645, 383] on image at bounding box center [636, 374] width 112 height 112
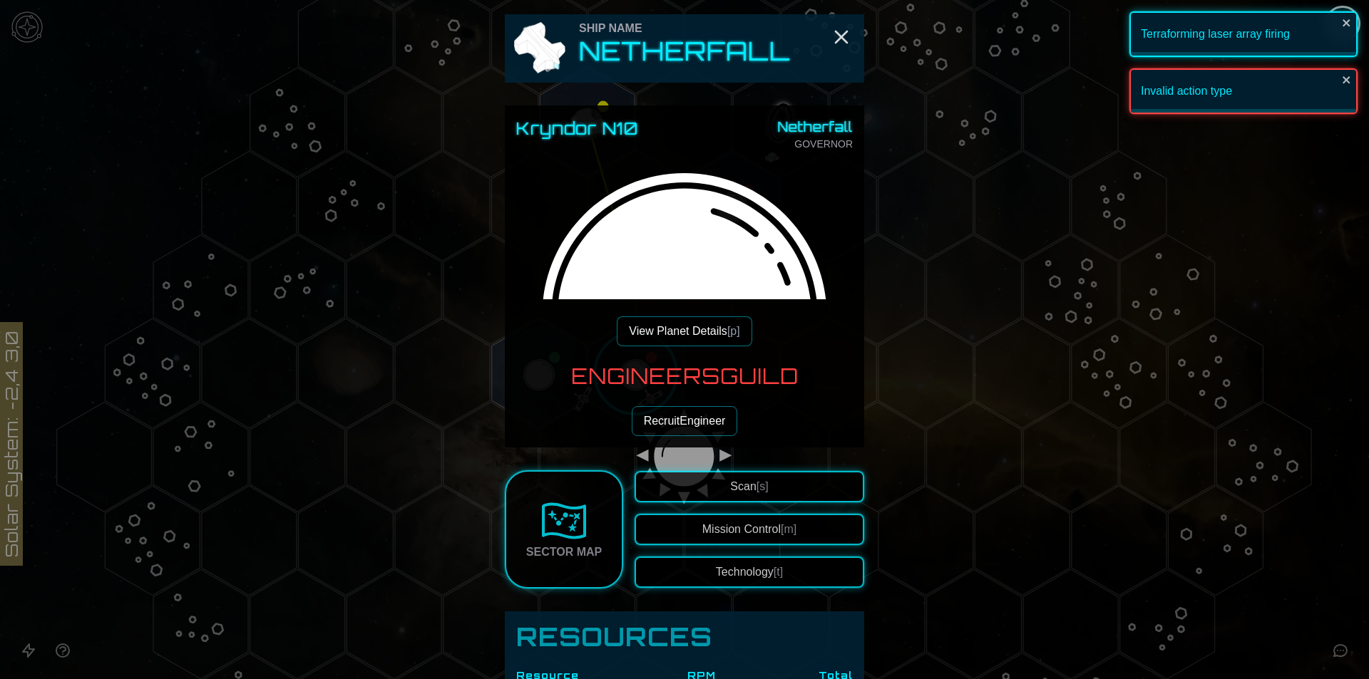
click at [672, 345] on button "View Planet Details [p]" at bounding box center [684, 331] width 135 height 30
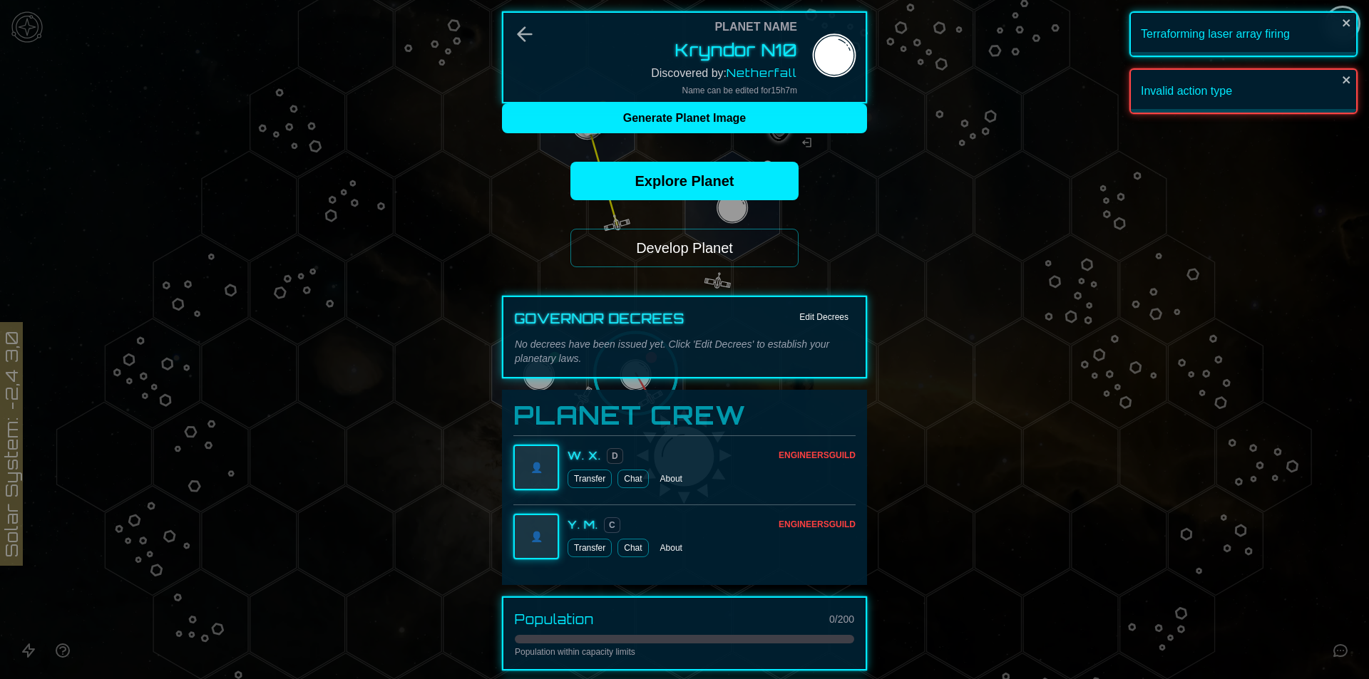
click at [739, 246] on button "Develop Planet" at bounding box center [684, 248] width 228 height 38
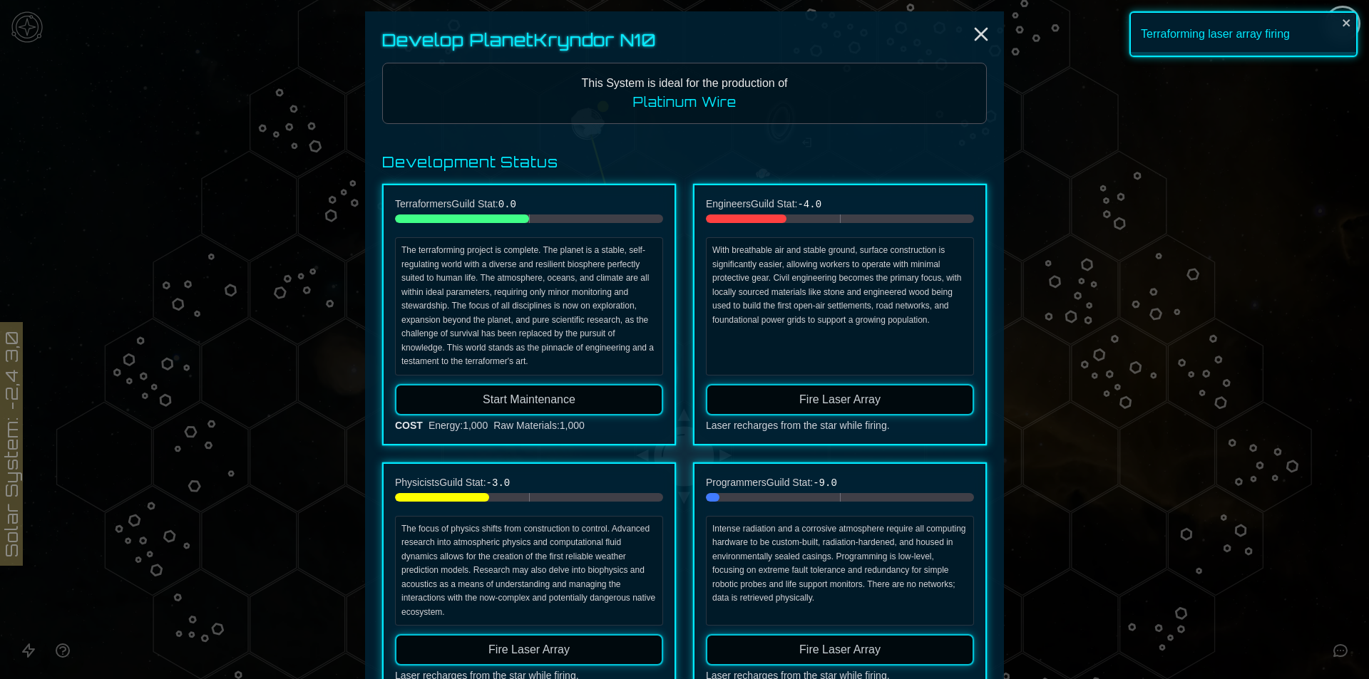
click at [843, 407] on button "Fire Laser Array" at bounding box center [840, 399] width 268 height 31
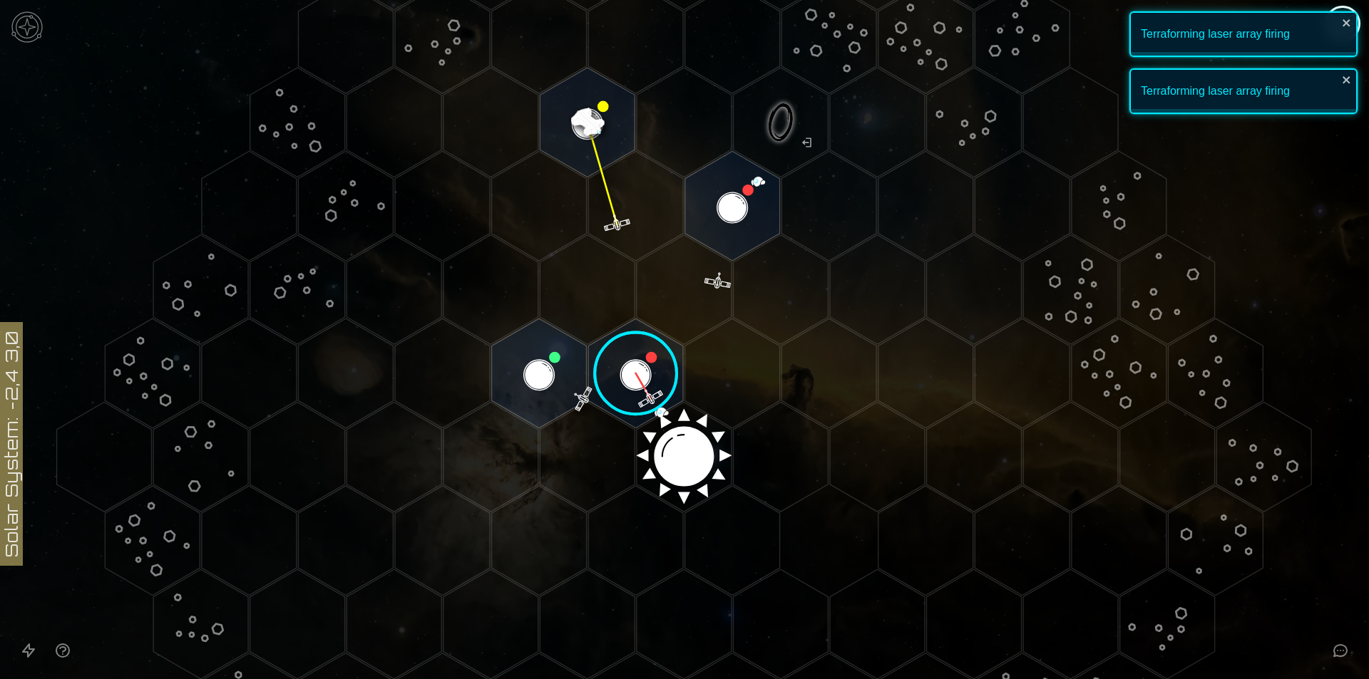
click at [633, 360] on image at bounding box center [636, 374] width 112 height 112
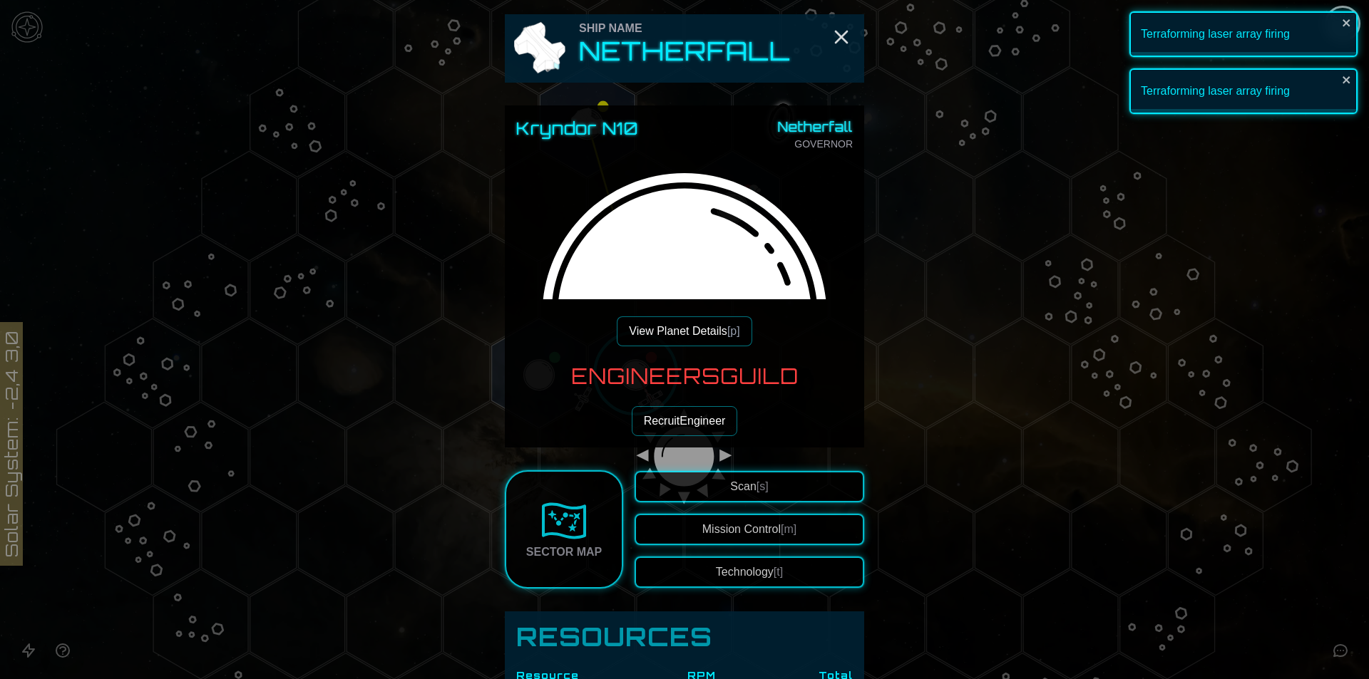
click at [683, 339] on button "View Planet Details [p]" at bounding box center [684, 331] width 135 height 30
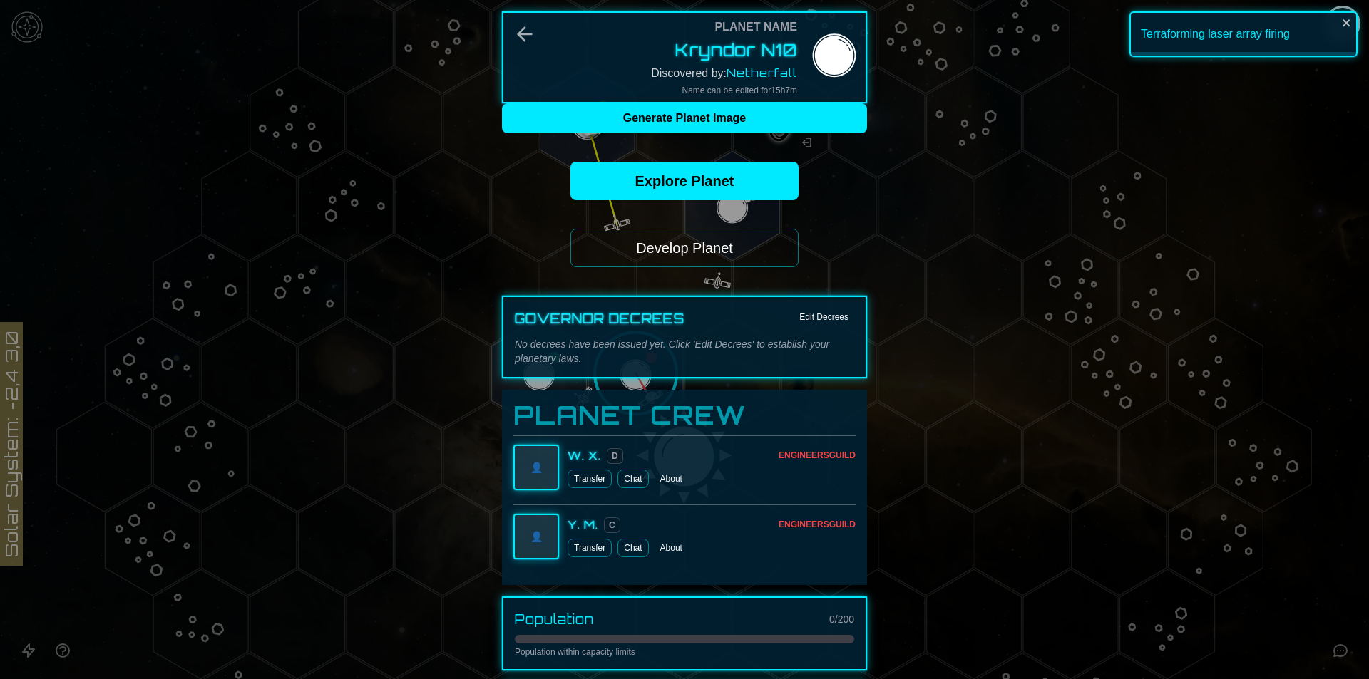
click at [747, 265] on button "Develop Planet" at bounding box center [684, 248] width 228 height 38
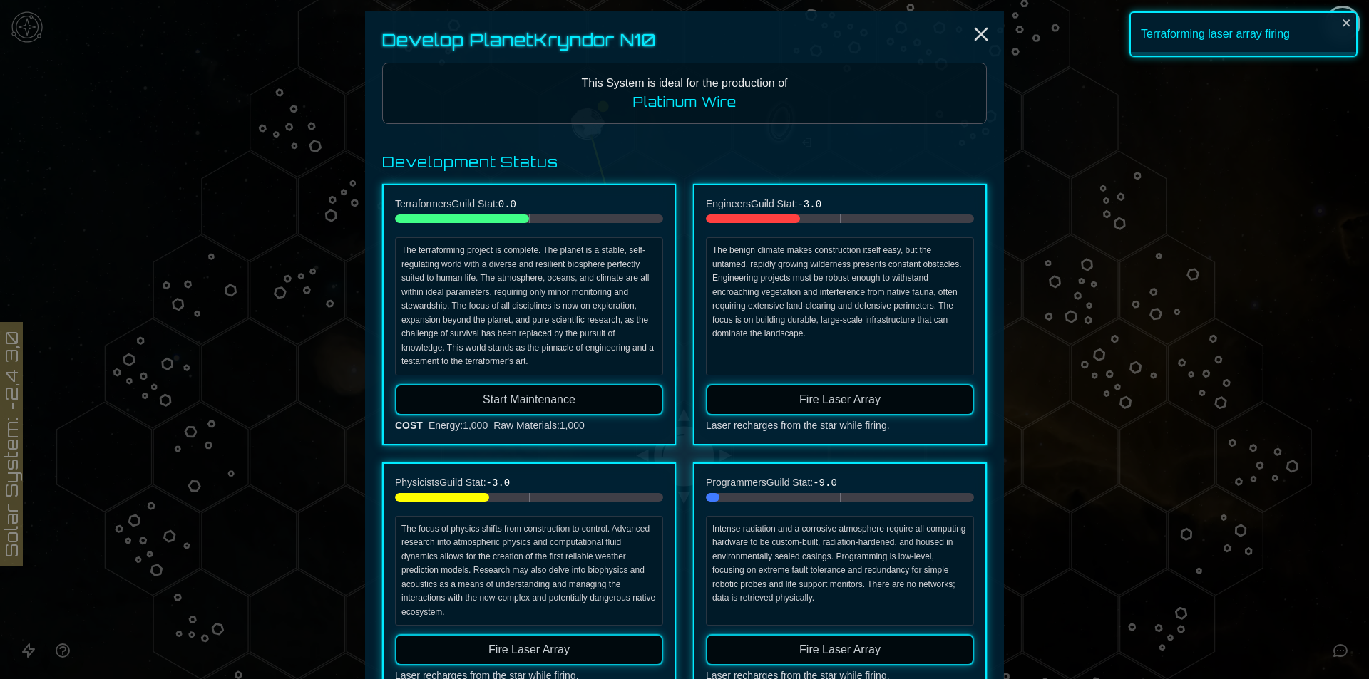
click at [830, 406] on button "Fire Laser Array" at bounding box center [840, 399] width 268 height 31
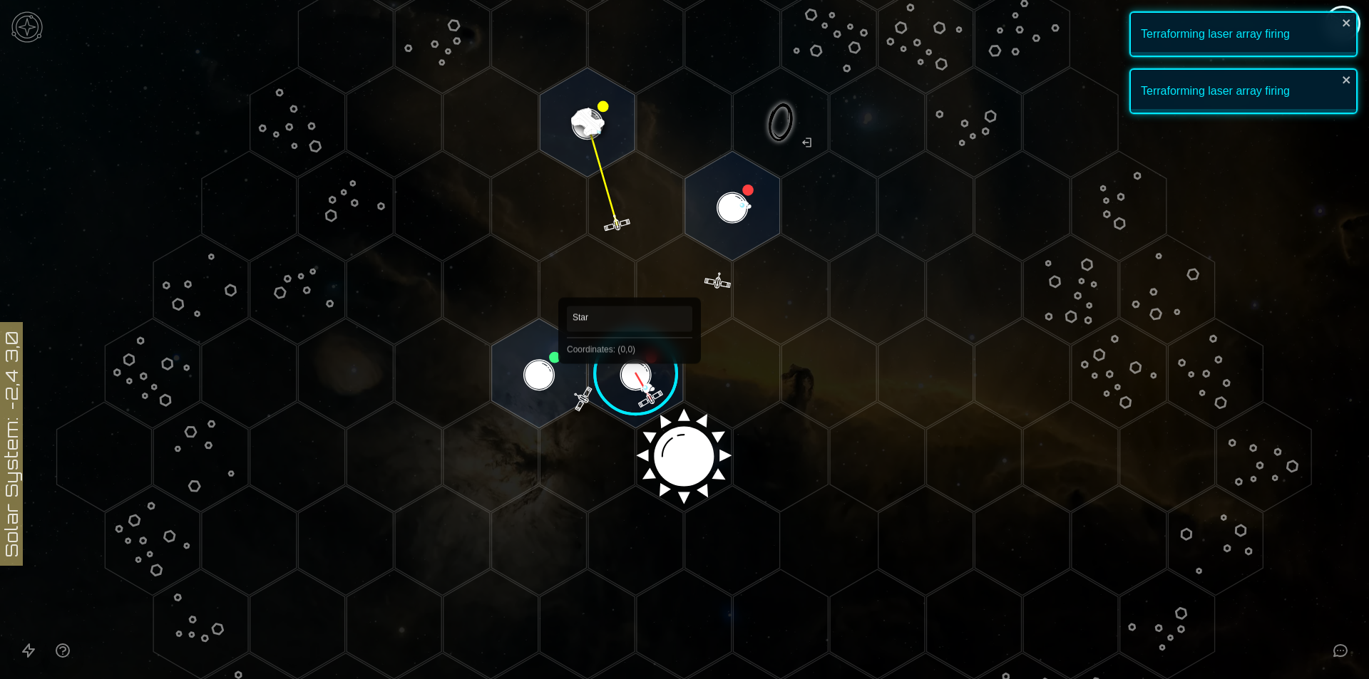
click at [622, 370] on image at bounding box center [636, 374] width 112 height 112
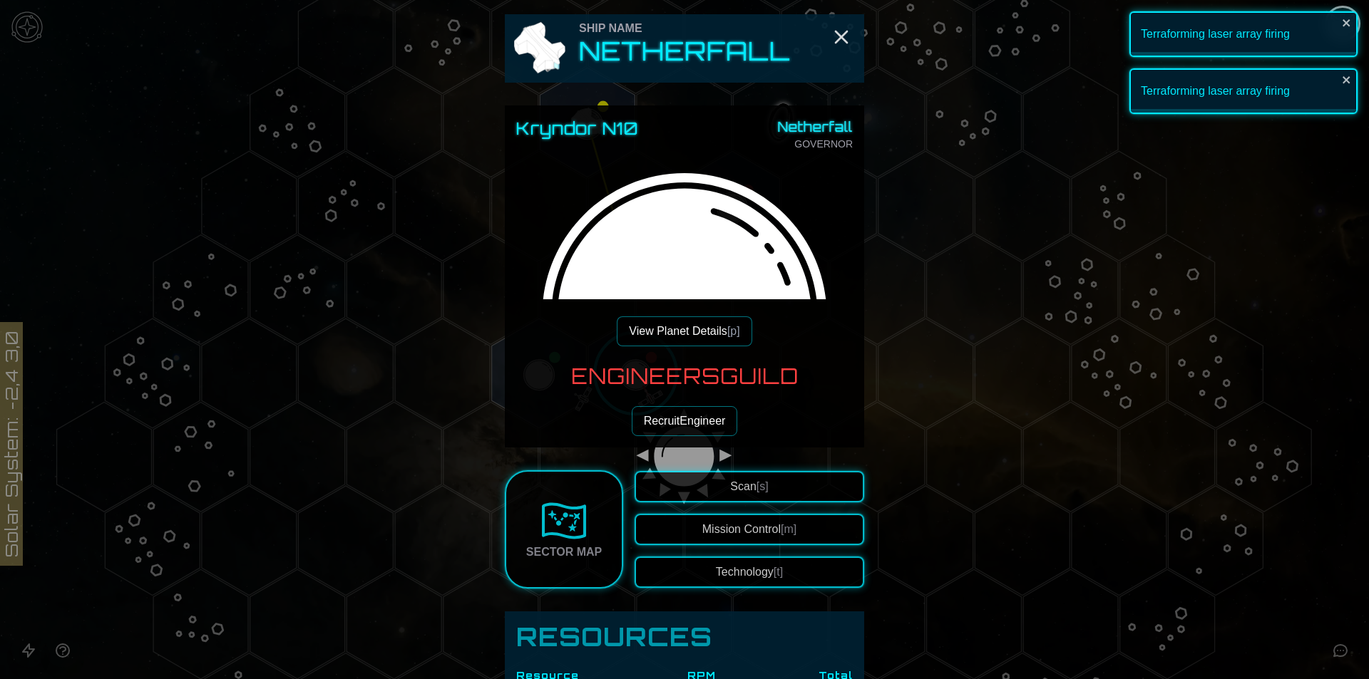
click at [639, 333] on button "View Planet Details [p]" at bounding box center [684, 331] width 135 height 30
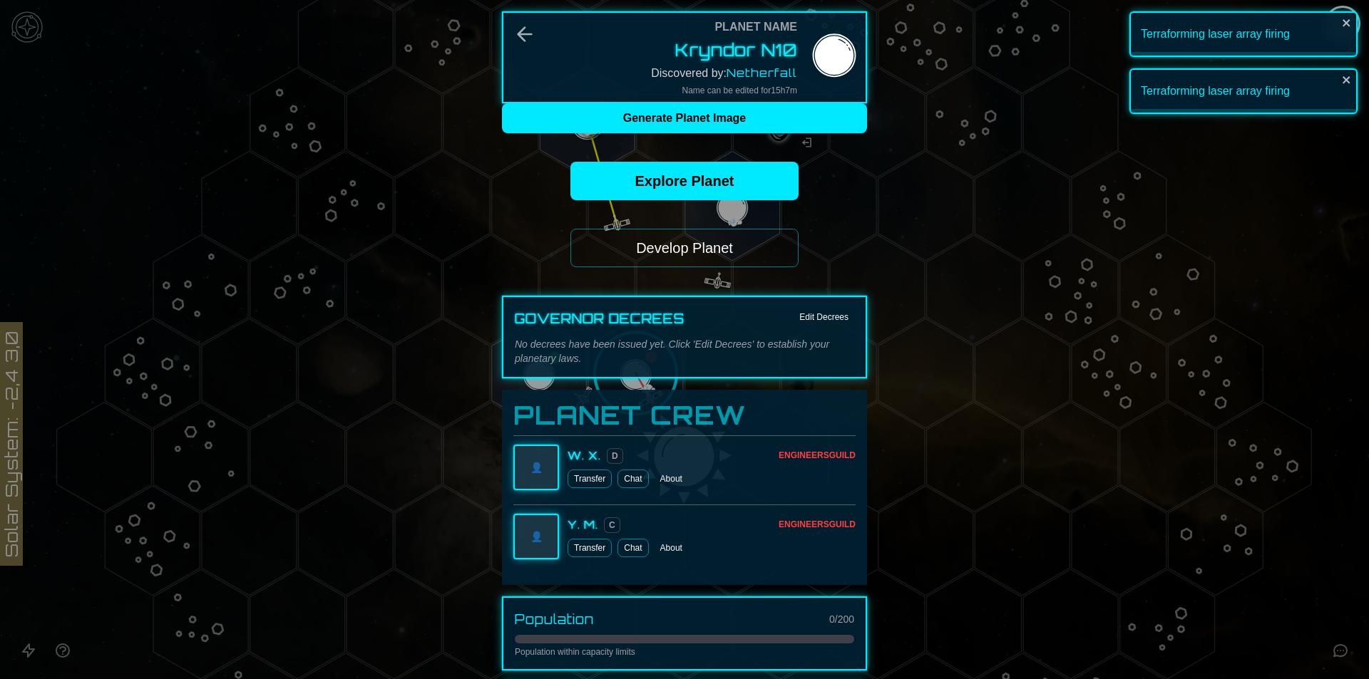
click at [682, 263] on button "Develop Planet" at bounding box center [684, 248] width 228 height 38
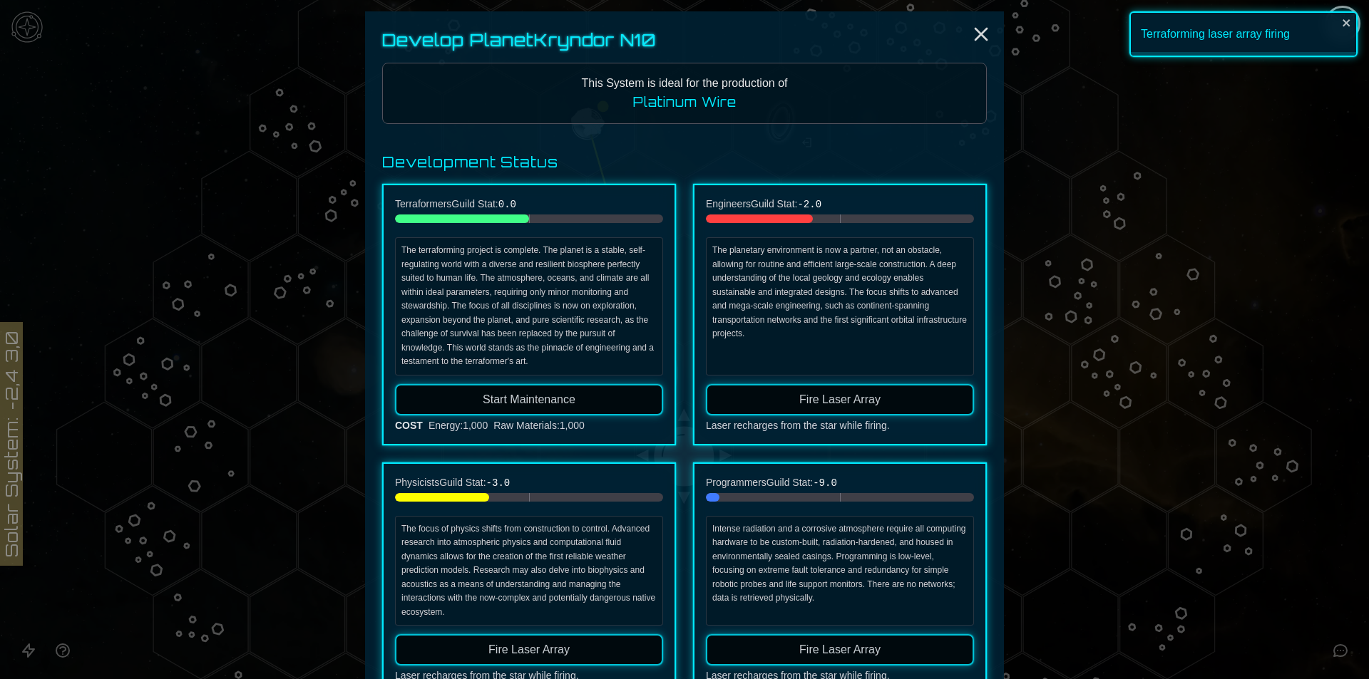
click at [561, 408] on button "Start Maintenance" at bounding box center [529, 399] width 268 height 31
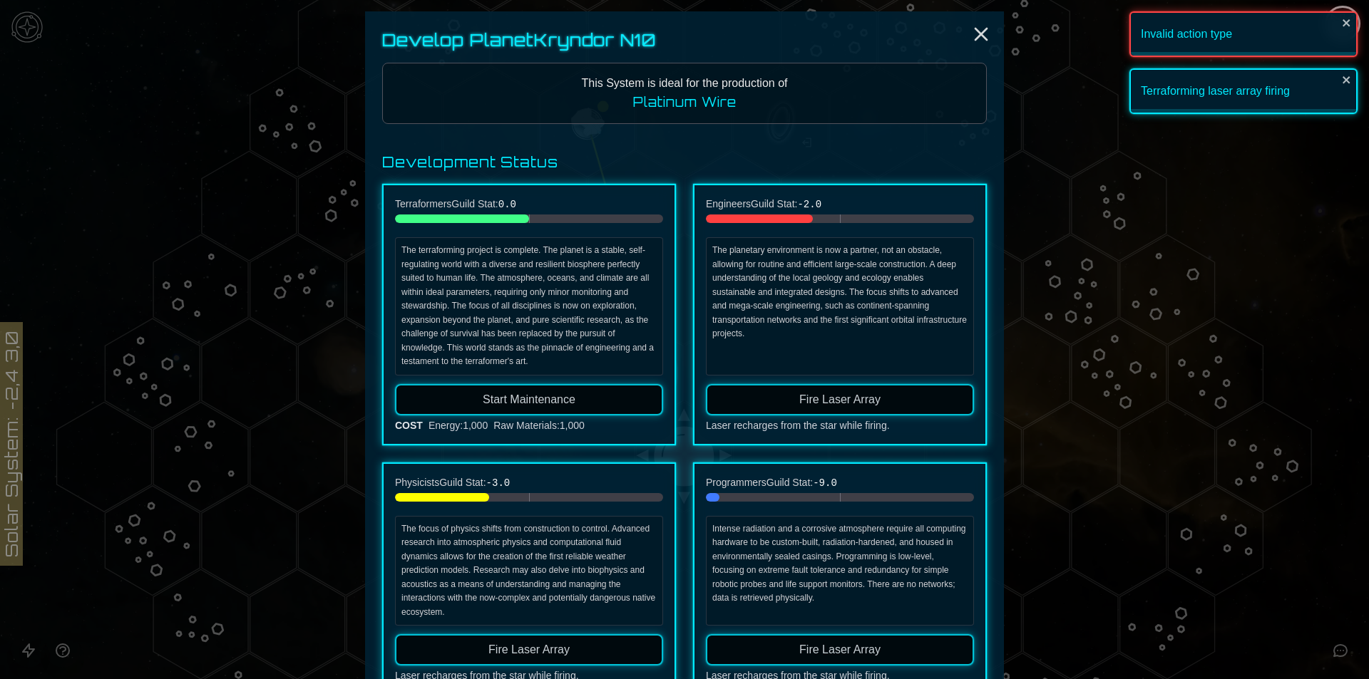
click at [562, 396] on span "Start Maintenance" at bounding box center [529, 399] width 93 height 12
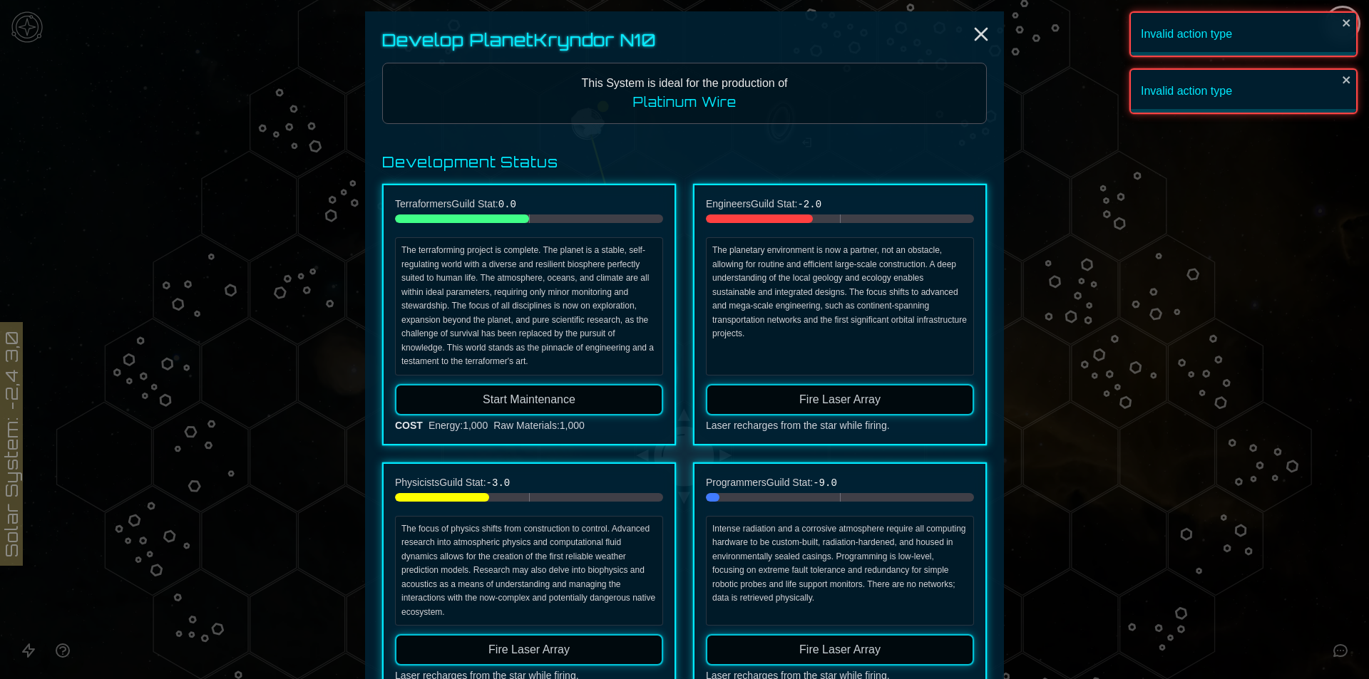
click at [562, 396] on span "Start Maintenance" at bounding box center [529, 399] width 93 height 12
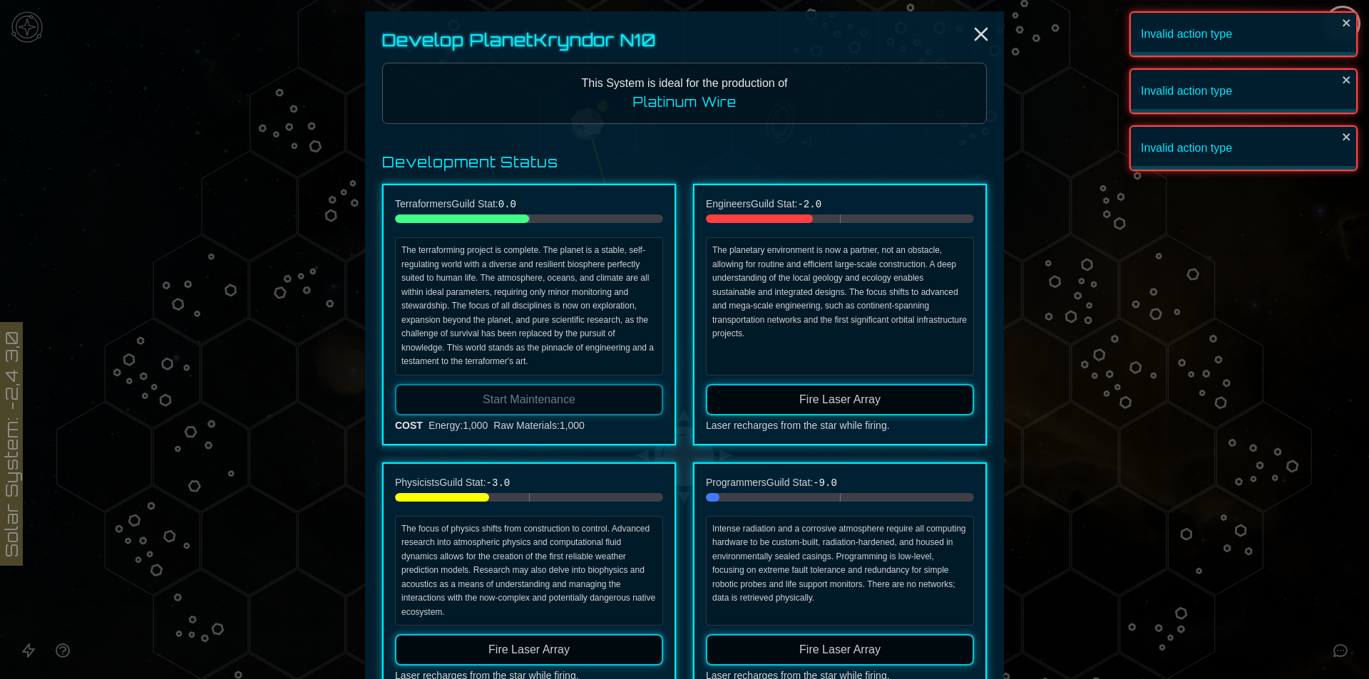
click at [562, 396] on span "Start Maintenance" at bounding box center [529, 399] width 93 height 12
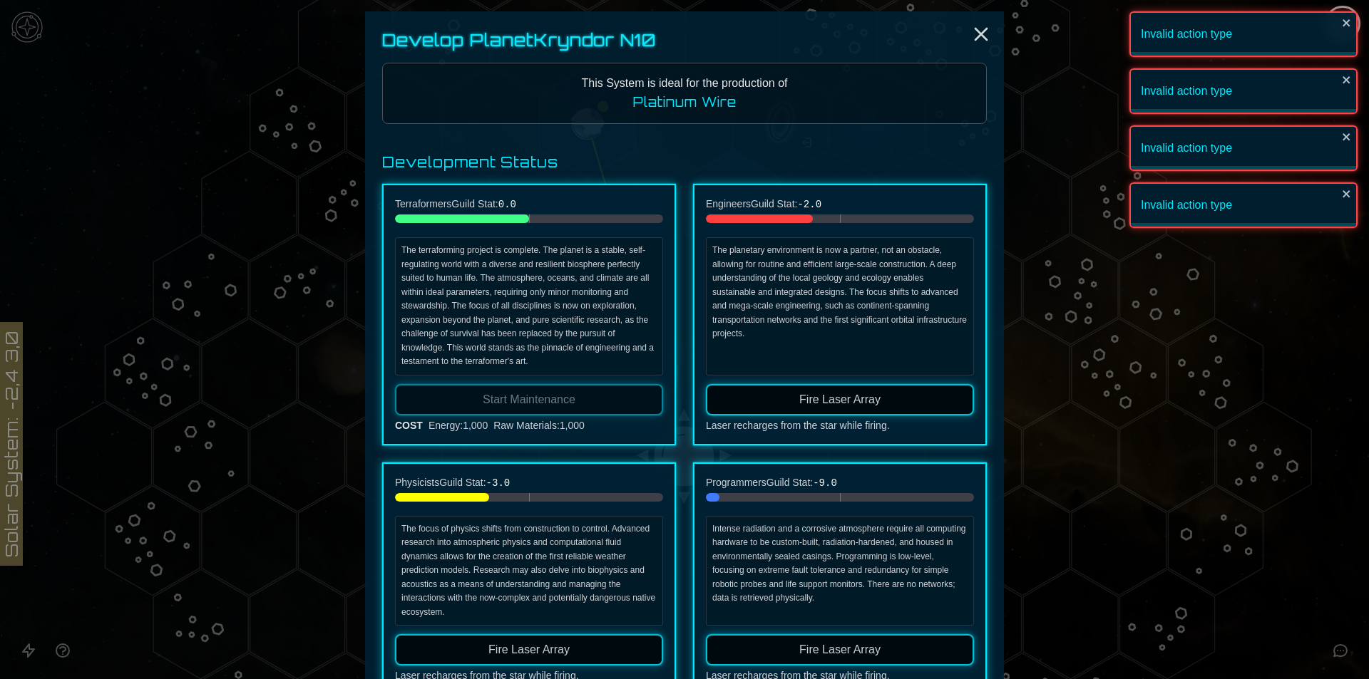
click at [562, 396] on span "Start Maintenance" at bounding box center [529, 399] width 93 height 12
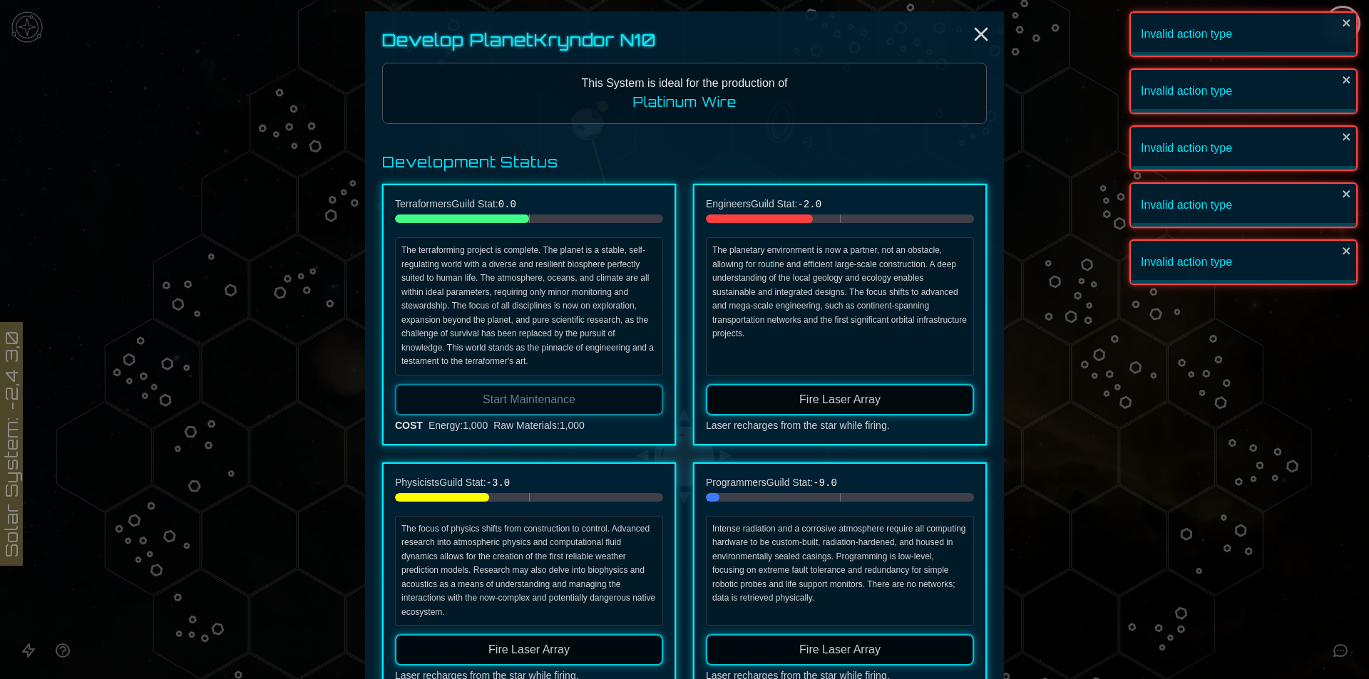
click at [562, 396] on span "Start Maintenance" at bounding box center [529, 399] width 93 height 12
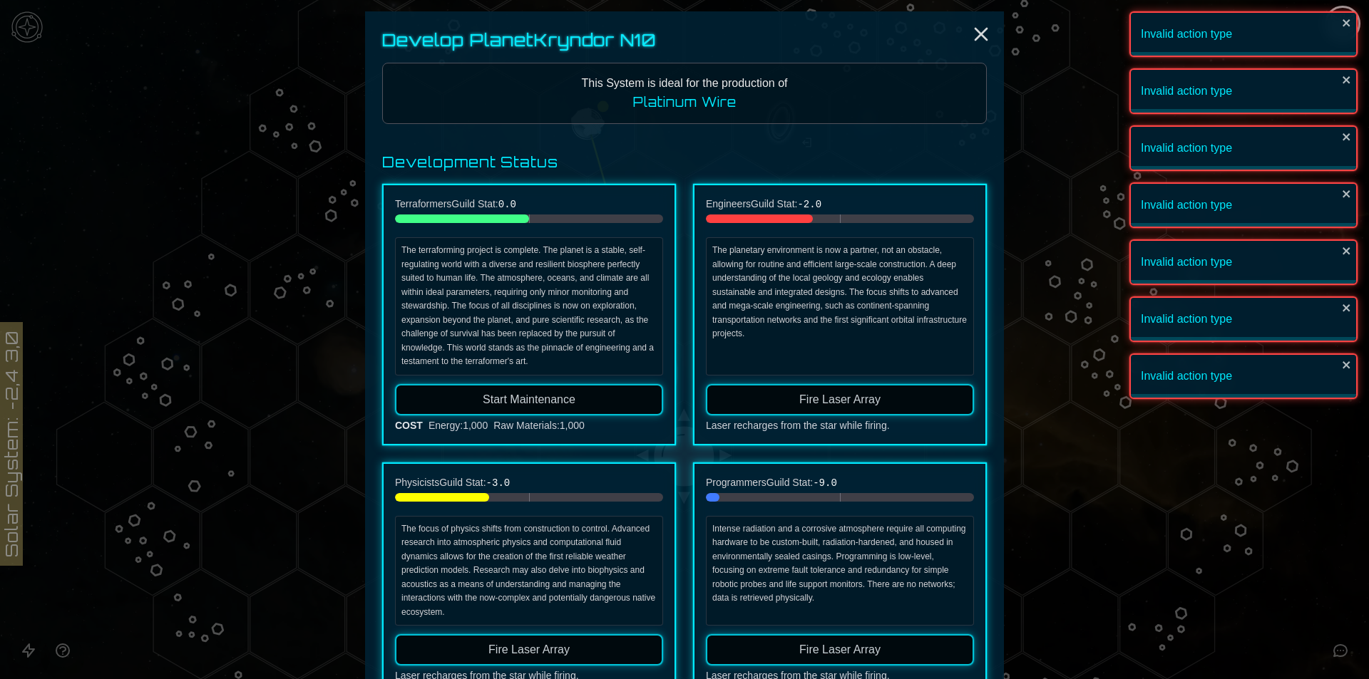
click at [562, 396] on span "Start Maintenance" at bounding box center [529, 399] width 93 height 12
click at [756, 401] on button "Fire Laser Array" at bounding box center [840, 399] width 268 height 31
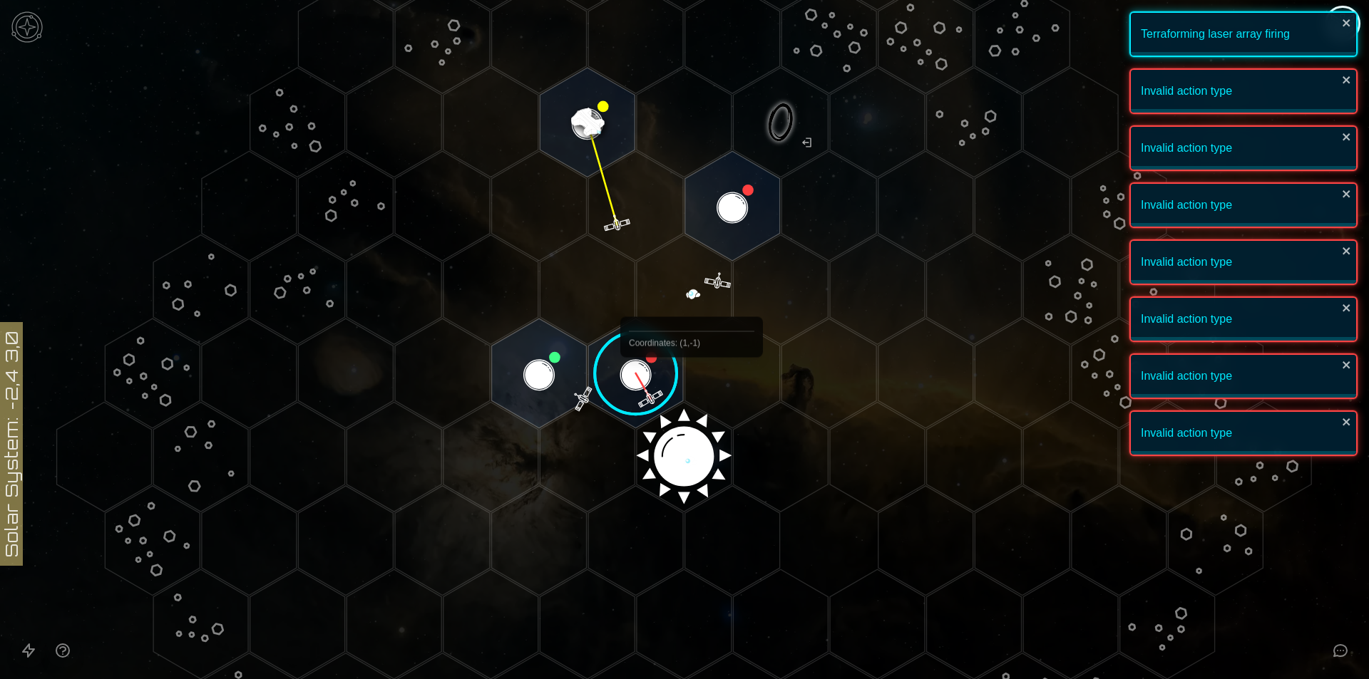
click at [639, 369] on image at bounding box center [636, 374] width 112 height 112
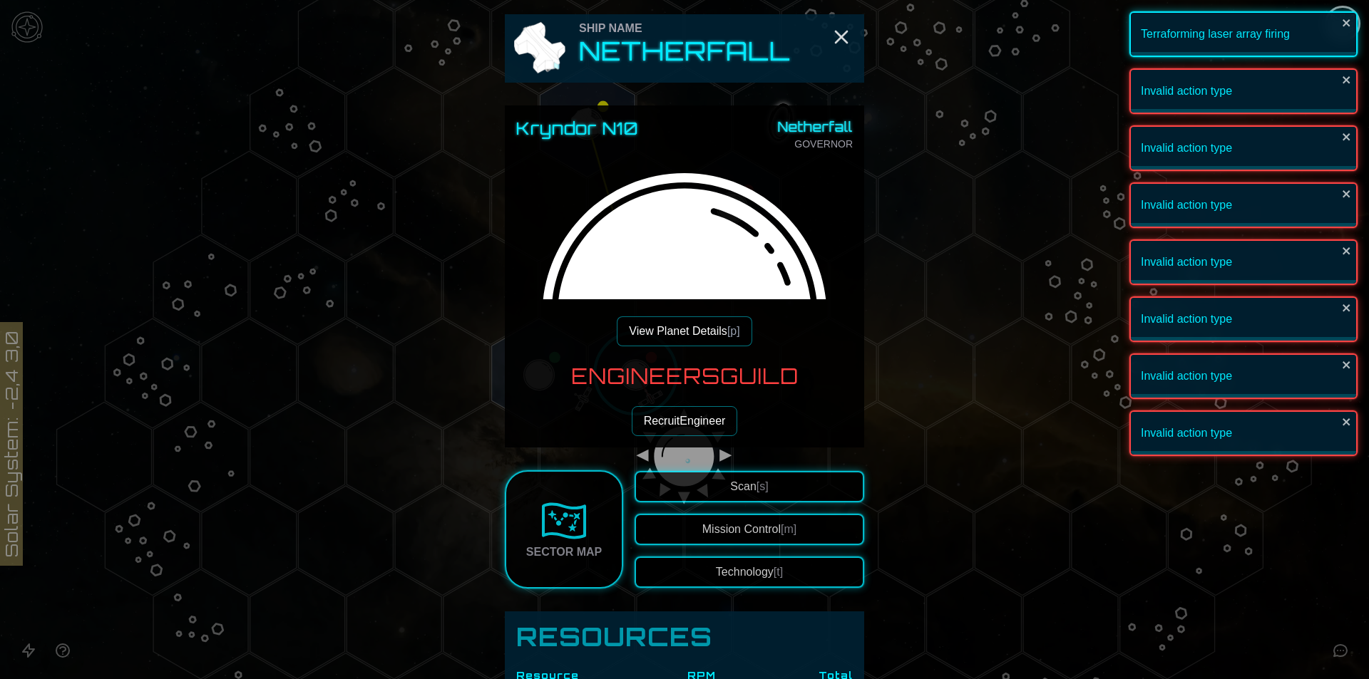
click at [704, 415] on button "Recruit Engineer" at bounding box center [685, 421] width 106 height 30
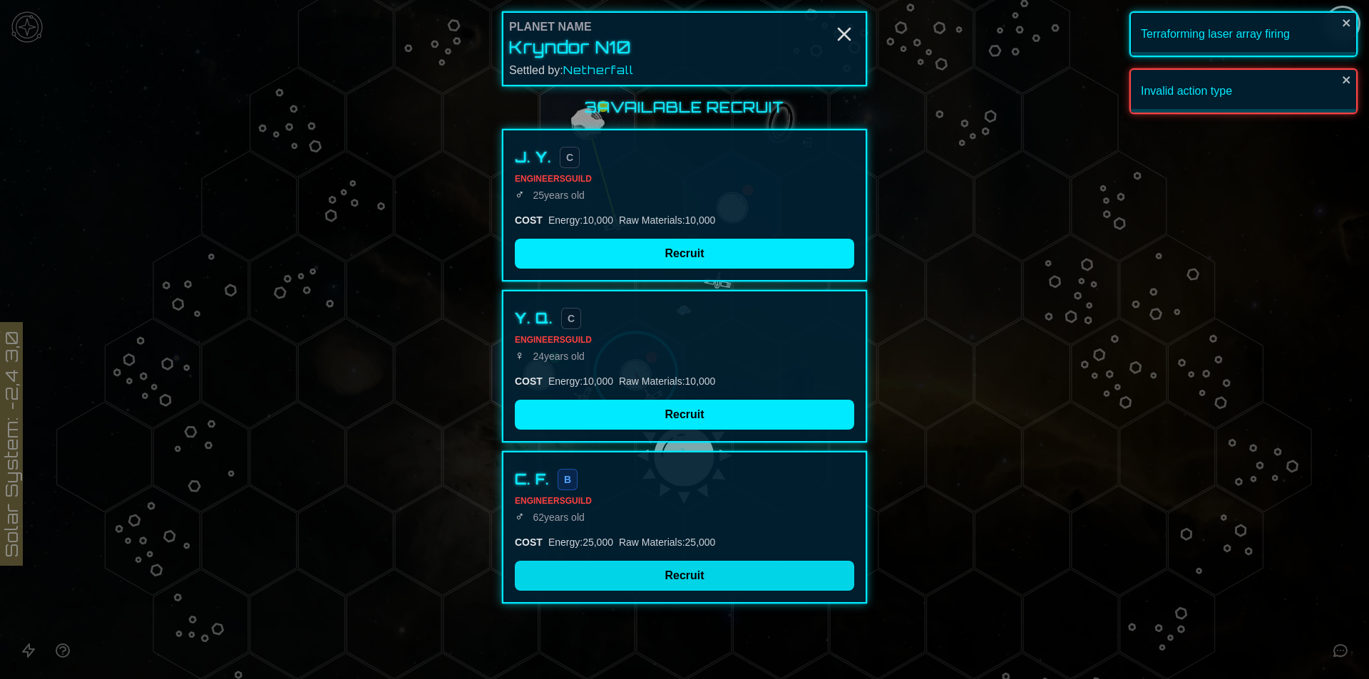
click at [698, 575] on button "Recruit" at bounding box center [684, 576] width 339 height 30
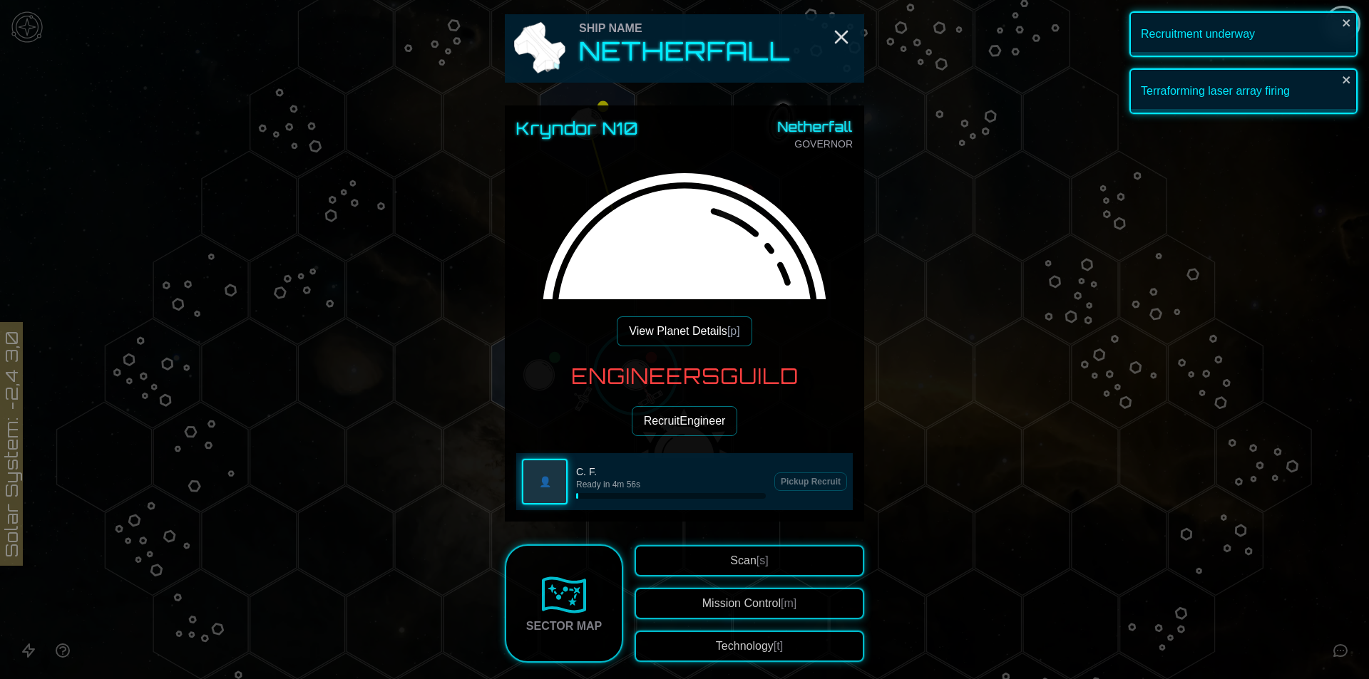
click at [697, 346] on div "Kryndor N10 Netherfall GOVERNOR View Planet Details [p] Engineers Guild Recruit…" at bounding box center [684, 313] width 359 height 416
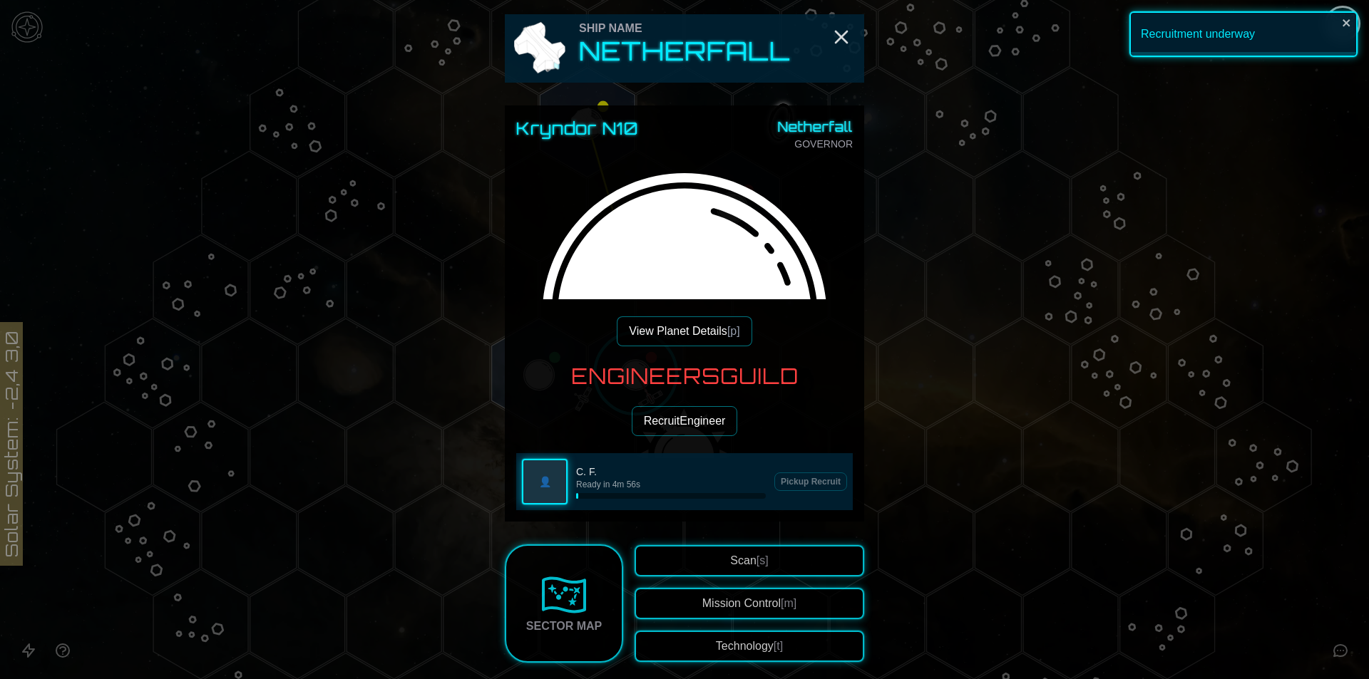
click at [698, 334] on button "View Planet Details [p]" at bounding box center [684, 331] width 135 height 30
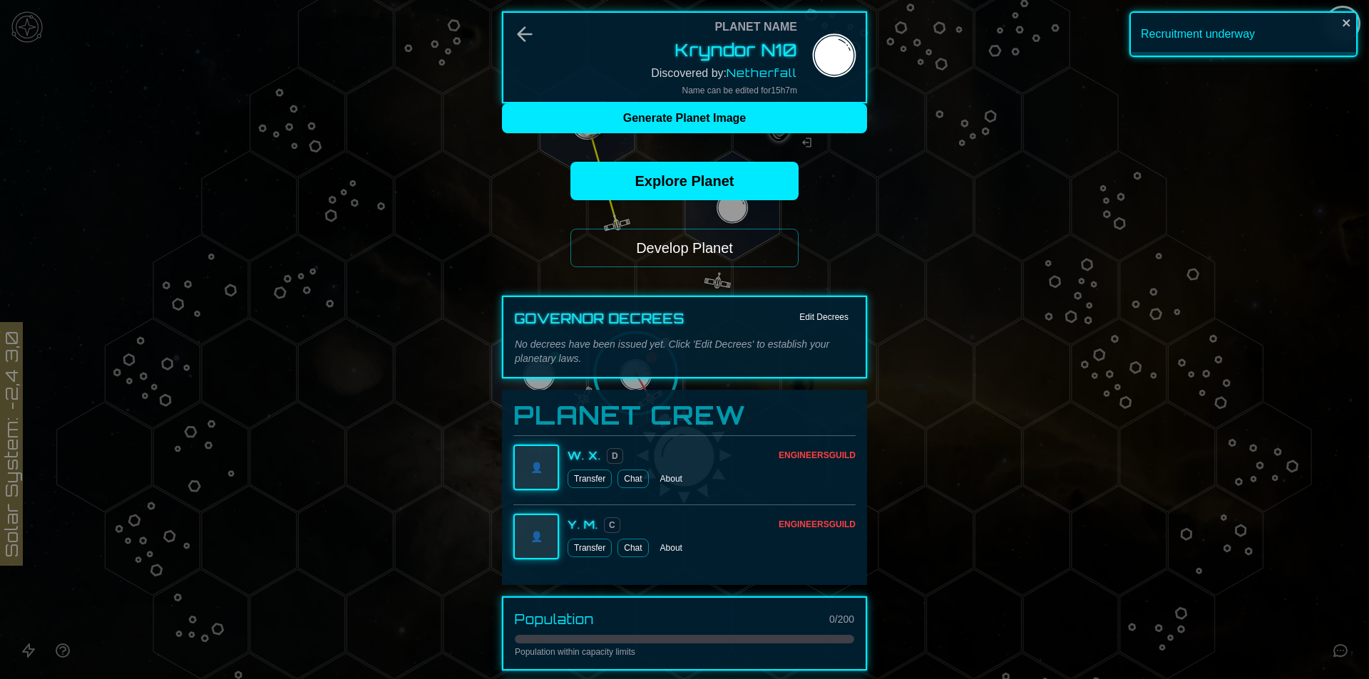
click at [701, 252] on button "Develop Planet" at bounding box center [684, 248] width 228 height 38
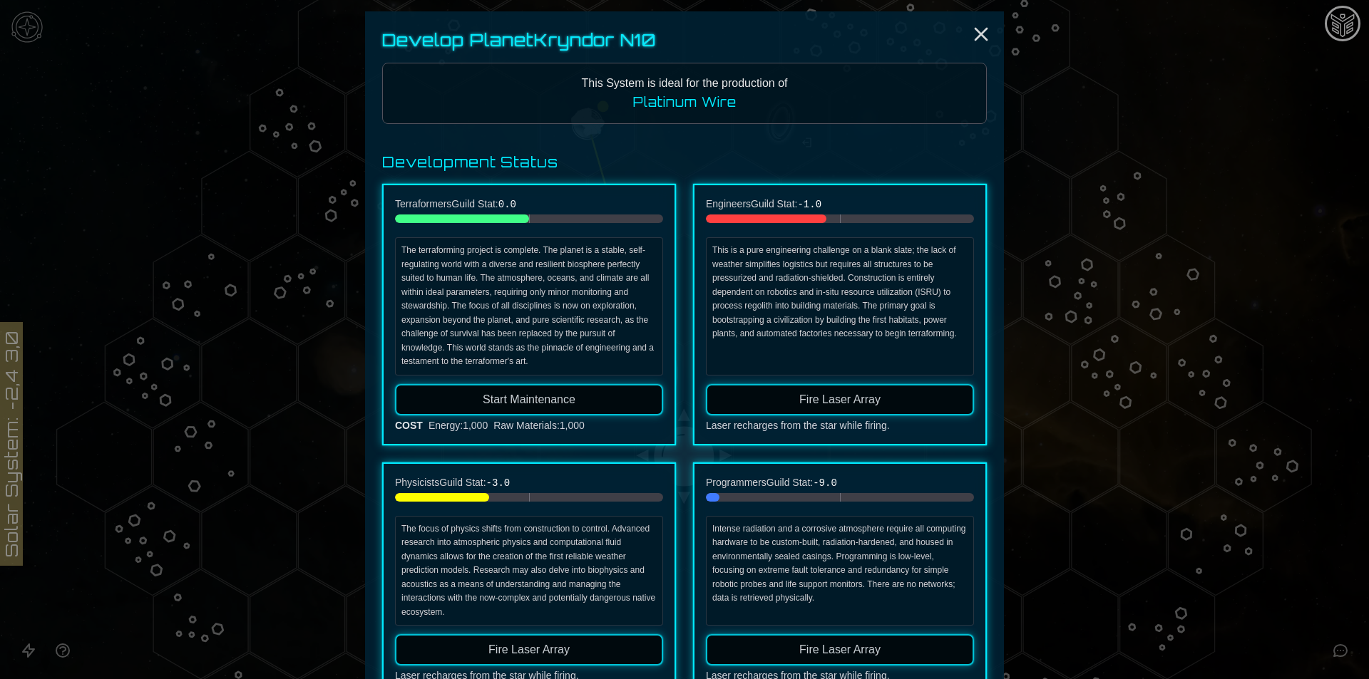
scroll to position [211, 0]
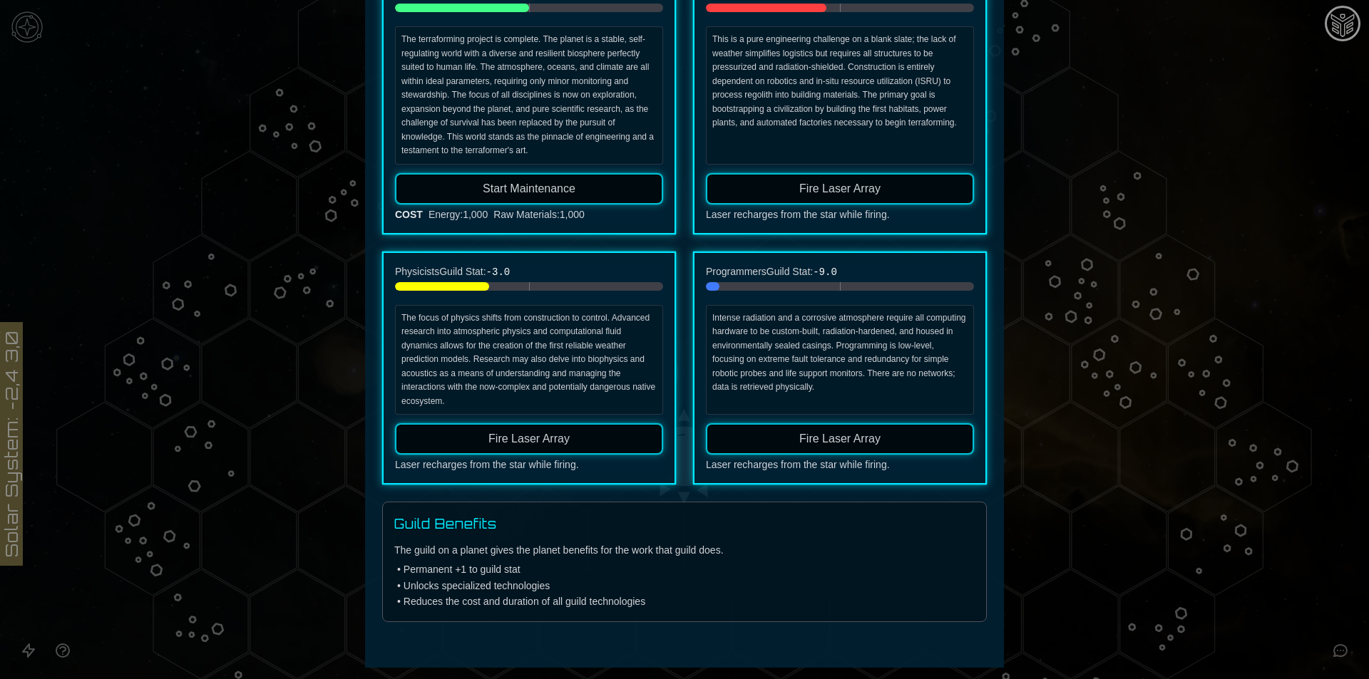
click at [749, 176] on button "Fire Laser Array" at bounding box center [840, 188] width 268 height 31
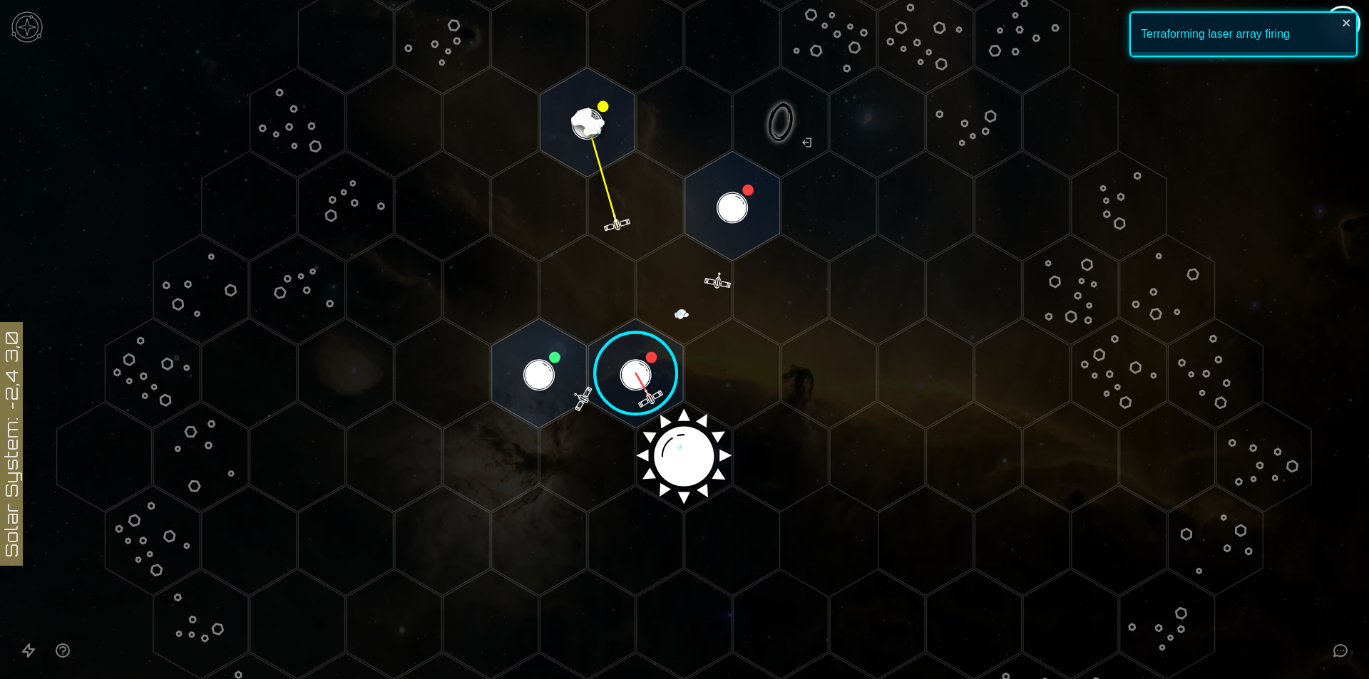
click at [613, 371] on image at bounding box center [636, 374] width 112 height 112
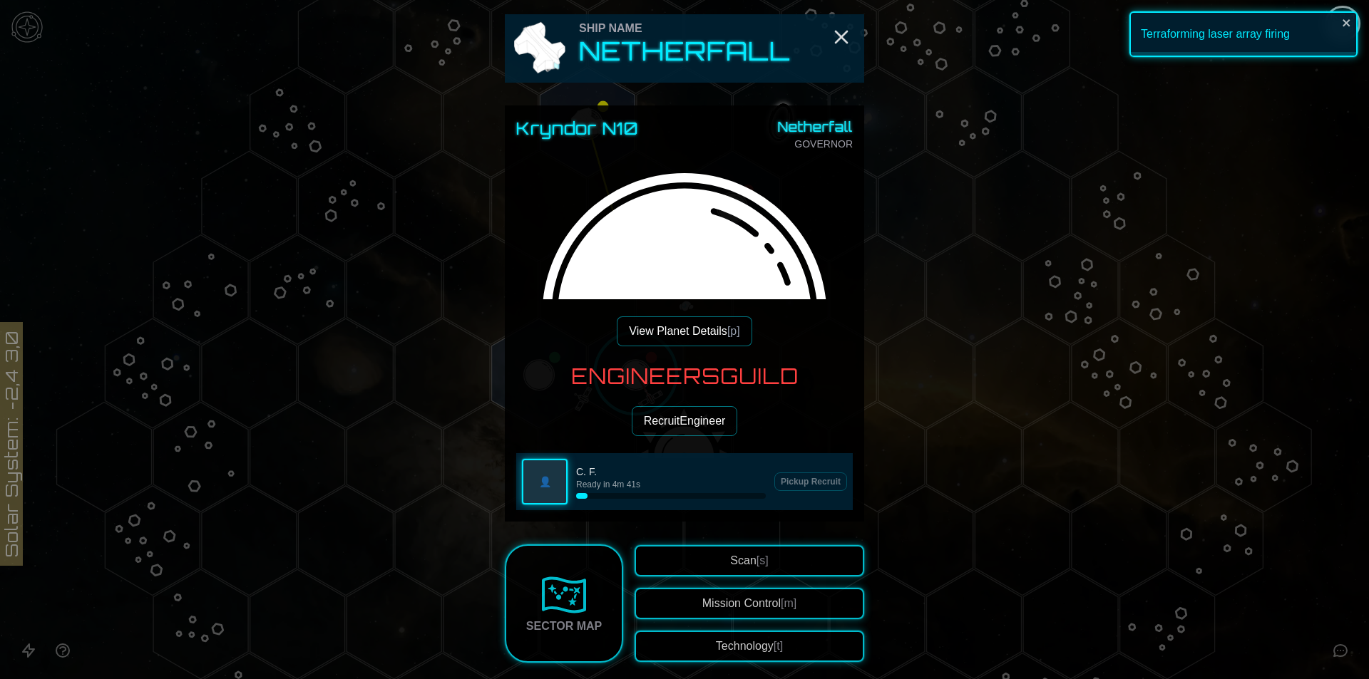
click at [681, 339] on button "View Planet Details [p]" at bounding box center [684, 331] width 135 height 30
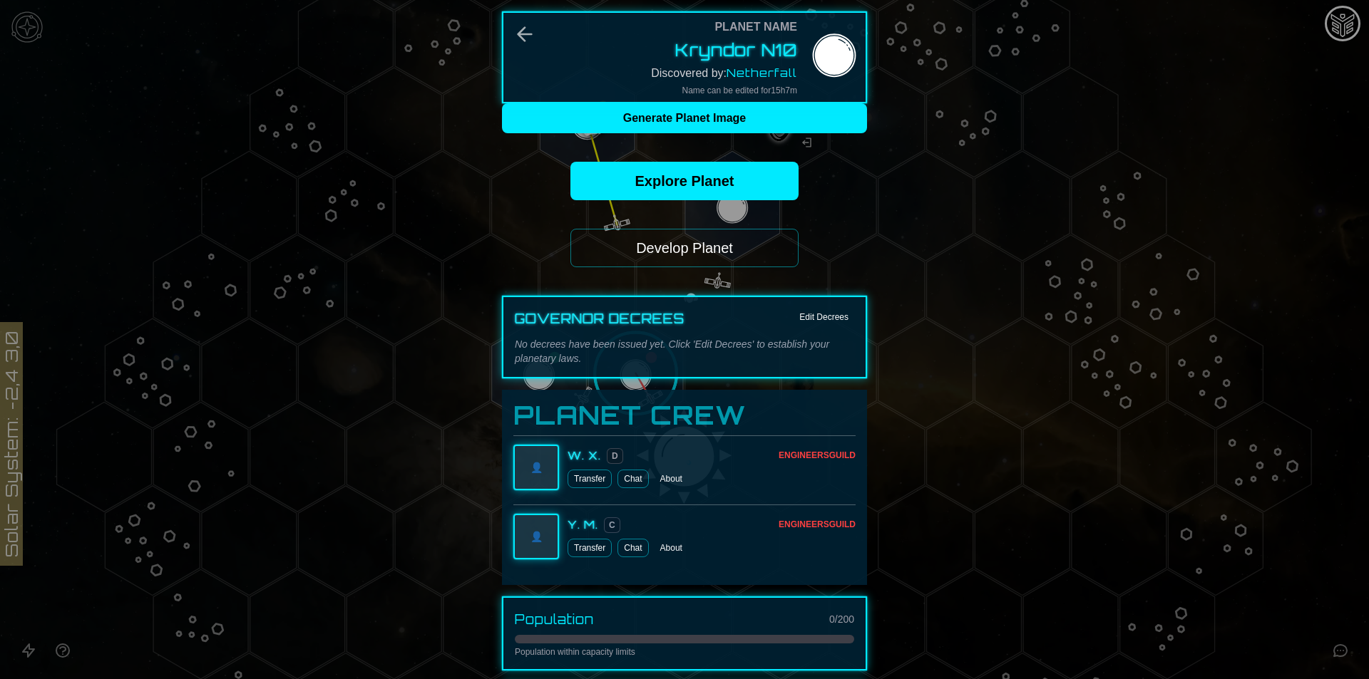
click at [751, 247] on button "Develop Planet" at bounding box center [684, 248] width 228 height 38
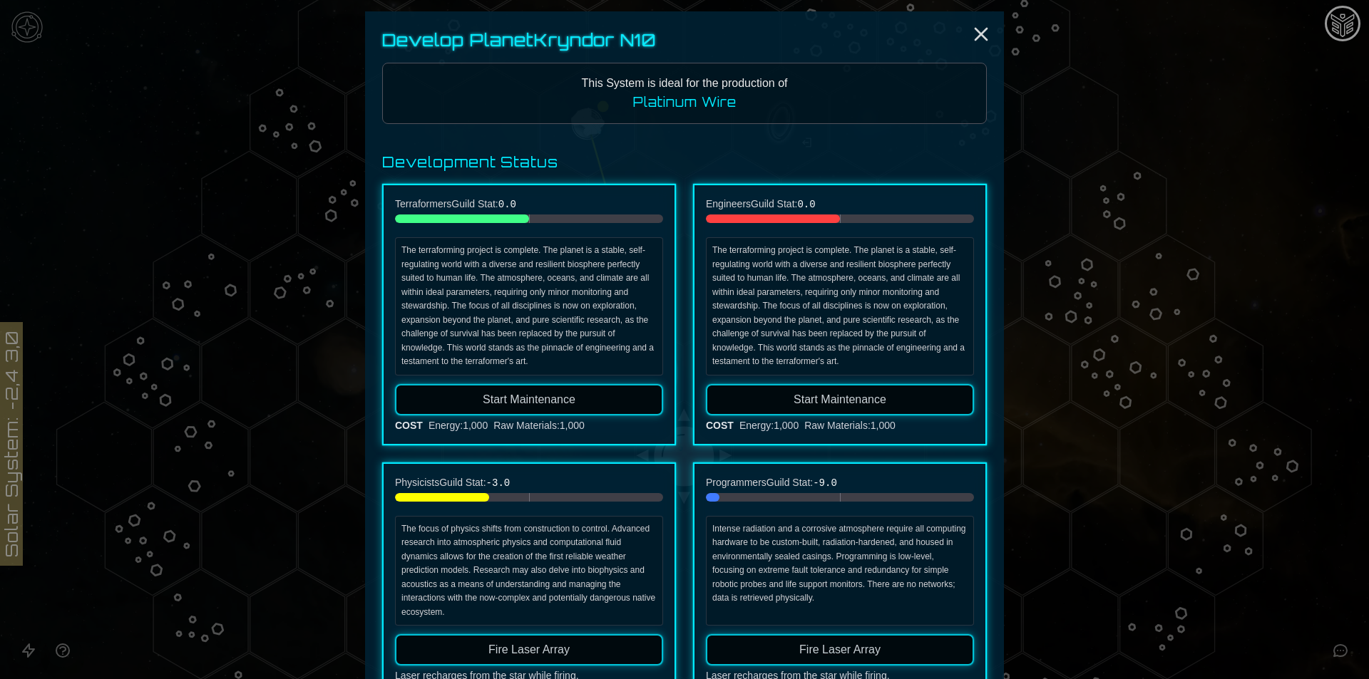
click at [833, 402] on span "Start Maintenance" at bounding box center [839, 399] width 93 height 12
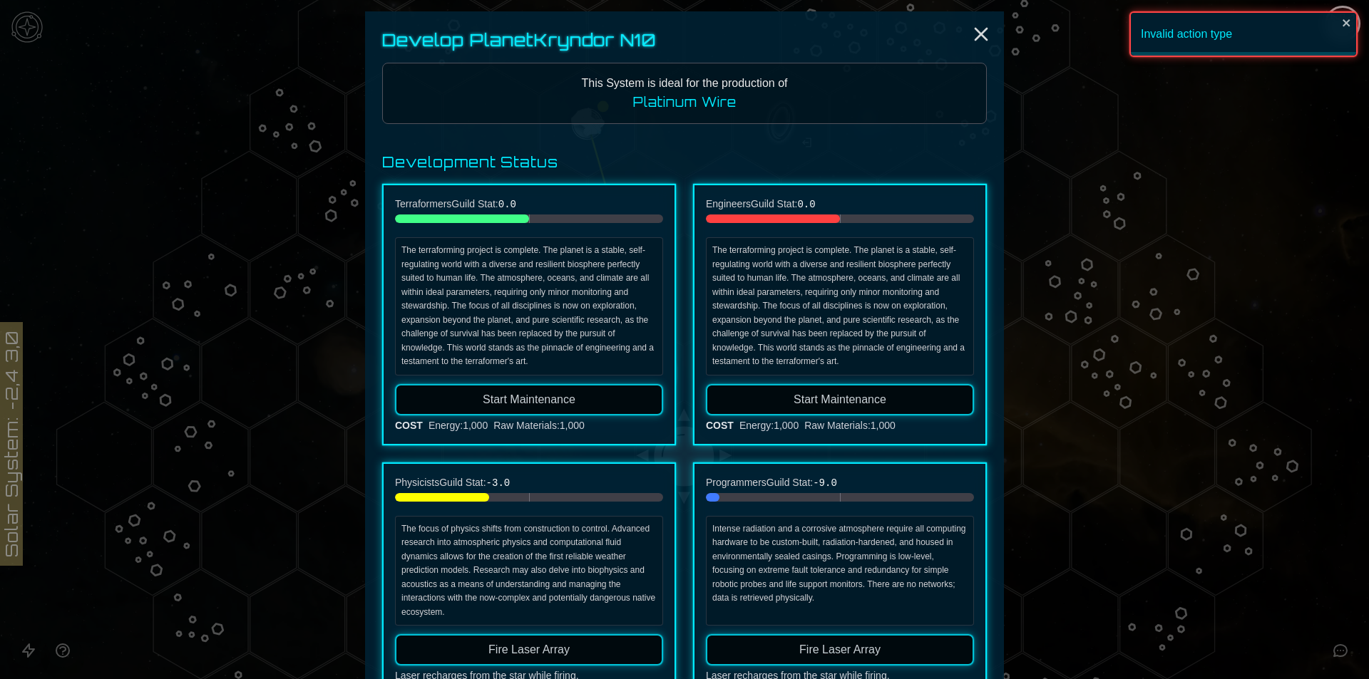
scroll to position [71, 0]
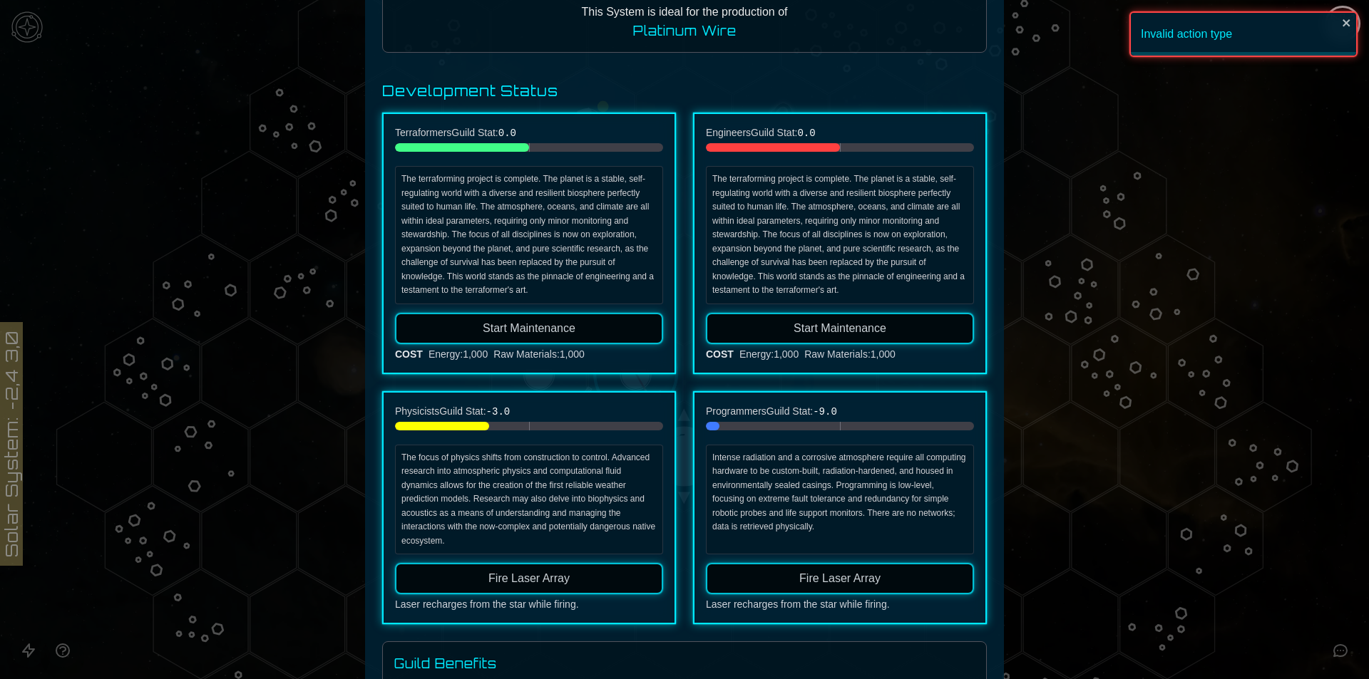
click at [790, 582] on button "Fire Laser Array" at bounding box center [840, 578] width 268 height 31
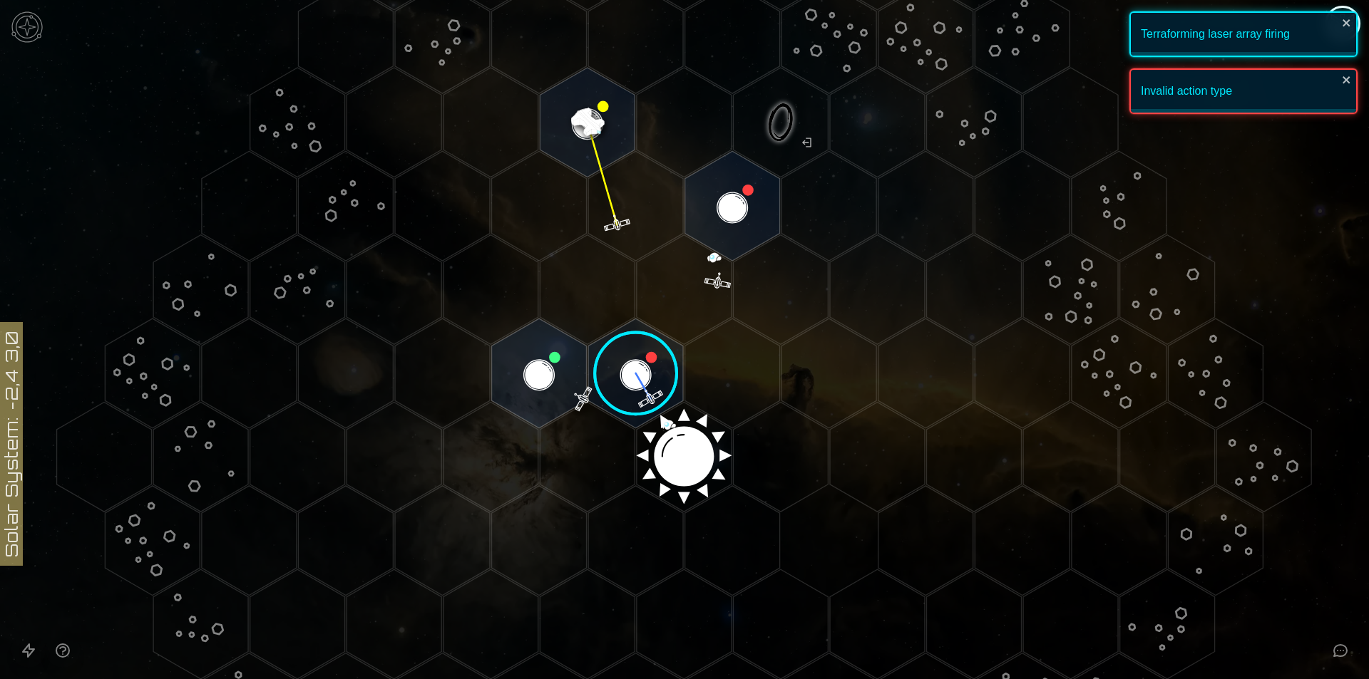
click at [620, 346] on image at bounding box center [636, 374] width 112 height 112
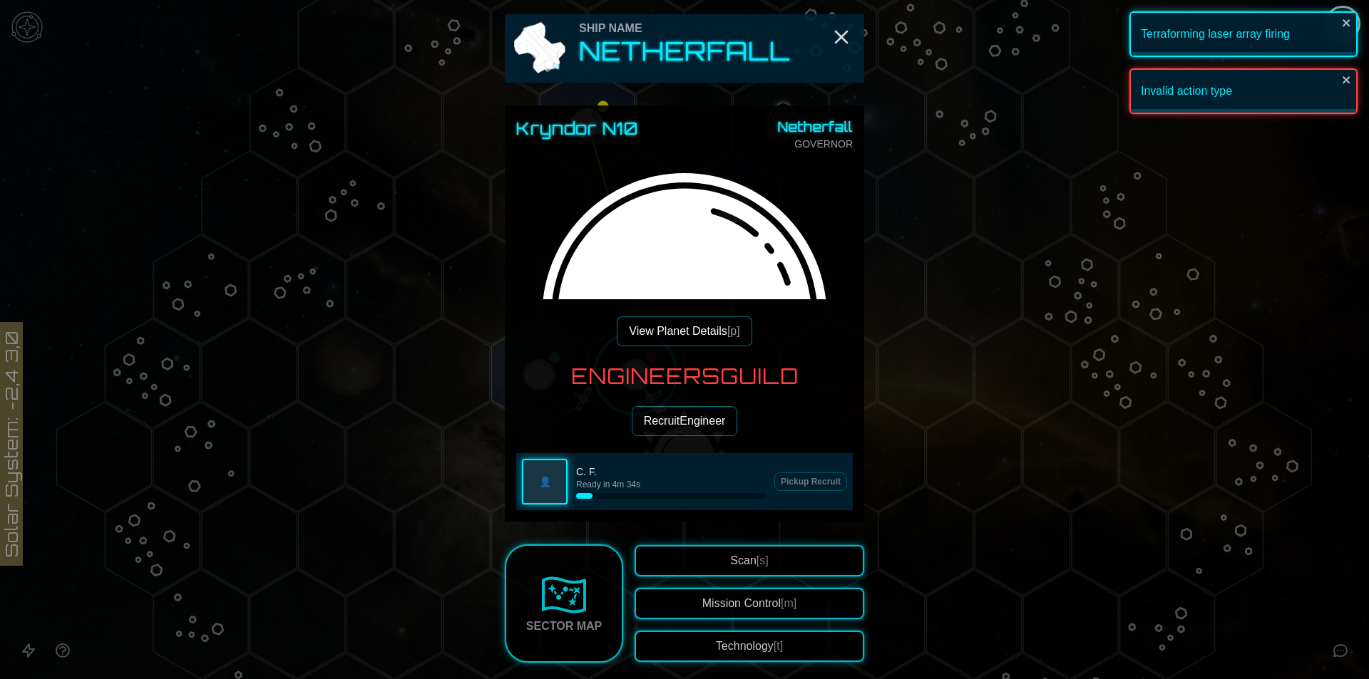
click at [666, 341] on button "View Planet Details [p]" at bounding box center [684, 331] width 135 height 30
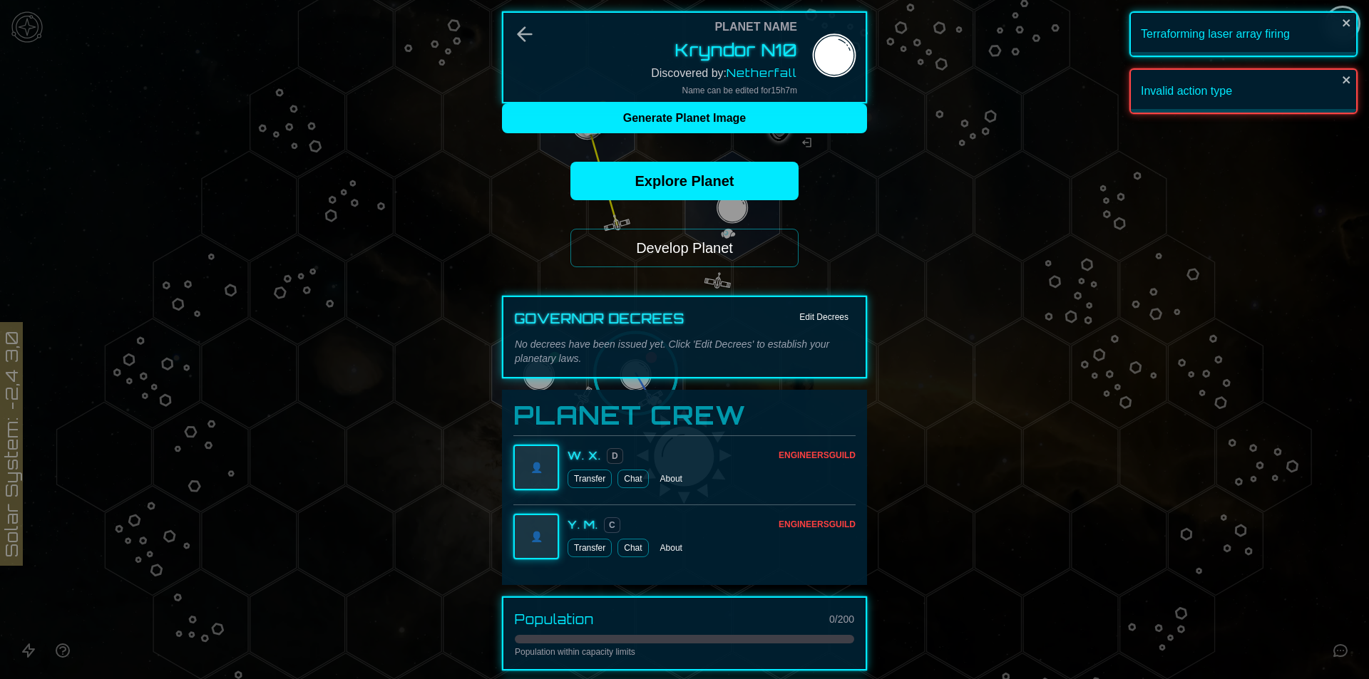
click at [741, 267] on div "Planet Name Kryndor N10 Discovered by: Netherfall Name can be edited for 15 h 7…" at bounding box center [684, 387] width 365 height 753
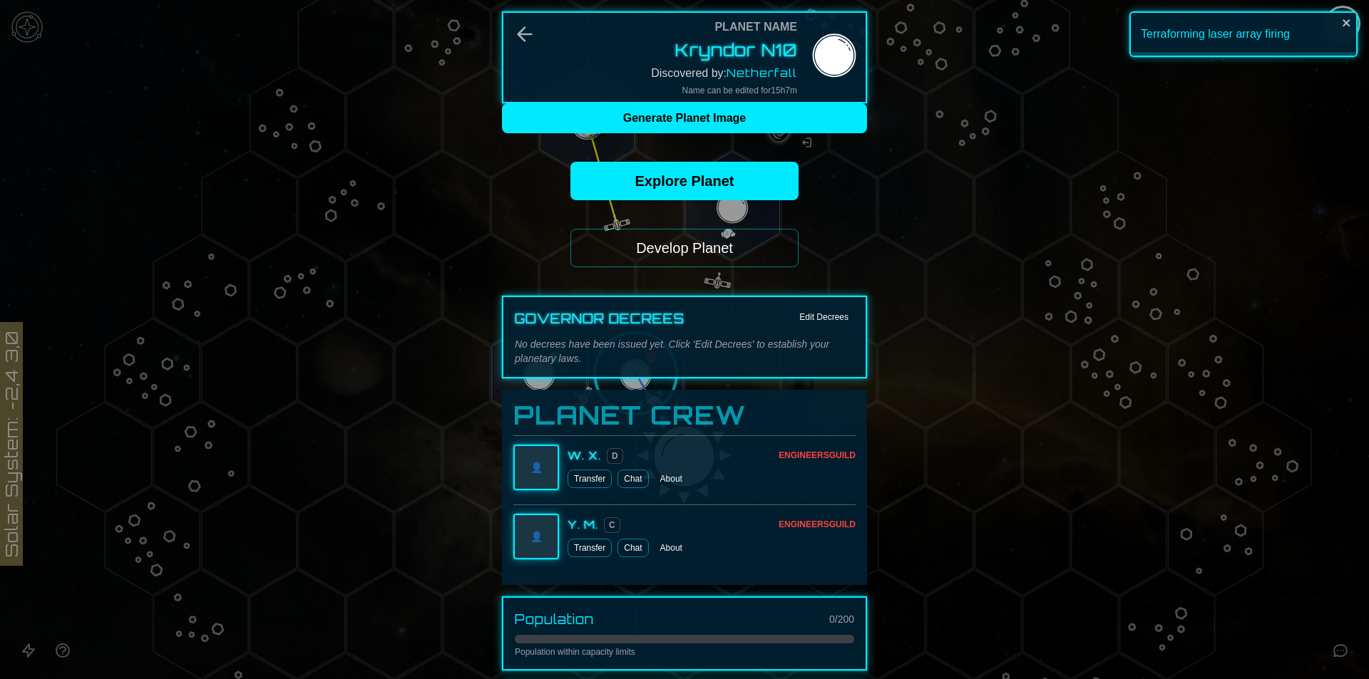
click at [748, 247] on button "Develop Planet" at bounding box center [684, 248] width 228 height 38
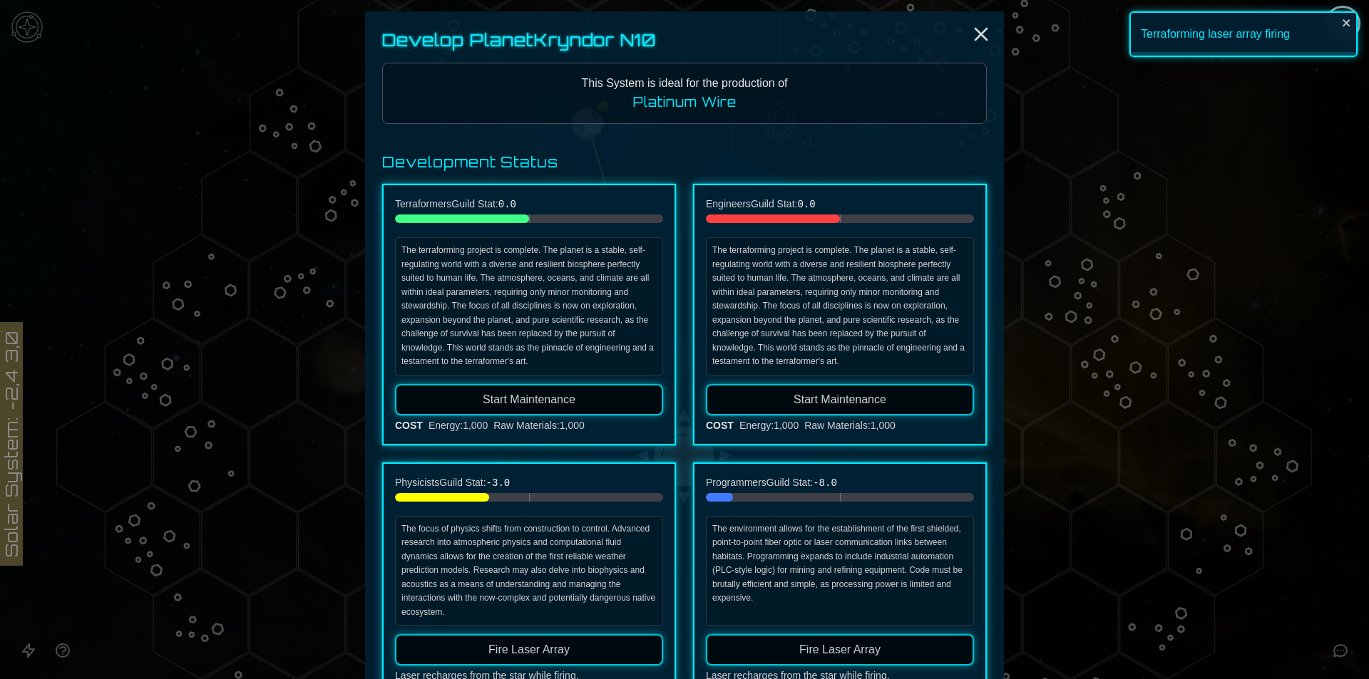
scroll to position [143, 0]
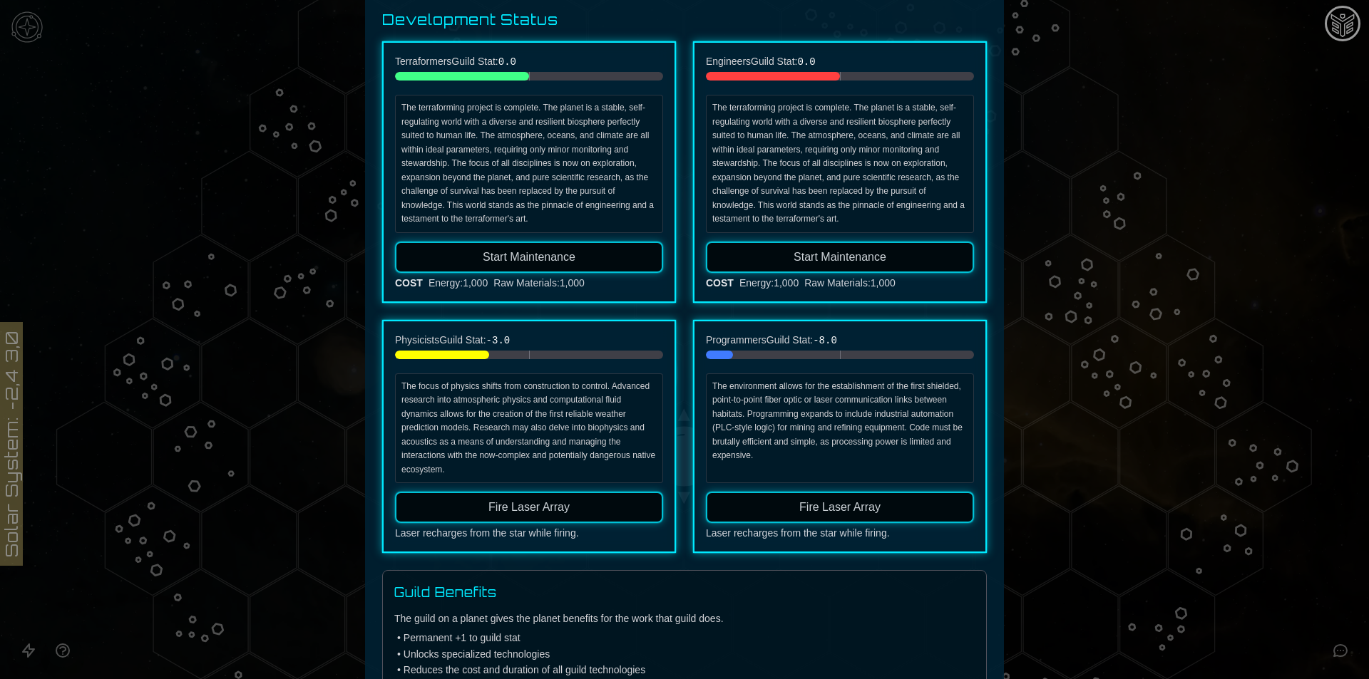
click at [805, 510] on span "Fire Laser Array" at bounding box center [839, 507] width 81 height 12
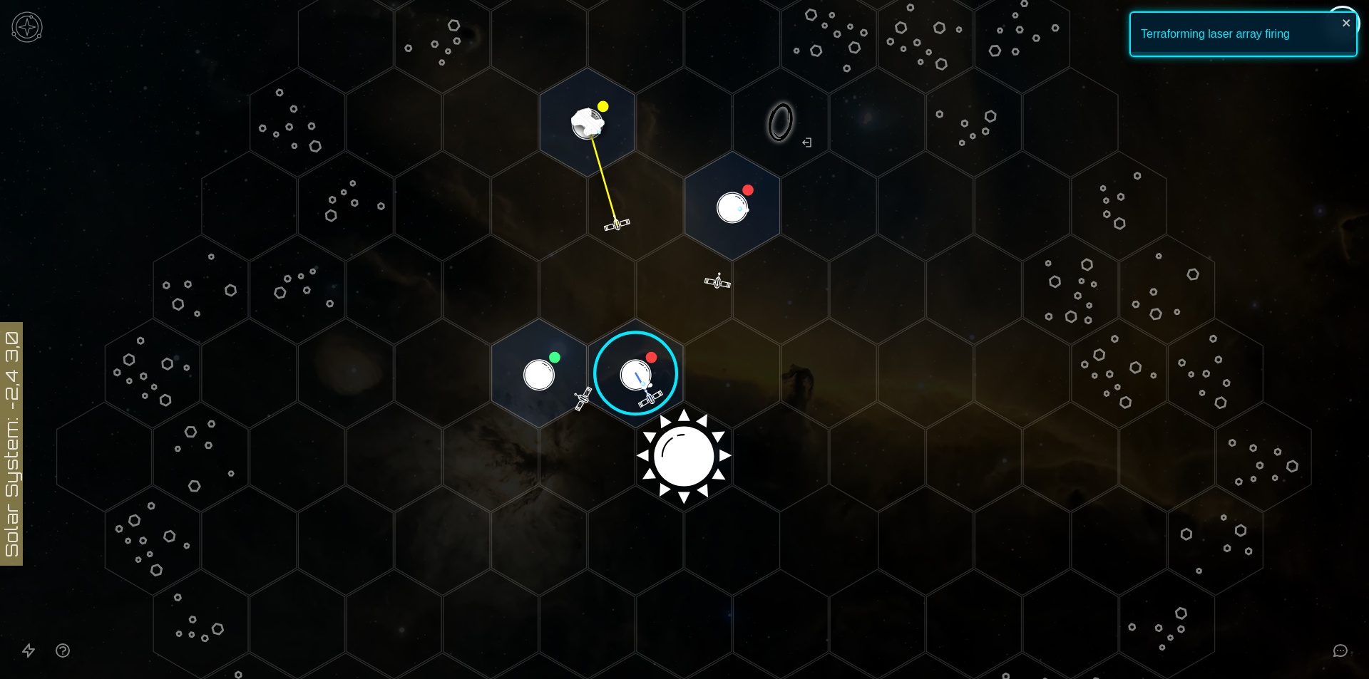
click at [636, 363] on image at bounding box center [636, 374] width 112 height 112
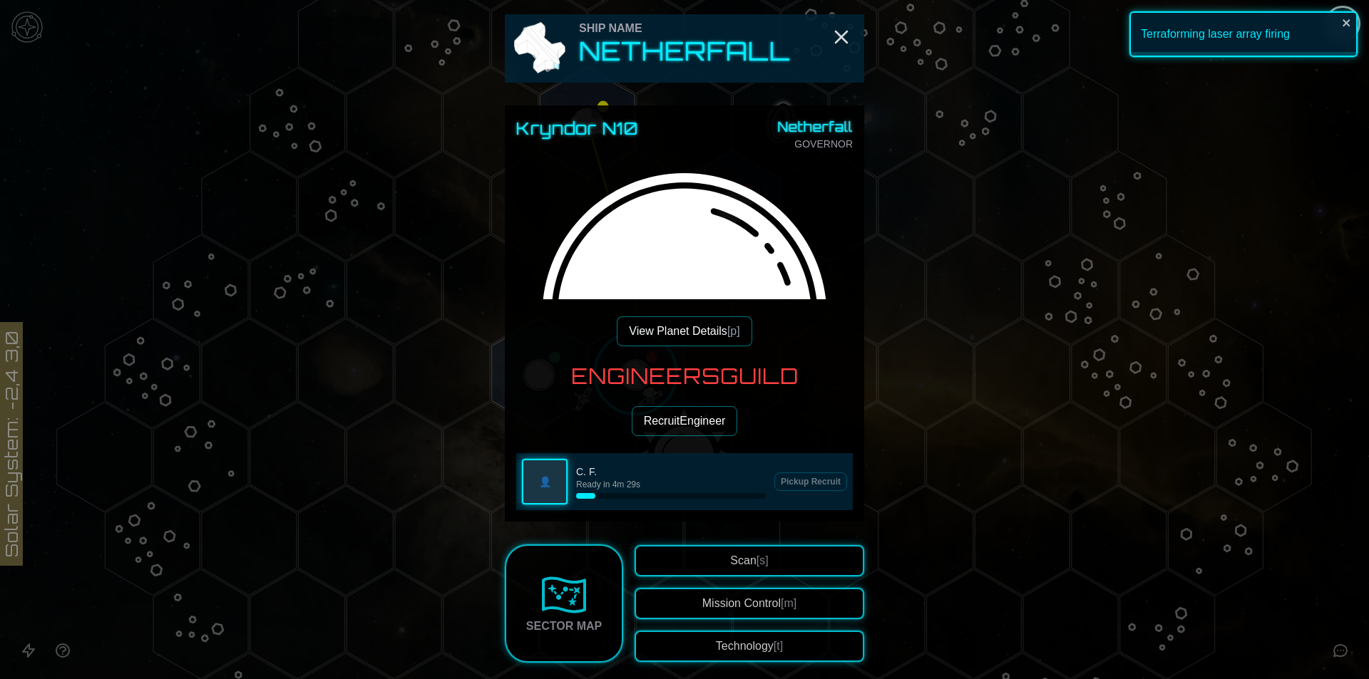
click at [676, 324] on button "View Planet Details [p]" at bounding box center [684, 331] width 135 height 30
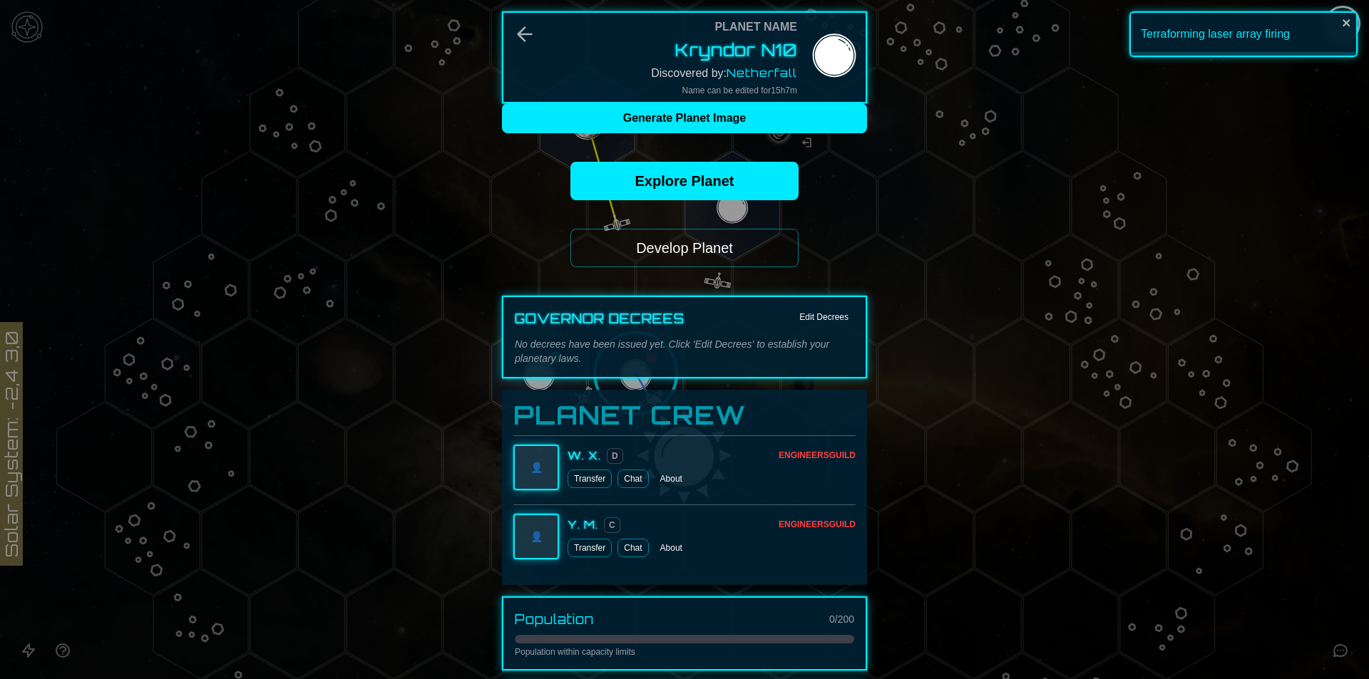
click at [706, 254] on button "Develop Planet" at bounding box center [684, 248] width 228 height 38
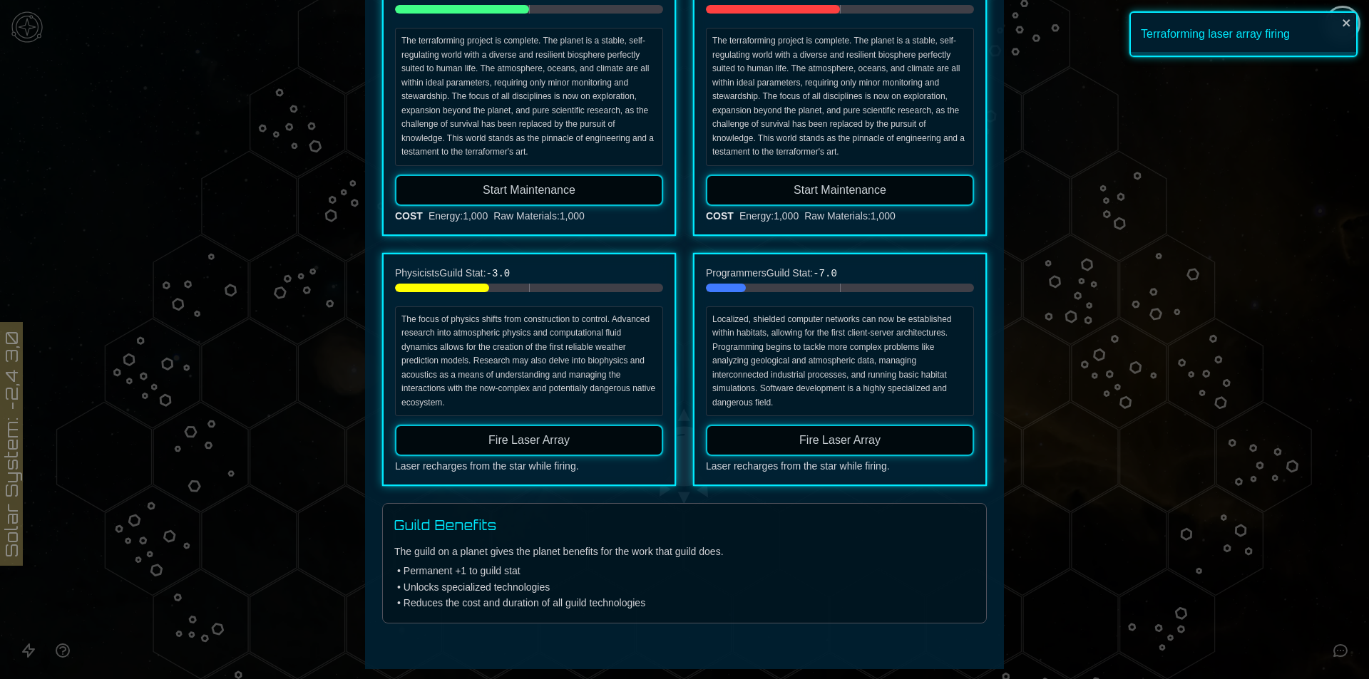
scroll to position [211, 0]
click at [828, 420] on div "Programmers Guild Stat: -7.0 Localized, shielded computer networks can now be e…" at bounding box center [840, 369] width 294 height 234
click at [828, 426] on button "Fire Laser Array" at bounding box center [840, 438] width 268 height 31
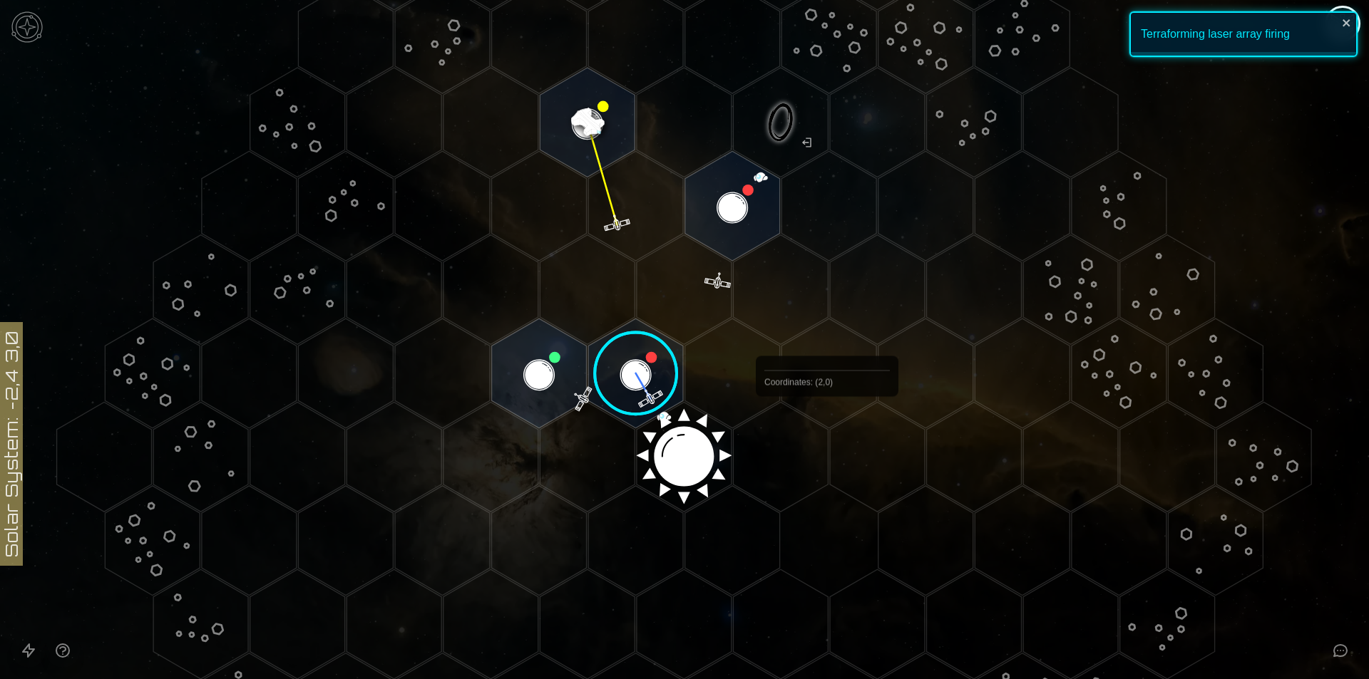
click at [830, 430] on polygon "Hex at coordinates 2,0, clickable" at bounding box center [877, 457] width 95 height 110
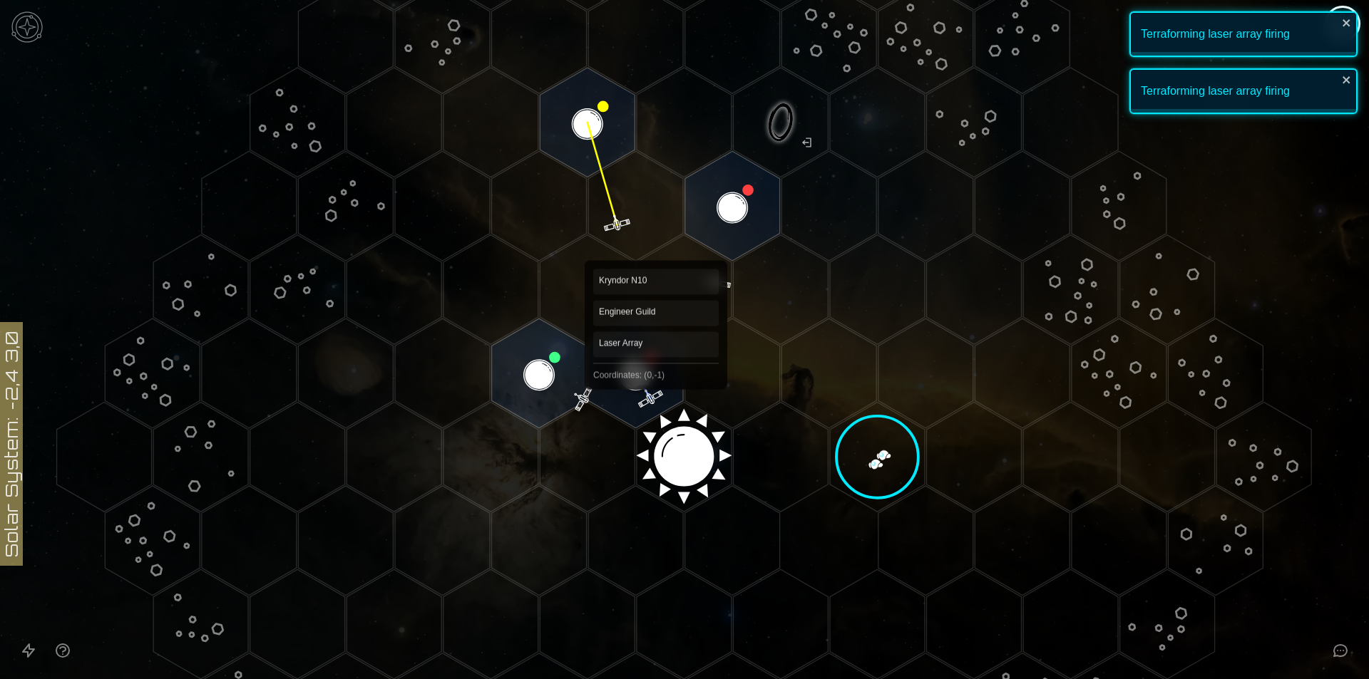
click at [653, 378] on polygon "Hex at coordinates 0,-1, clickable" at bounding box center [635, 374] width 95 height 110
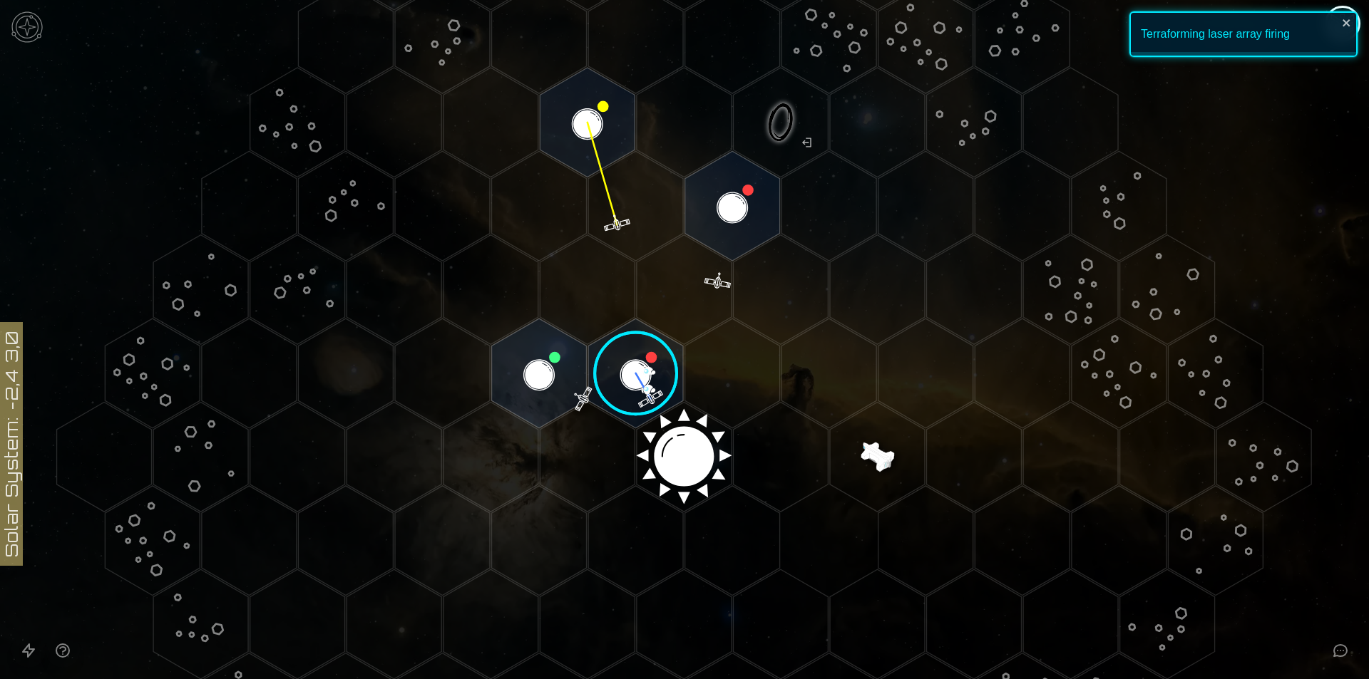
click at [653, 378] on image at bounding box center [636, 374] width 112 height 112
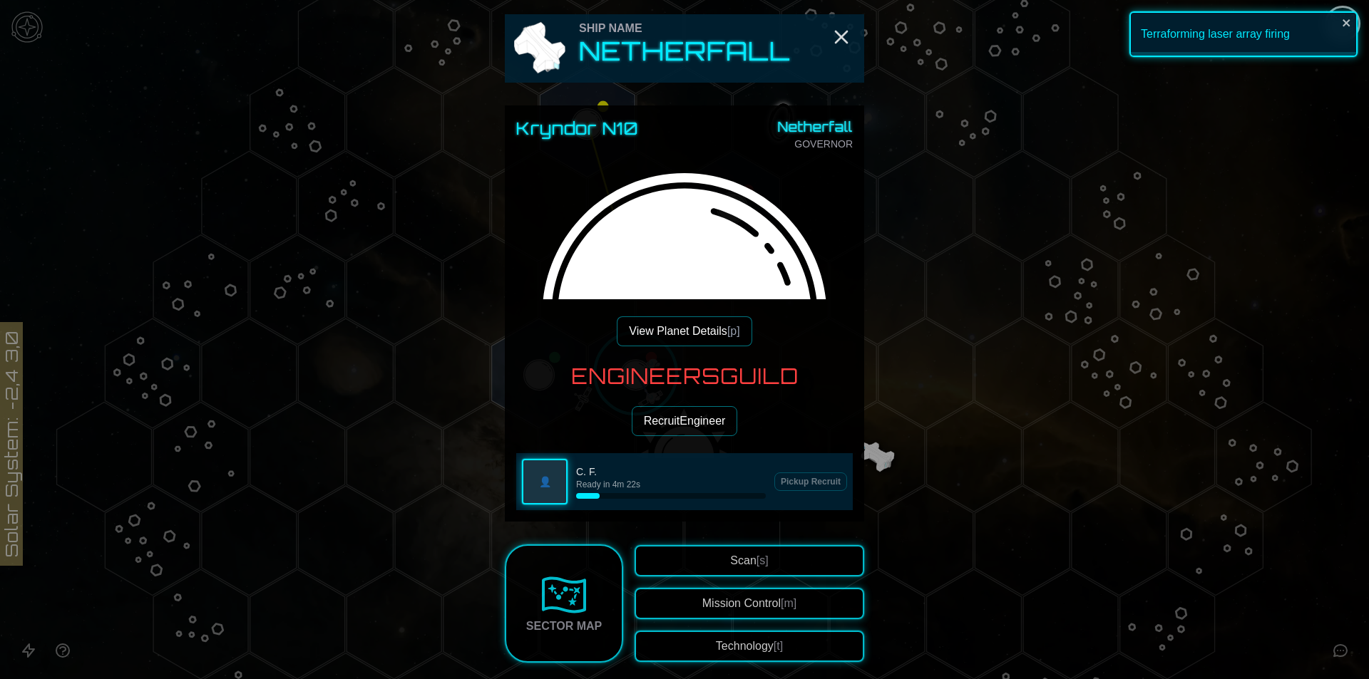
click at [766, 633] on button "Technology [t]" at bounding box center [749, 646] width 230 height 31
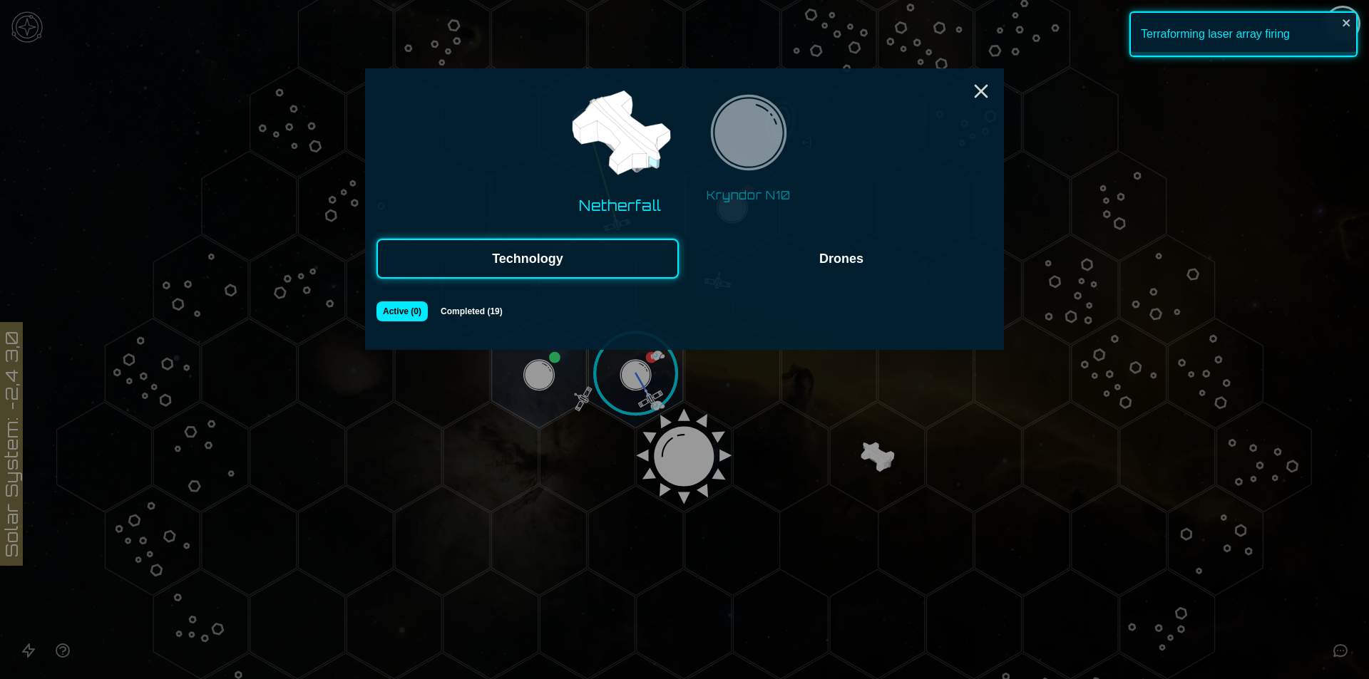
click at [786, 267] on button "Drones" at bounding box center [841, 259] width 302 height 40
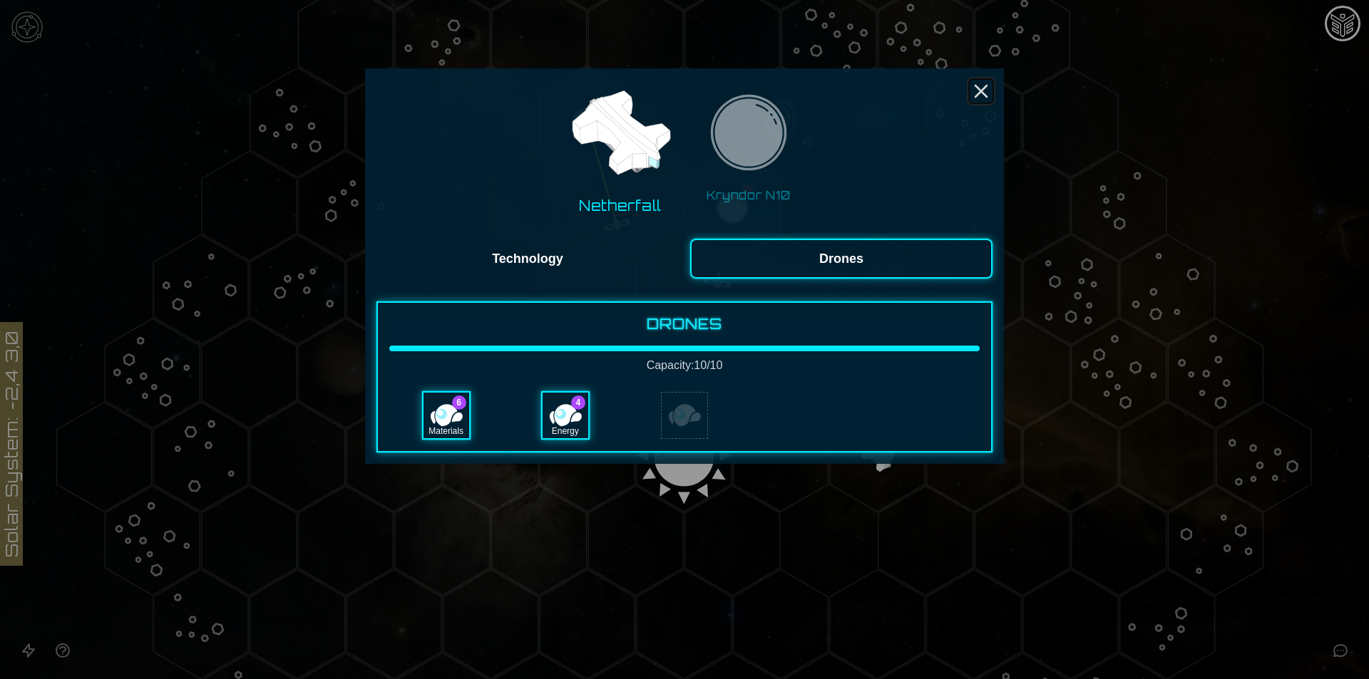
click at [977, 87] on line "Close" at bounding box center [980, 91] width 11 height 11
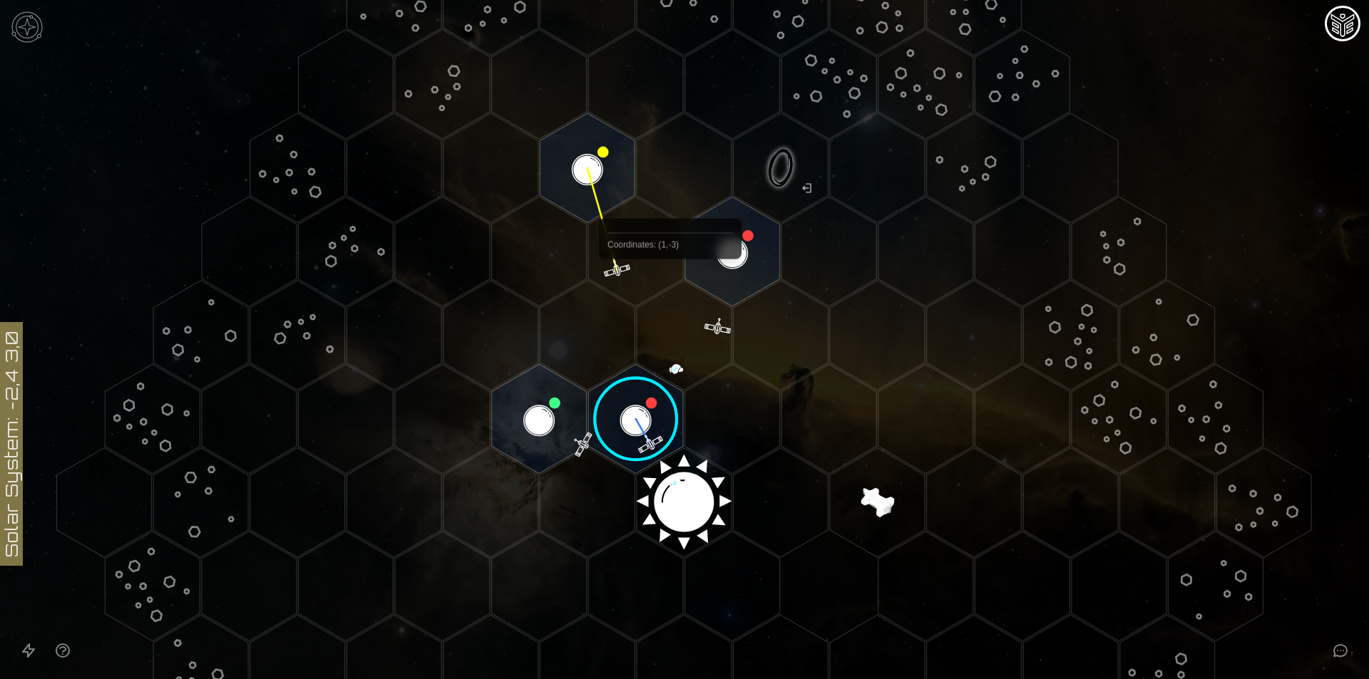
scroll to position [71, 0]
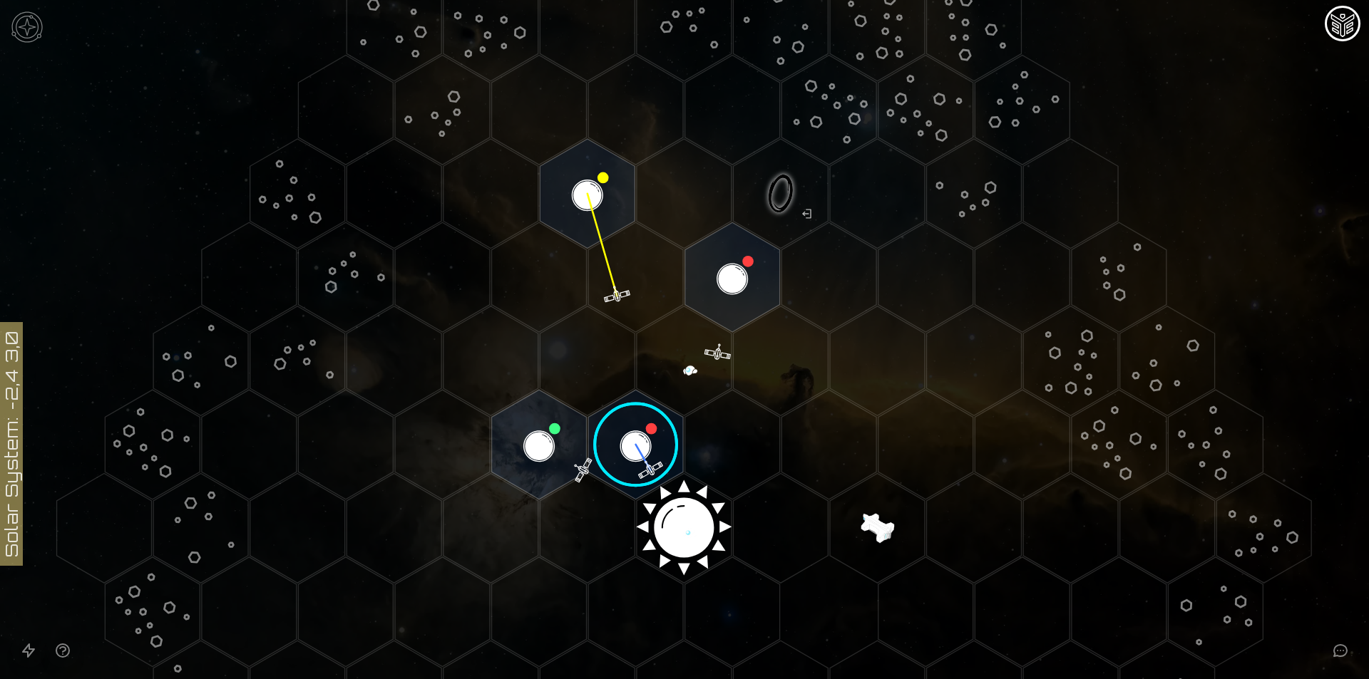
click at [702, 299] on polygon "Hex at coordinates 2,-3, clickable" at bounding box center [732, 277] width 95 height 110
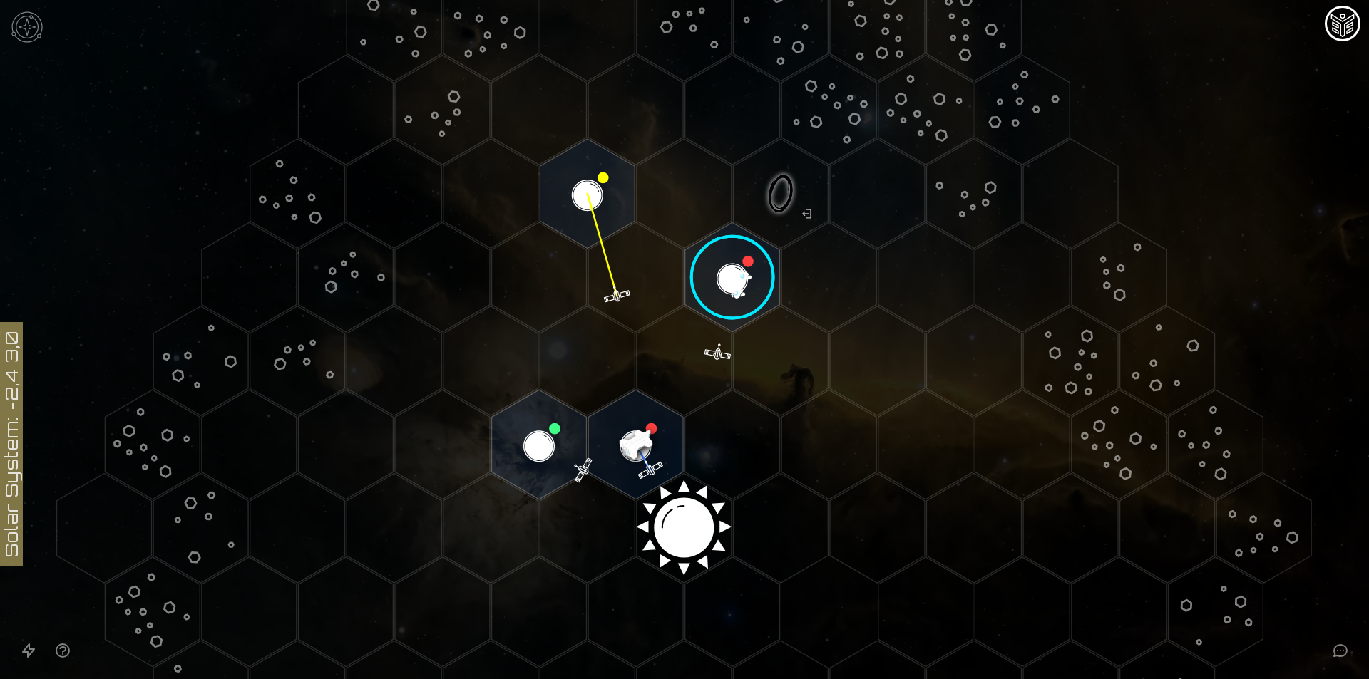
click at [702, 299] on image at bounding box center [732, 278] width 112 height 112
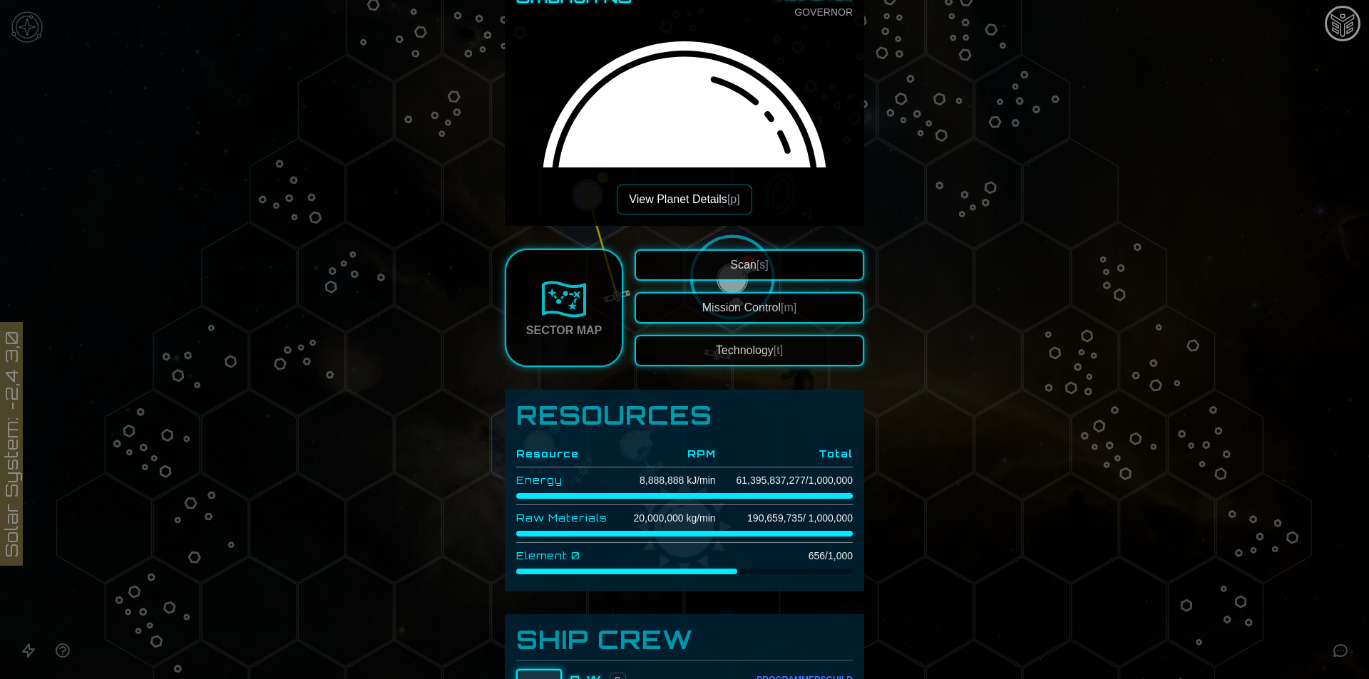
scroll to position [214, 0]
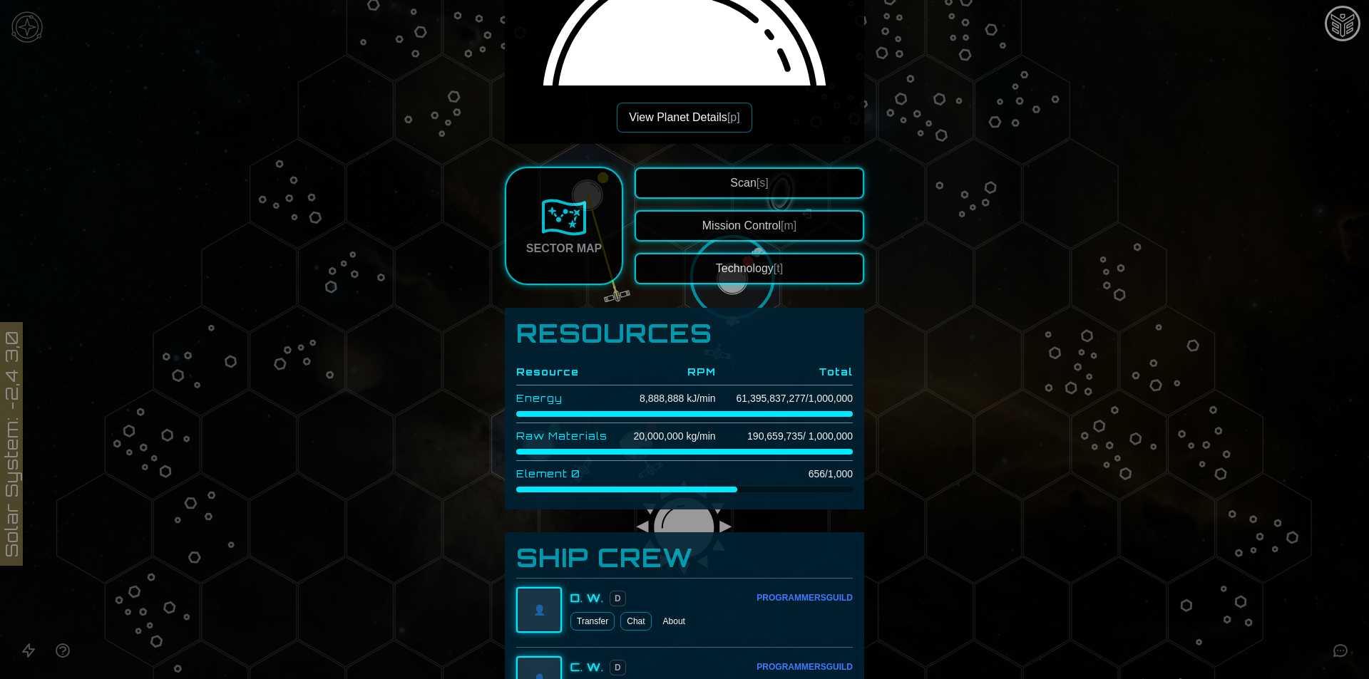
click at [1178, 254] on div at bounding box center [684, 339] width 1369 height 679
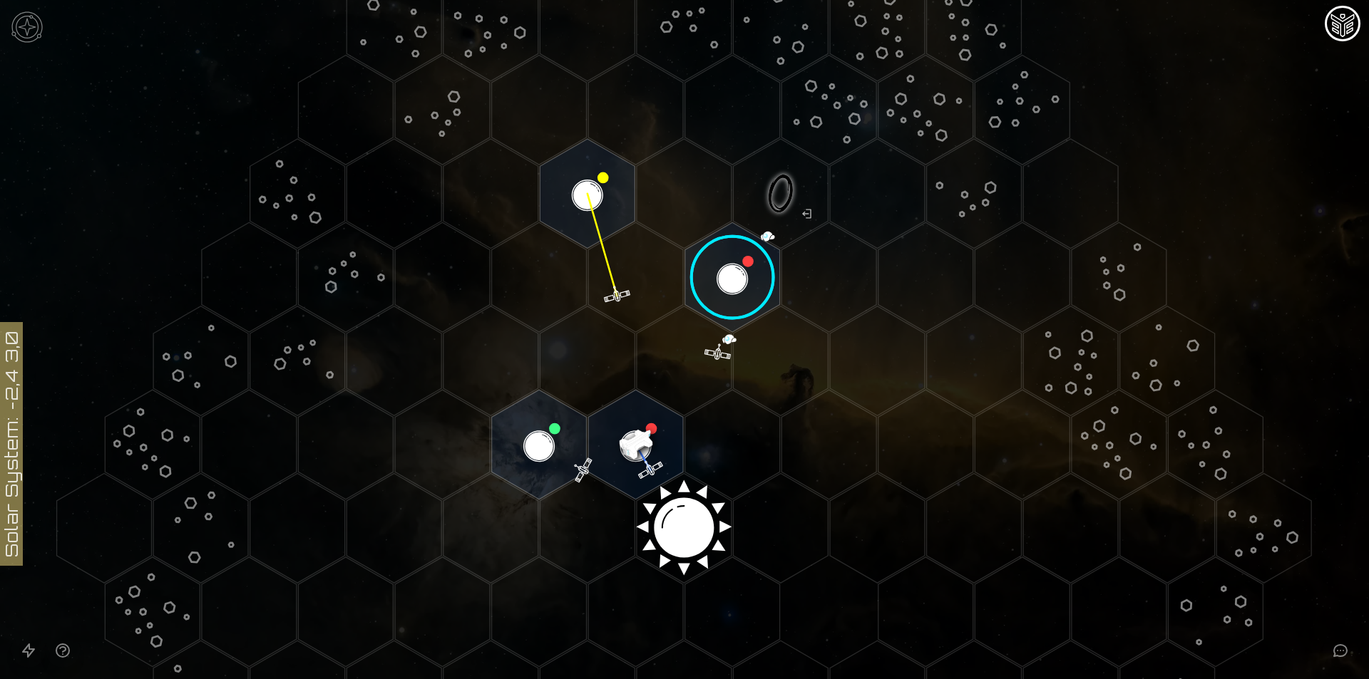
click at [719, 308] on image at bounding box center [732, 278] width 112 height 112
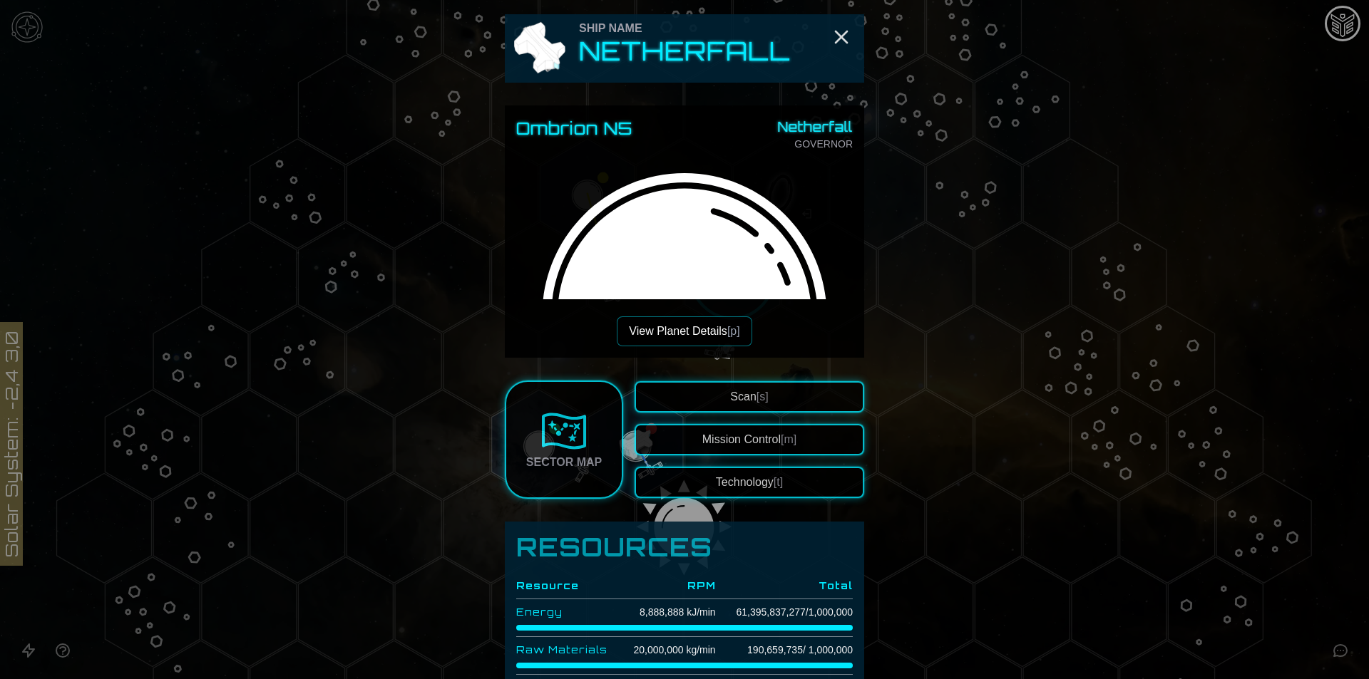
click at [719, 326] on button "View Planet Details [p]" at bounding box center [684, 331] width 135 height 30
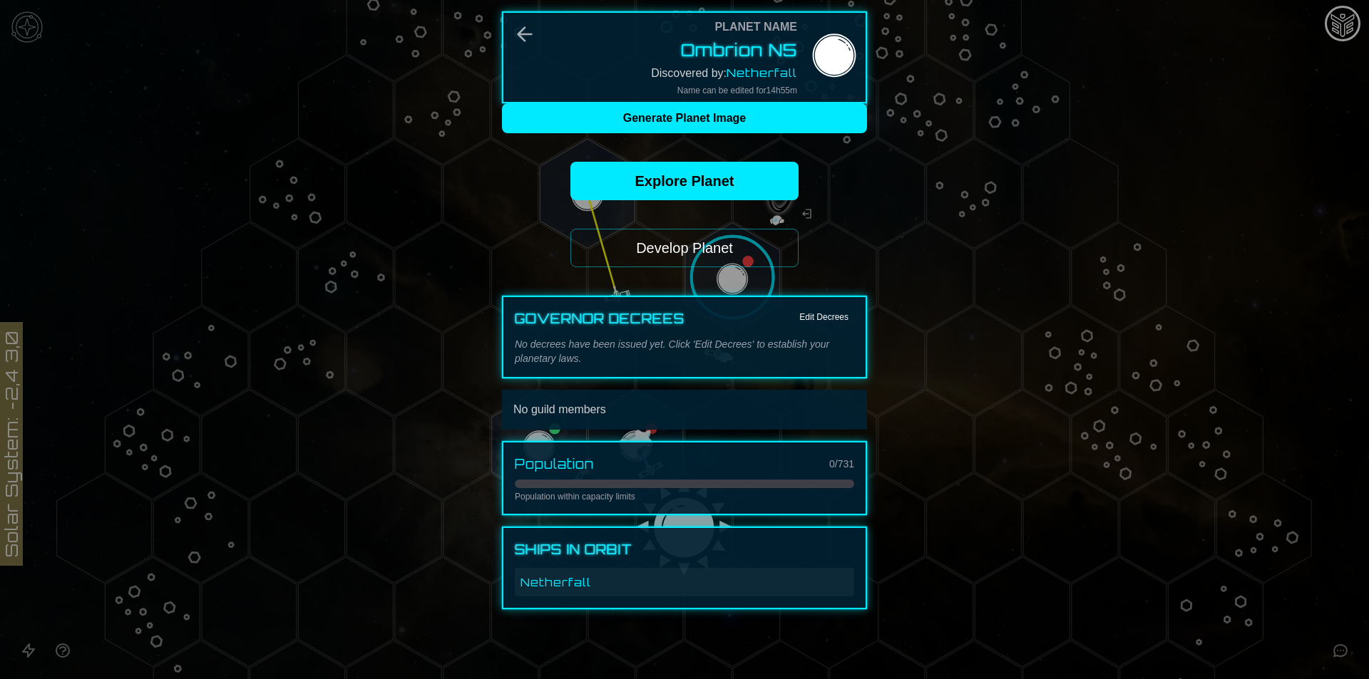
click at [719, 249] on button "Develop Planet" at bounding box center [684, 248] width 228 height 38
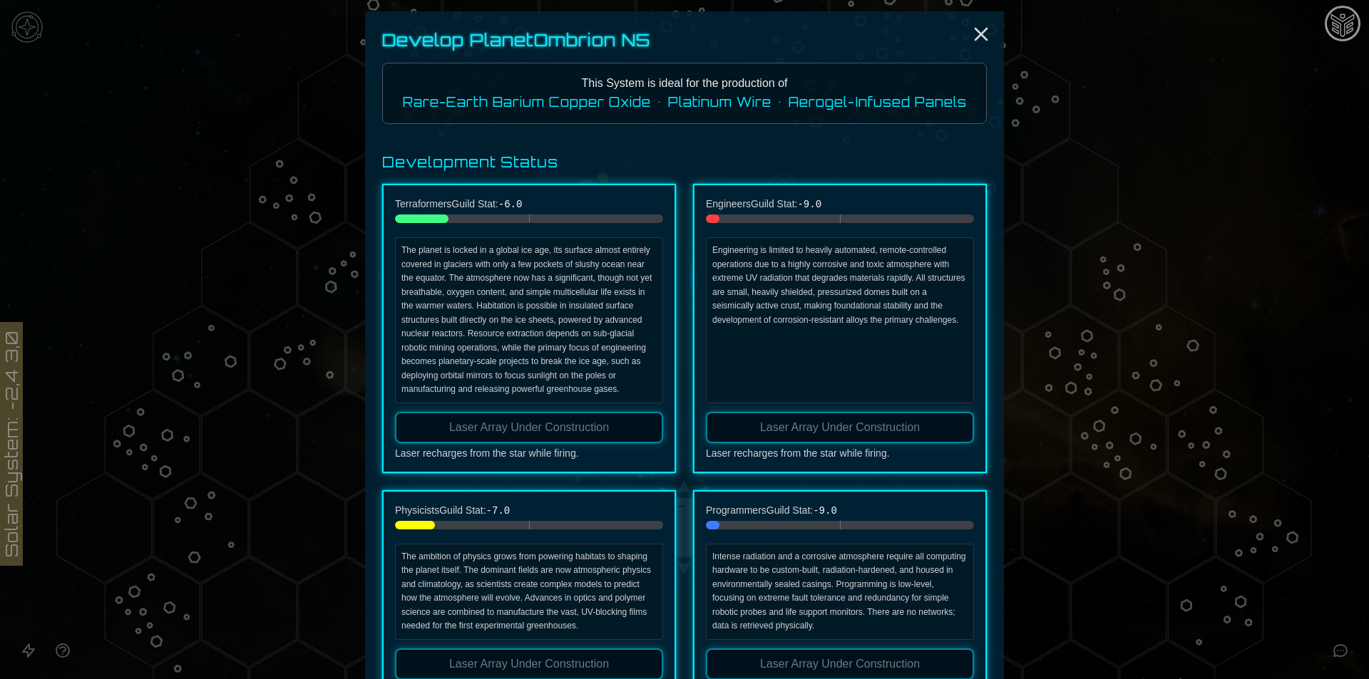
scroll to position [356, 0]
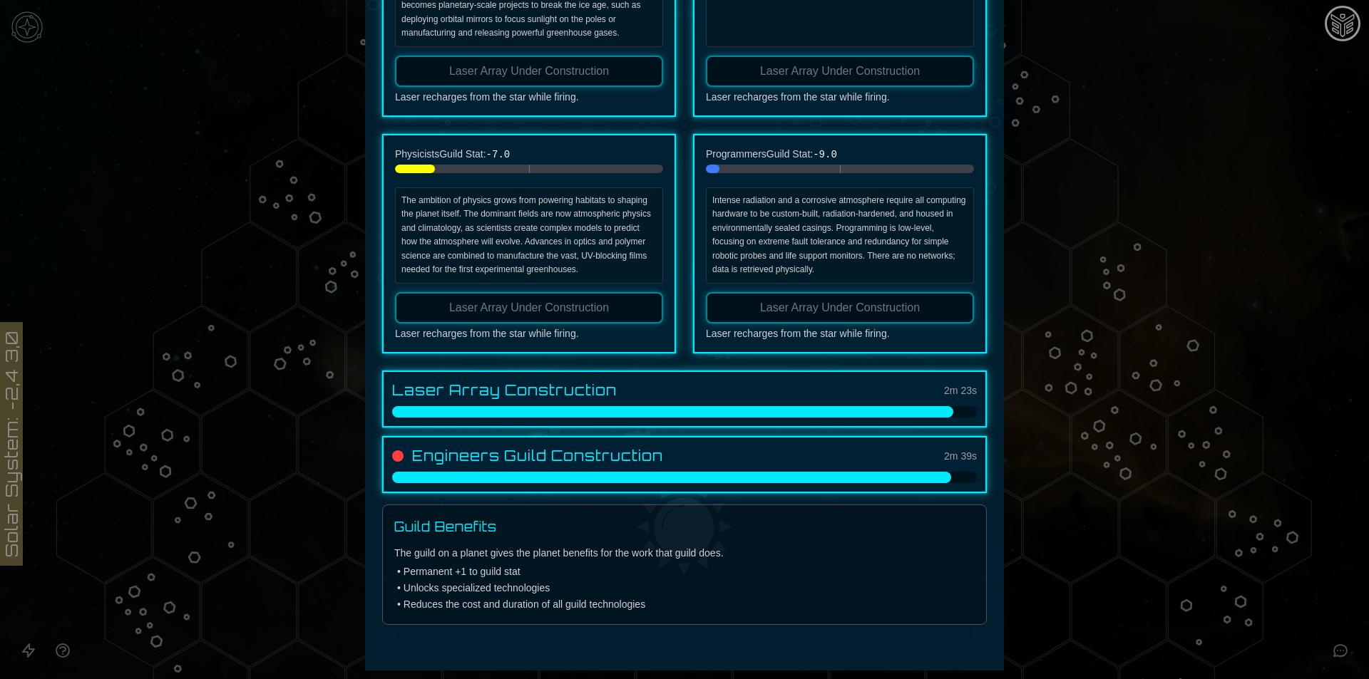
click at [1302, 205] on div at bounding box center [684, 339] width 1369 height 679
